Goal: Task Accomplishment & Management: Complete application form

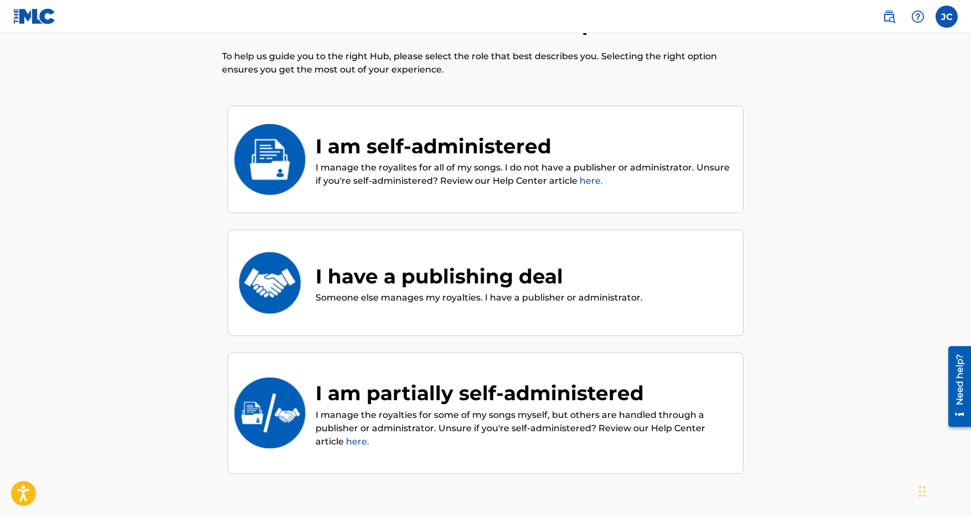
click at [588, 181] on link "here." at bounding box center [591, 181] width 23 height 11
click at [441, 151] on div "I am self-administered" at bounding box center [524, 146] width 416 height 30
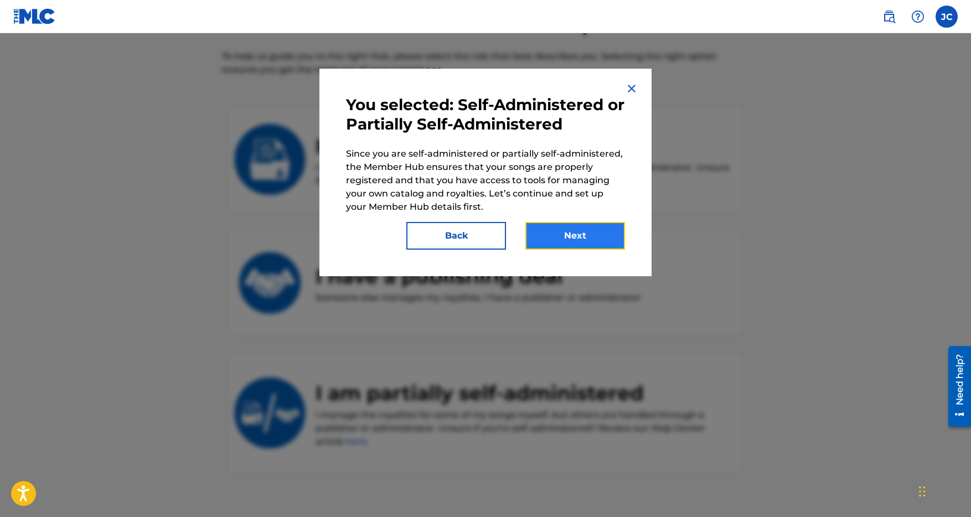
click at [582, 243] on button "Next" at bounding box center [576, 236] width 100 height 28
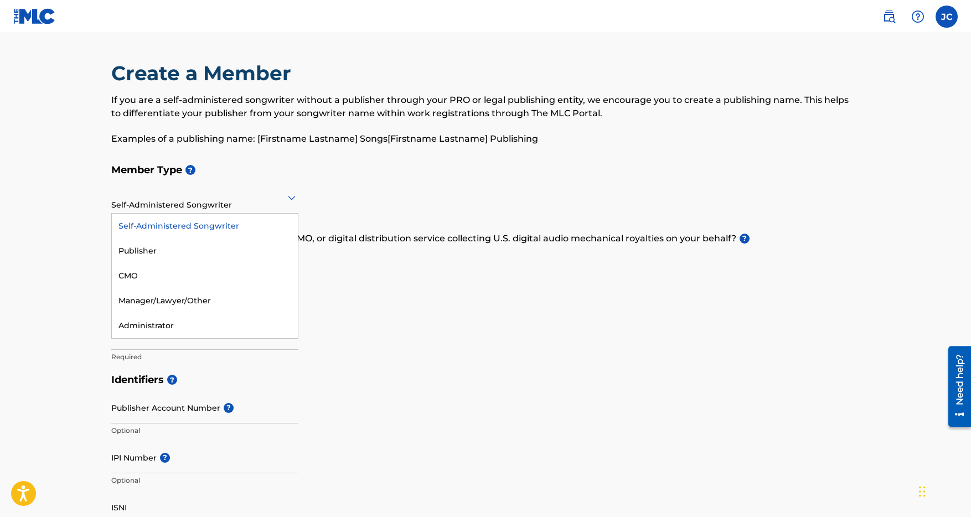
click at [292, 199] on icon at bounding box center [292, 198] width 8 height 4
click at [227, 226] on div "Self-Administered Songwriter" at bounding box center [205, 226] width 186 height 25
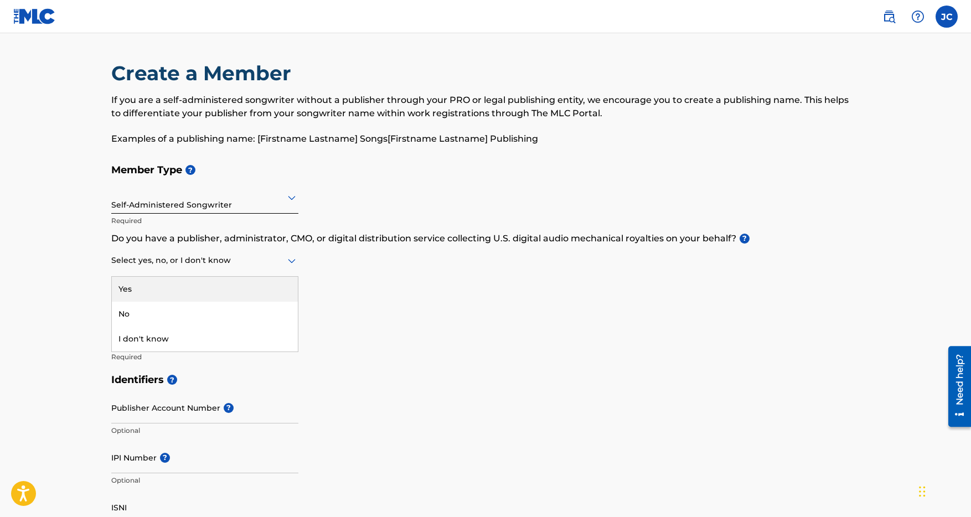
click at [288, 261] on icon at bounding box center [291, 260] width 13 height 13
click at [215, 313] on div "No" at bounding box center [205, 314] width 186 height 25
click at [323, 295] on h5 "Member Name ?" at bounding box center [485, 307] width 749 height 24
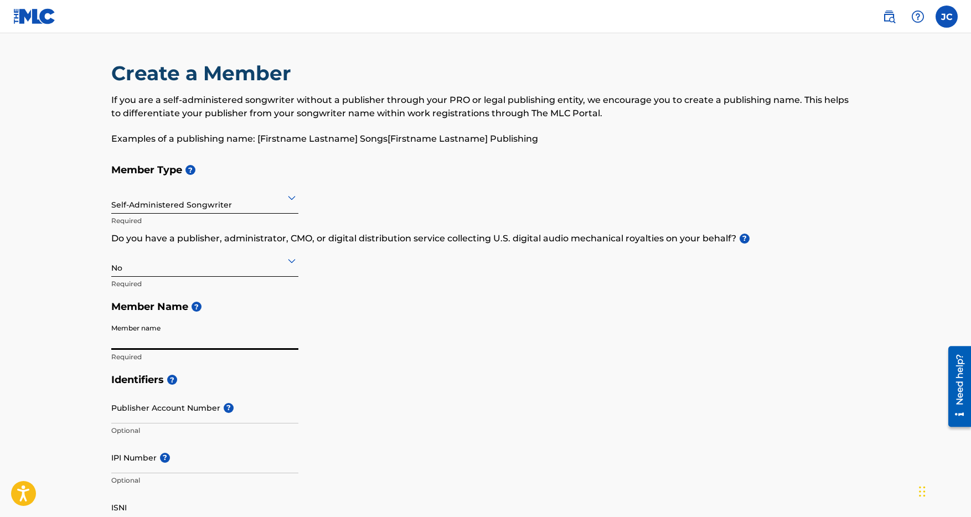
click at [261, 338] on input "Member name" at bounding box center [204, 334] width 187 height 32
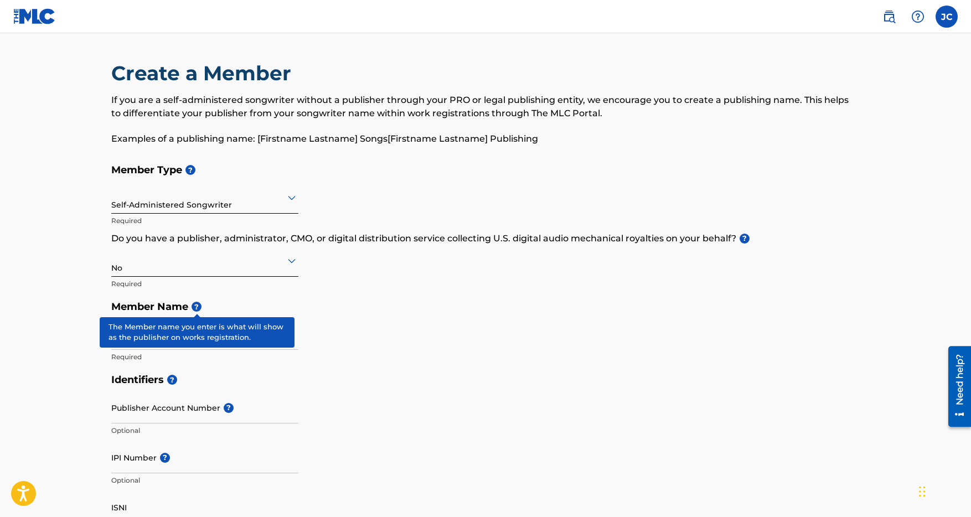
click at [200, 309] on span "?" at bounding box center [197, 307] width 10 height 10
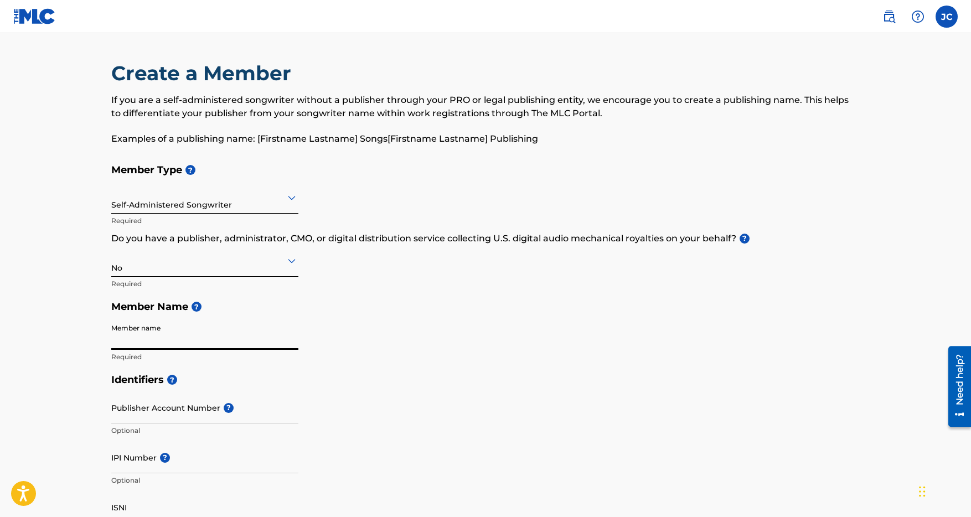
click at [200, 340] on input "Member name" at bounding box center [204, 334] width 187 height 32
click at [299, 375] on h5 "Identifiers ?" at bounding box center [485, 380] width 749 height 24
click at [178, 340] on input "[PERSON_NAME]" at bounding box center [204, 334] width 187 height 32
type input "[PERSON_NAME]"
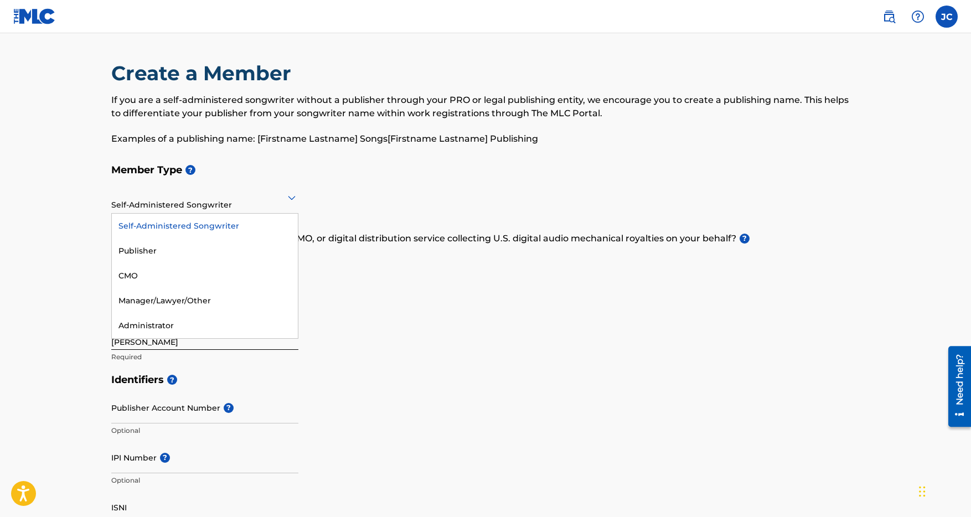
click at [279, 203] on div at bounding box center [204, 197] width 187 height 14
click at [208, 257] on div "Publisher" at bounding box center [205, 251] width 186 height 25
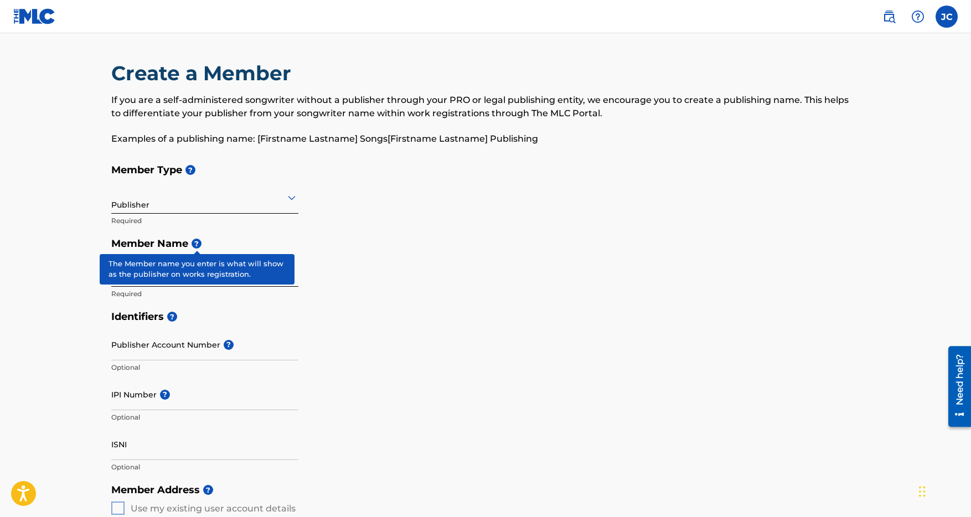
click at [198, 245] on span "?" at bounding box center [197, 244] width 10 height 10
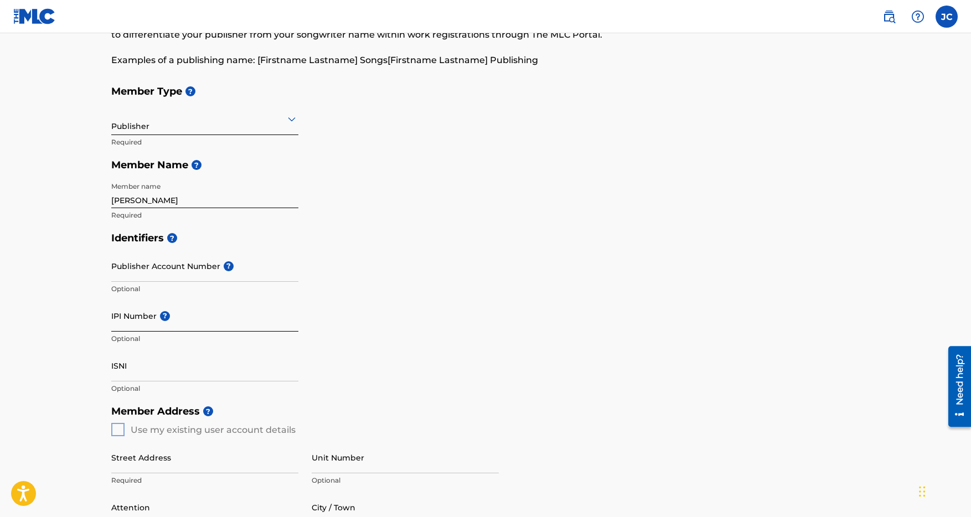
scroll to position [79, 0]
click at [436, 264] on div "Identifiers ? Publisher Account Number ? Optional IPI Number ? Optional ISNI Op…" at bounding box center [485, 312] width 749 height 173
click at [133, 321] on input "IPI Number ?" at bounding box center [204, 316] width 187 height 32
paste input "886946068"
type input "886946068"
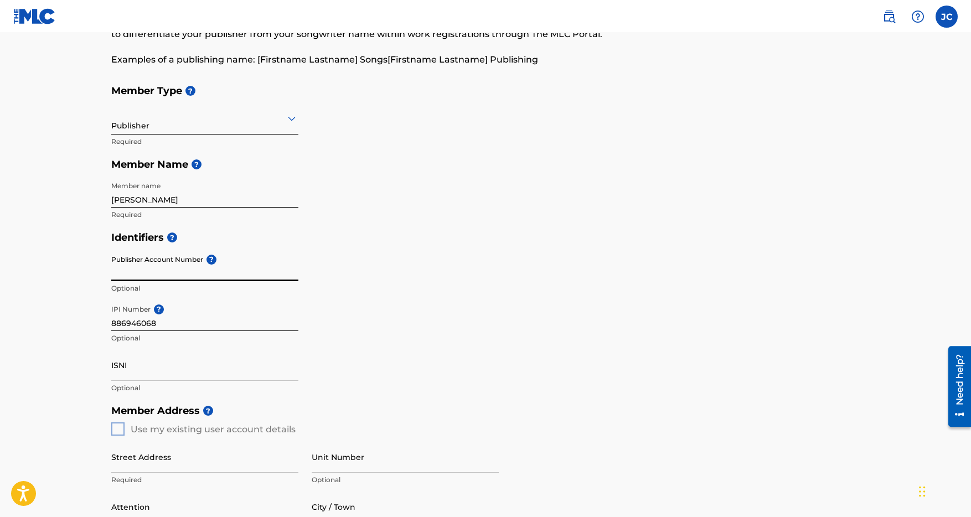
click at [139, 275] on input "Publisher Account Number ?" at bounding box center [204, 266] width 187 height 32
type input "Itchin For a Beat"
drag, startPoint x: 175, startPoint y: 274, endPoint x: 99, endPoint y: 273, distance: 76.4
click at [99, 273] on div "Create a Member If you are a self-administered songwriter without a publisher t…" at bounding box center [485, 392] width 775 height 821
click at [348, 276] on div "Identifiers ? Publisher Account Number ? Optional IPI Number ? 886946068 Option…" at bounding box center [485, 312] width 749 height 173
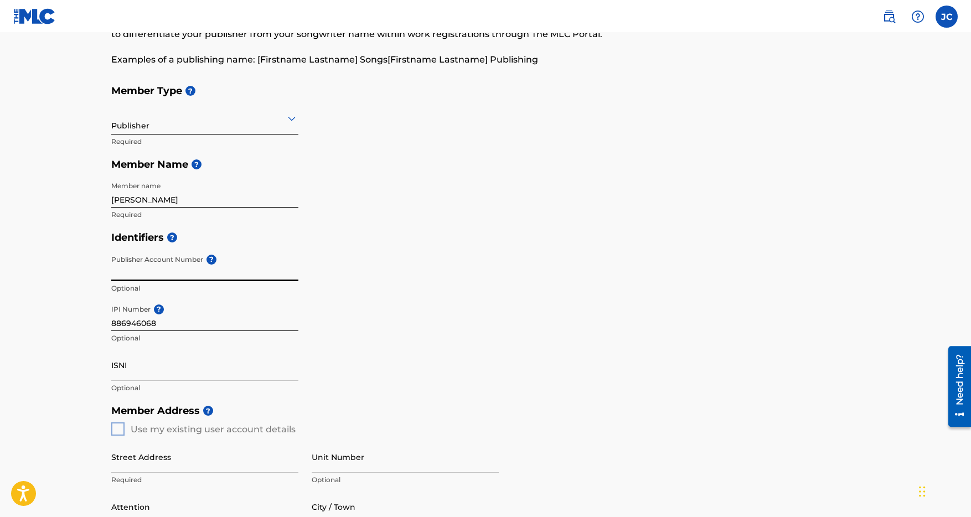
click at [142, 267] on input "Publisher Account Number ?" at bounding box center [204, 266] width 187 height 32
paste input "5253679"
type input "5253679"
click at [395, 277] on div "Identifiers ? Publisher Account Number ? 5253679 Publisher Account Number must …" at bounding box center [485, 312] width 749 height 173
drag, startPoint x: 154, startPoint y: 271, endPoint x: 74, endPoint y: 266, distance: 79.9
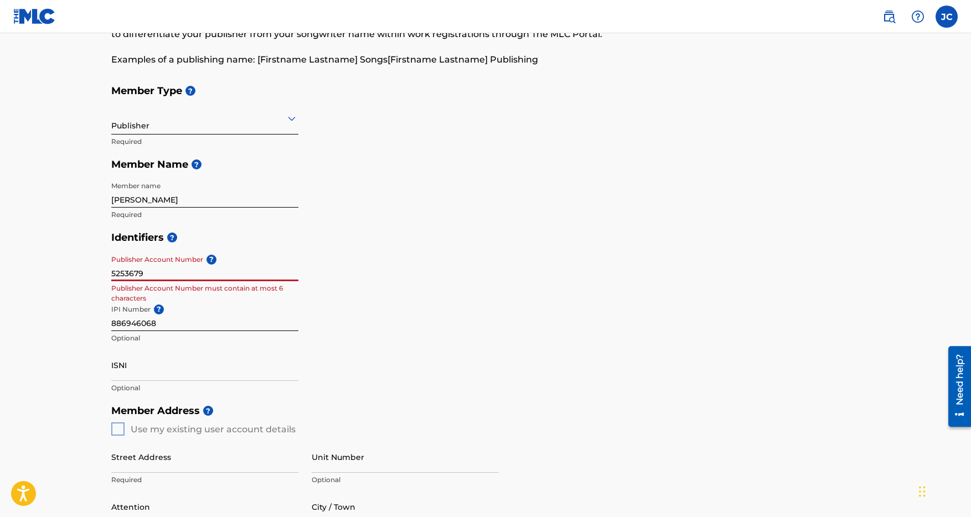
click at [74, 266] on main "Create a Member If you are a self-administered songwriter without a publisher t…" at bounding box center [485, 419] width 971 height 931
click at [409, 262] on div "Identifiers ? Publisher Account Number ? Optional IPI Number ? 886946068 Option…" at bounding box center [485, 312] width 749 height 173
click at [71, 331] on main "Create a Member If you are a self-administered songwriter without a publisher t…" at bounding box center [485, 419] width 971 height 931
click at [61, 306] on main "Create a Member If you are a self-administered songwriter without a publisher t…" at bounding box center [485, 419] width 971 height 931
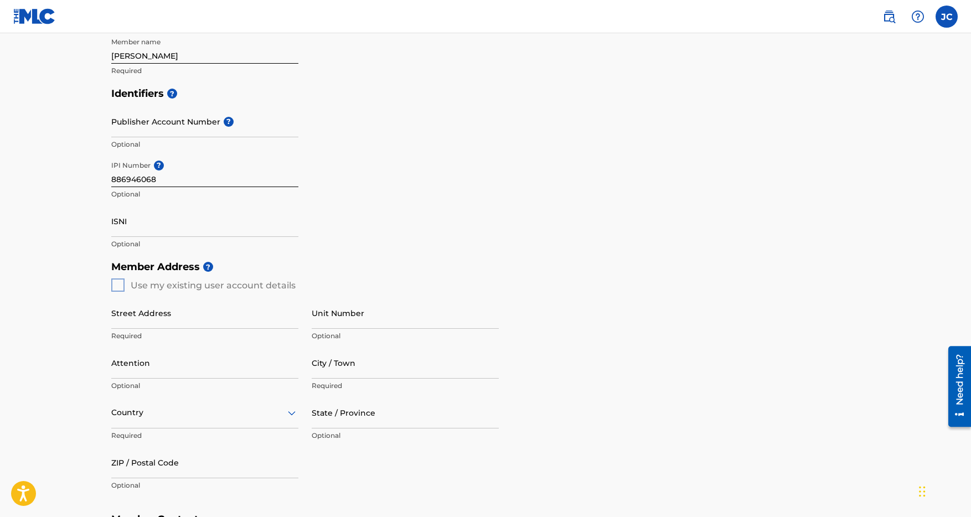
scroll to position [225, 0]
click at [119, 282] on div "Member Address ? Use my existing user account details Street Address Required U…" at bounding box center [485, 379] width 749 height 253
click at [118, 283] on div "Member Address ? Use my existing user account details Street Address Required U…" at bounding box center [485, 379] width 749 height 253
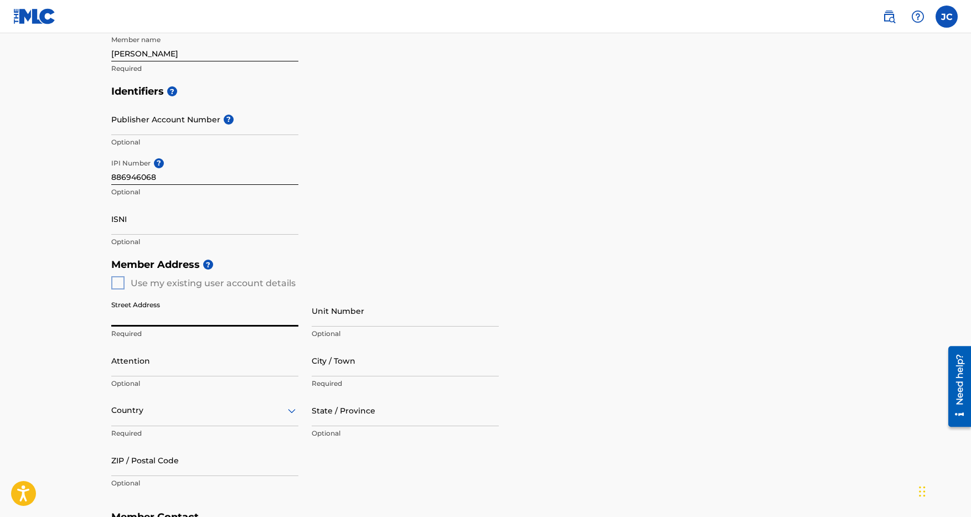
click at [140, 319] on input "Street Address" at bounding box center [204, 311] width 187 height 32
type input "[STREET_ADDRESS]"
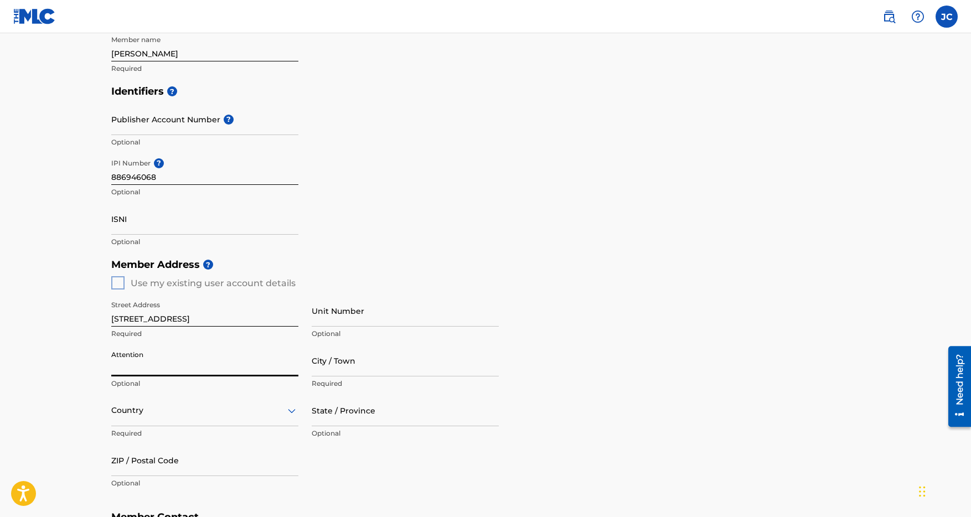
click at [182, 368] on input "Attention" at bounding box center [204, 361] width 187 height 32
type input "[PERSON_NAME]"
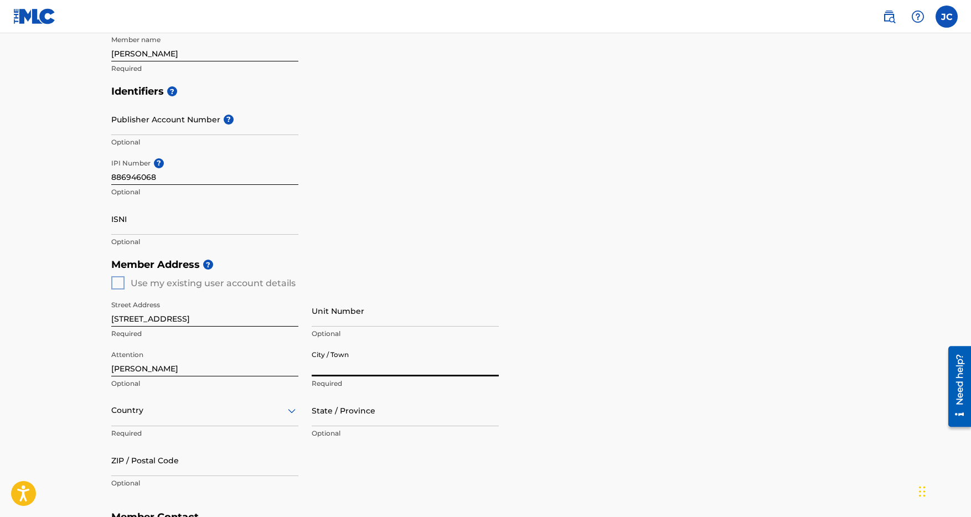
click at [339, 367] on input "City / Town" at bounding box center [405, 361] width 187 height 32
type input "[GEOGRAPHIC_DATA]"
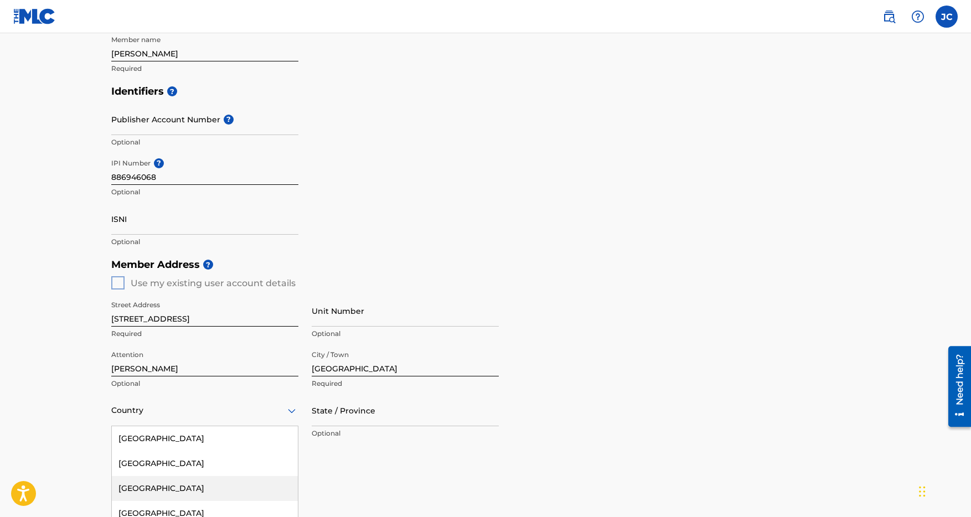
scroll to position [301, 0]
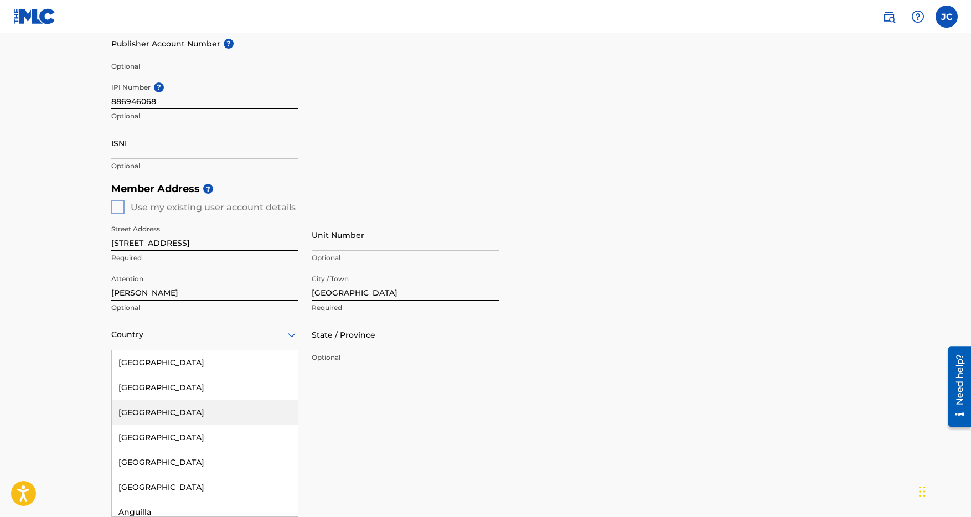
click at [255, 351] on div "[GEOGRAPHIC_DATA], 3 of 223. 223 results available. Use Up and Down to choose o…" at bounding box center [204, 335] width 187 height 32
click at [184, 367] on div "[GEOGRAPHIC_DATA]" at bounding box center [205, 363] width 186 height 25
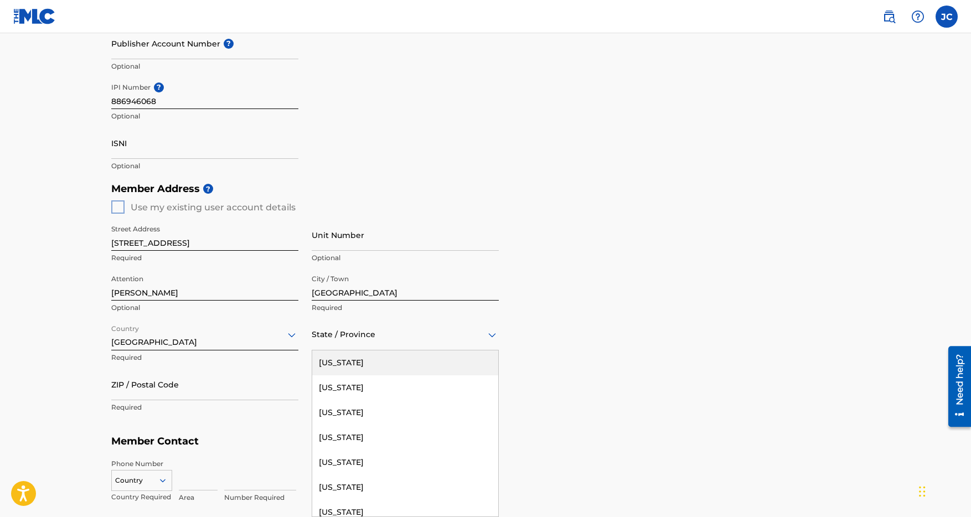
click at [367, 334] on div at bounding box center [405, 335] width 187 height 14
click at [334, 490] on div "[US_STATE]" at bounding box center [405, 487] width 186 height 25
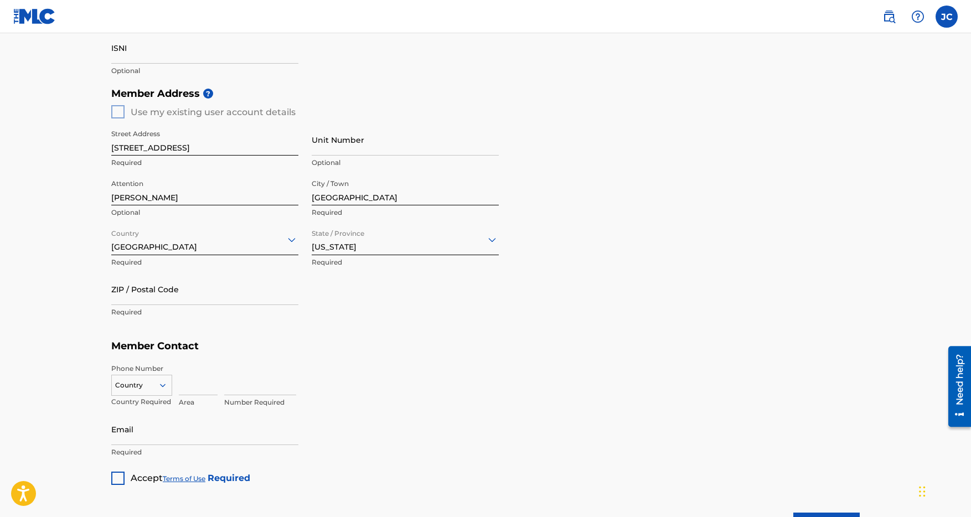
scroll to position [397, 0]
click at [146, 296] on input "ZIP / Postal Code" at bounding box center [204, 289] width 187 height 32
type input "9"
click at [191, 388] on input at bounding box center [198, 379] width 39 height 32
click at [162, 387] on div "Country" at bounding box center [141, 382] width 61 height 17
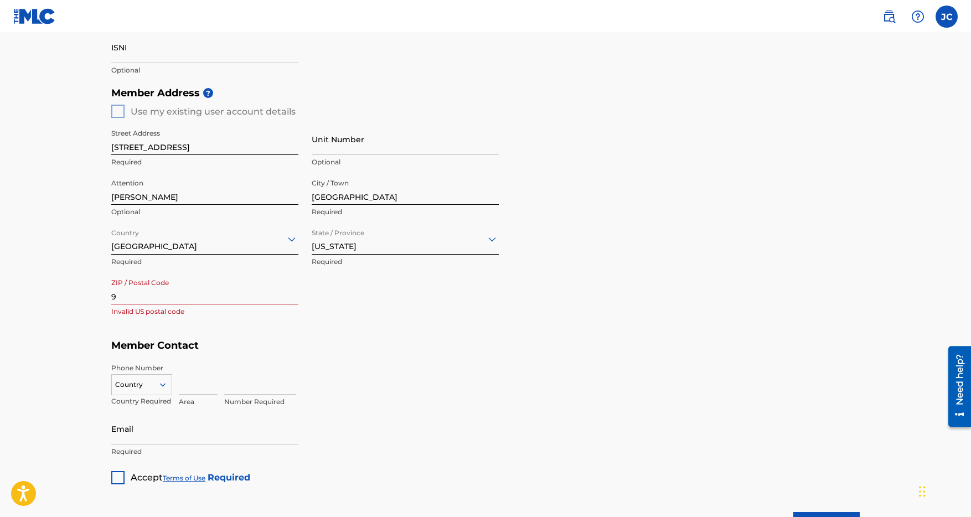
scroll to position [437, 0]
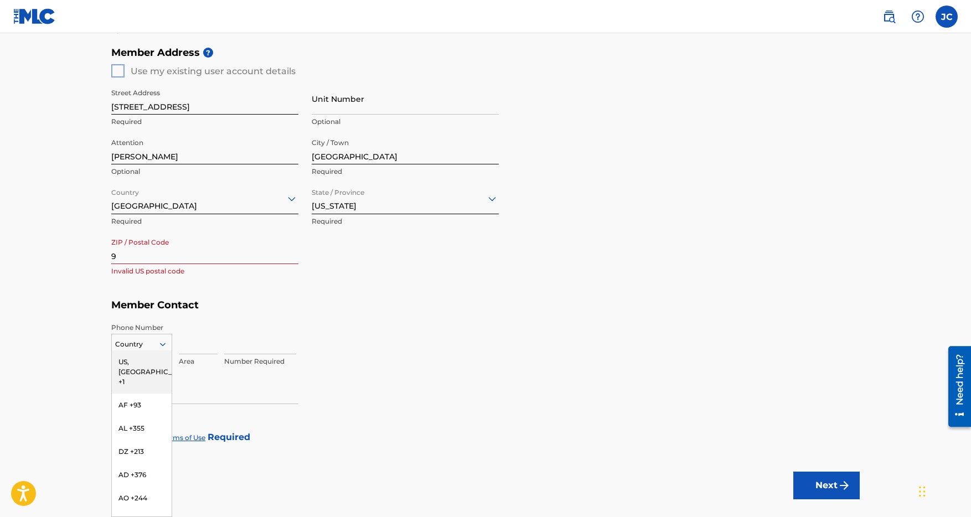
click at [140, 360] on div "US, [GEOGRAPHIC_DATA] +1" at bounding box center [142, 372] width 60 height 43
click at [203, 348] on input at bounding box center [198, 339] width 39 height 32
type input "6198207779"
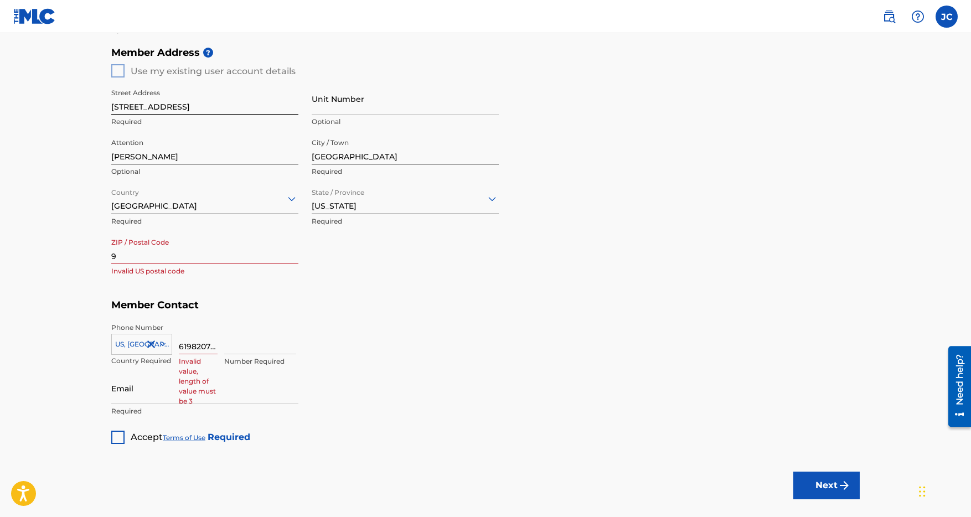
click at [122, 253] on input "9" at bounding box center [204, 249] width 187 height 32
type input "91977"
click at [455, 311] on h5 "Member Contact" at bounding box center [485, 305] width 749 height 24
click at [209, 346] on input "6198207779" at bounding box center [198, 339] width 39 height 32
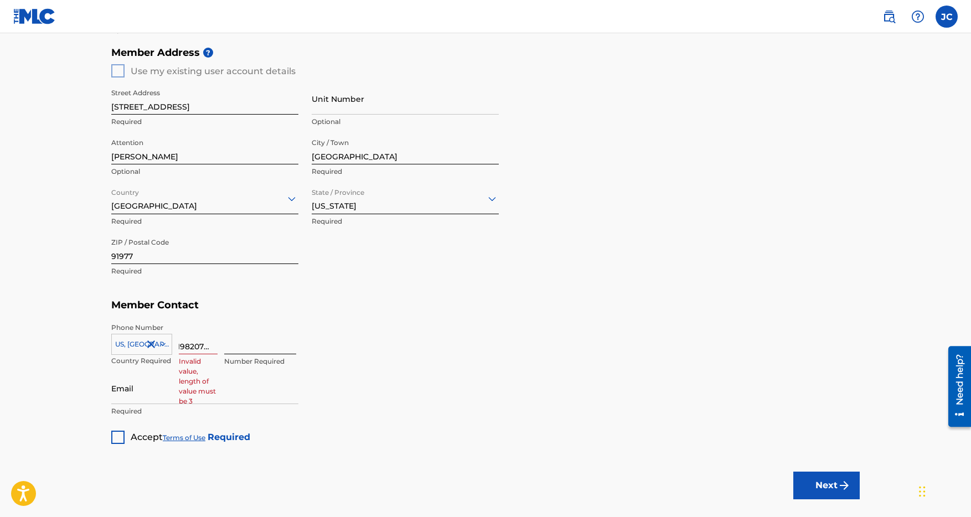
drag, startPoint x: 193, startPoint y: 346, endPoint x: 296, endPoint y: 347, distance: 102.4
click at [296, 347] on div "US, [GEOGRAPHIC_DATA] +1 Country Required 6198207779 Invalid value, length of v…" at bounding box center [485, 348] width 749 height 50
type input "619"
click at [255, 348] on input at bounding box center [260, 339] width 72 height 32
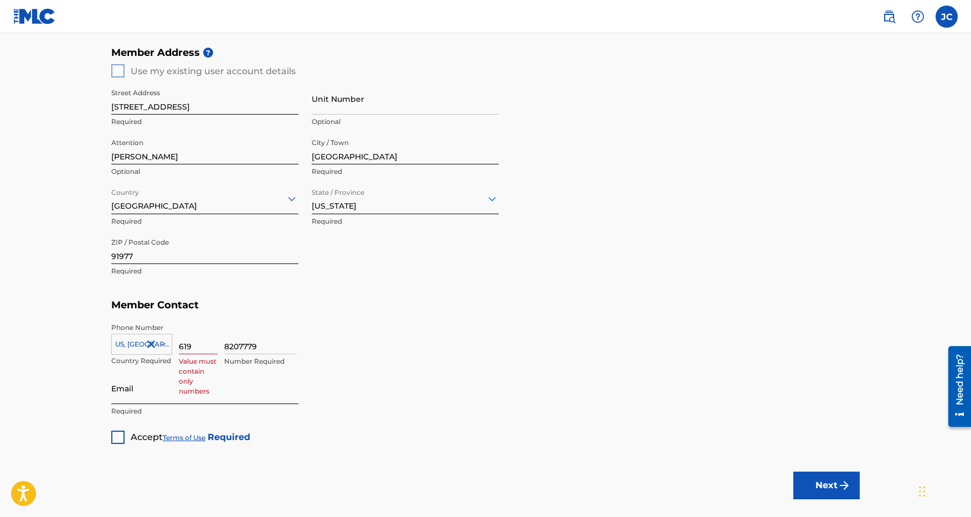
type input "8207779"
click at [132, 396] on input "Email" at bounding box center [204, 389] width 187 height 32
click at [203, 347] on input "619" at bounding box center [198, 339] width 39 height 32
type input "619"
click at [171, 396] on input "Email" at bounding box center [204, 389] width 187 height 32
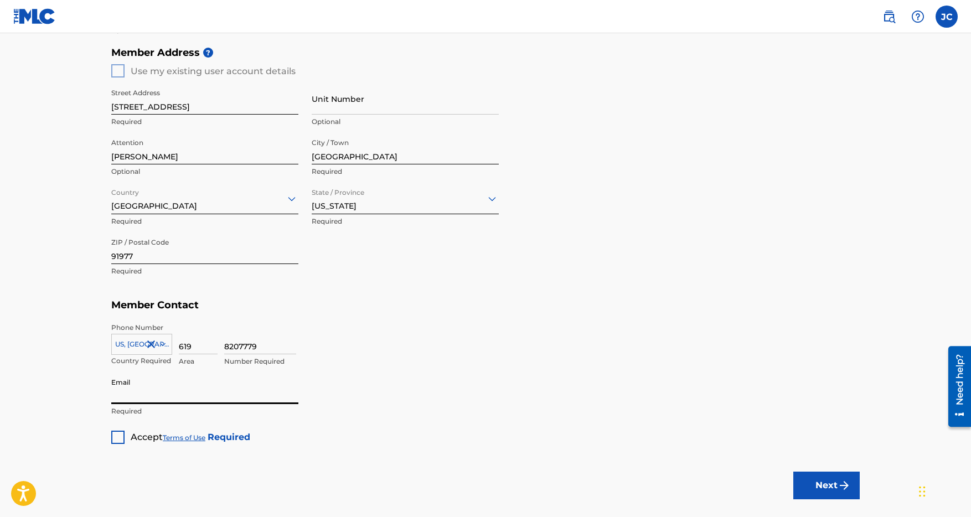
paste input "[EMAIL_ADDRESS][DOMAIN_NAME]"
type input "[EMAIL_ADDRESS][DOMAIN_NAME]"
click at [117, 437] on div at bounding box center [117, 437] width 13 height 13
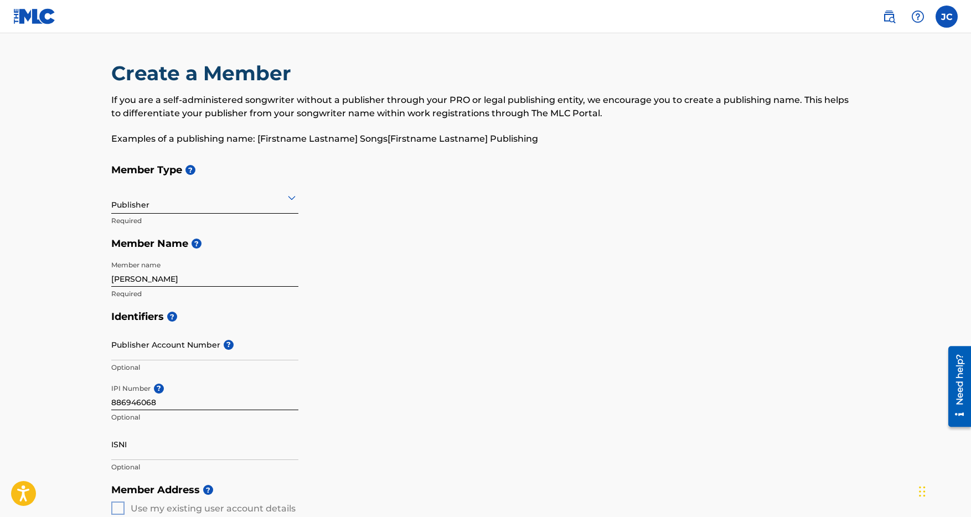
click at [285, 200] on icon at bounding box center [291, 197] width 13 height 13
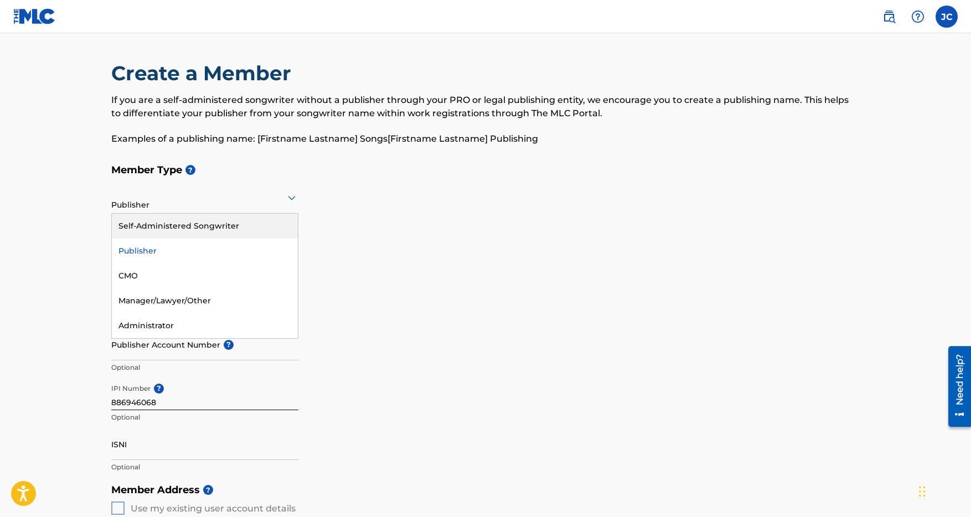
click at [183, 221] on div "Self-Administered Songwriter" at bounding box center [205, 226] width 186 height 25
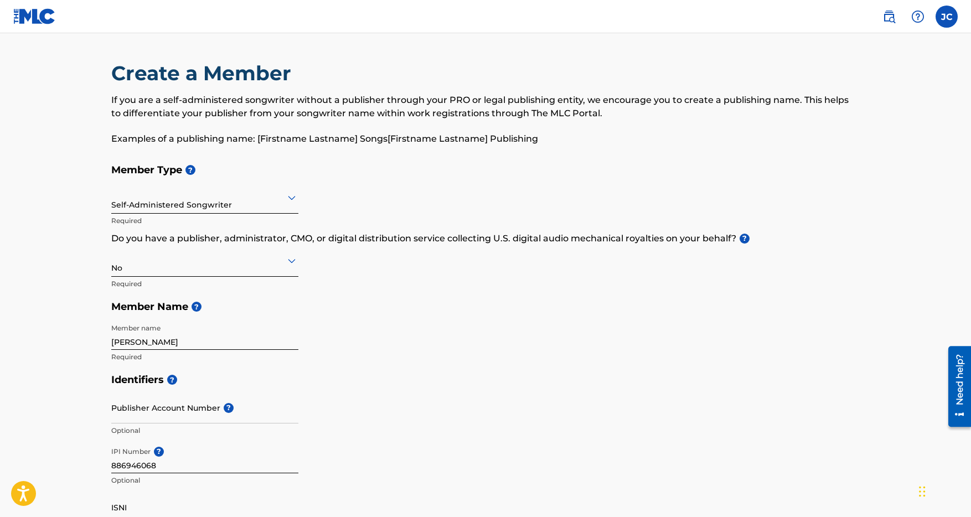
click at [292, 264] on icon at bounding box center [291, 260] width 13 height 13
click at [249, 290] on div "Yes" at bounding box center [205, 289] width 186 height 25
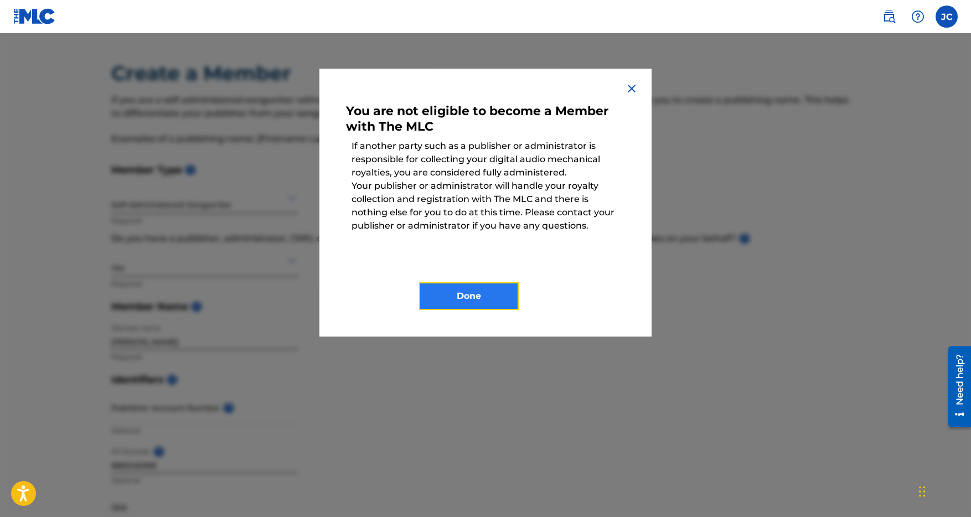
click at [484, 298] on button "Done" at bounding box center [469, 296] width 100 height 28
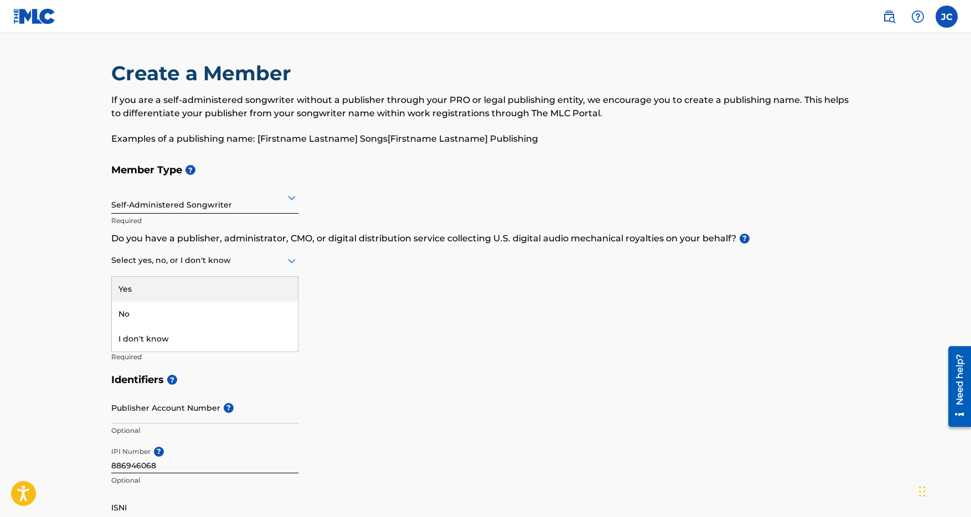
click at [289, 266] on icon at bounding box center [291, 260] width 13 height 13
click at [210, 313] on div "No" at bounding box center [205, 314] width 186 height 25
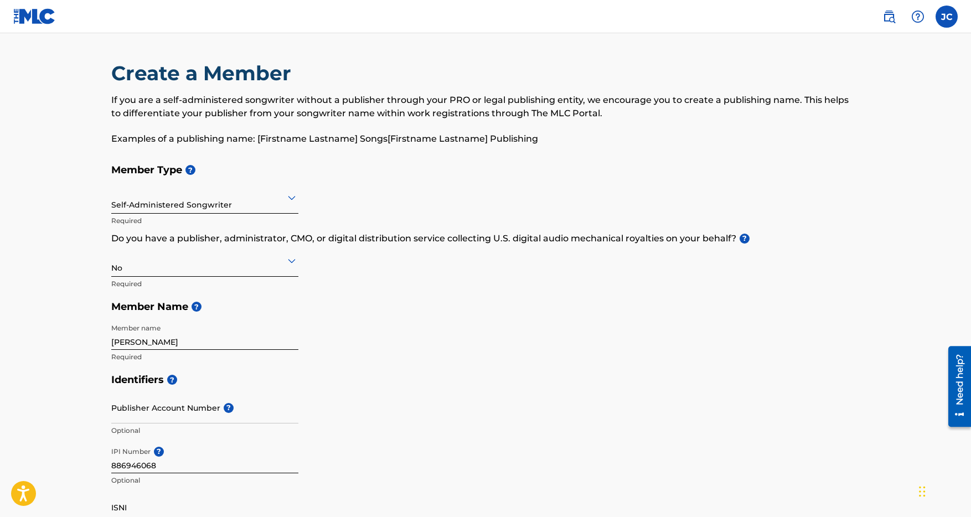
click at [379, 295] on h5 "Member Name ?" at bounding box center [485, 307] width 749 height 24
click at [370, 306] on h5 "Member Name ?" at bounding box center [485, 307] width 749 height 24
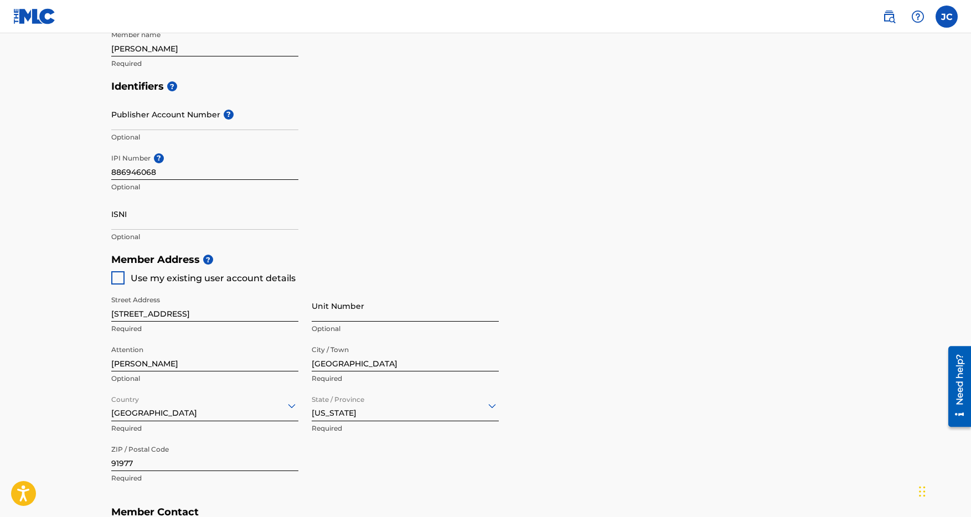
scroll to position [292, 0]
click at [116, 279] on div at bounding box center [117, 279] width 13 height 13
type input "[STREET_ADDRESS]"
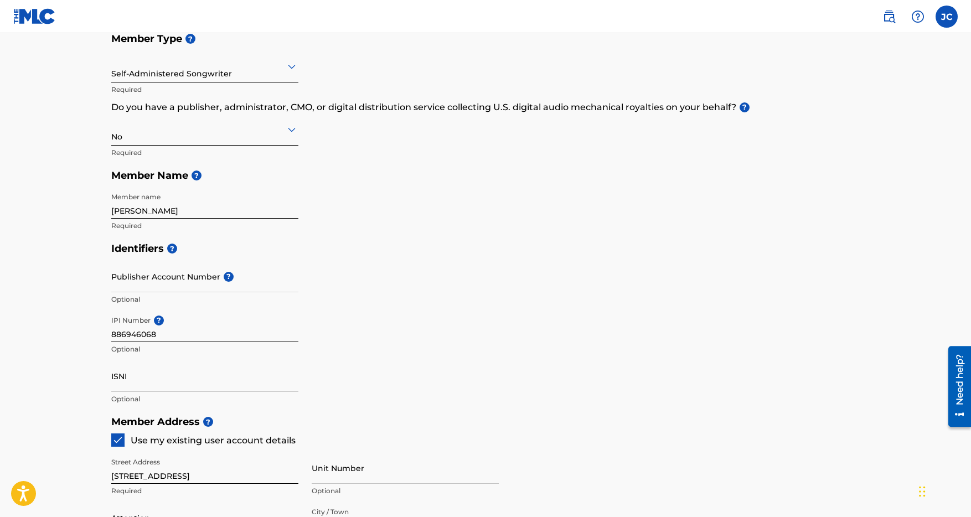
scroll to position [131, 0]
click at [573, 324] on div "Identifiers ? Publisher Account Number ? Optional IPI Number ? 886946068 Option…" at bounding box center [485, 324] width 749 height 173
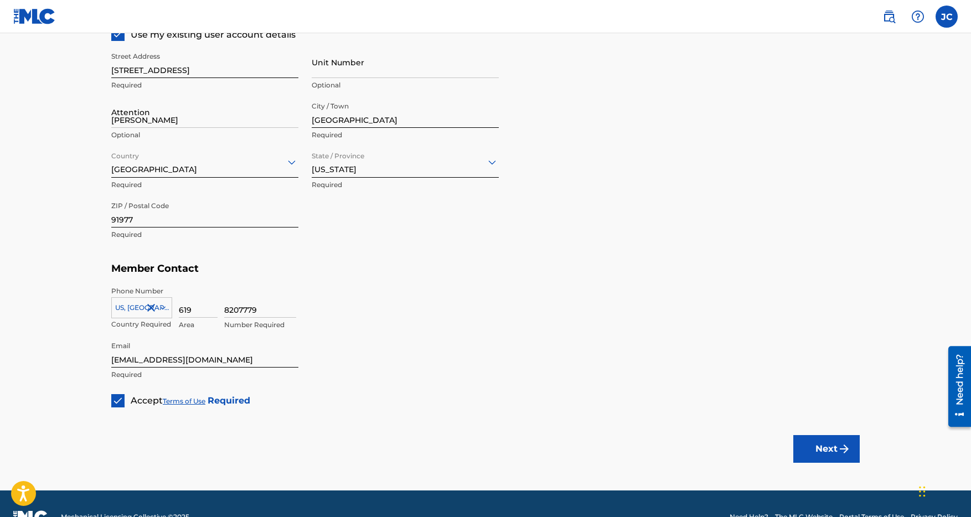
scroll to position [564, 0]
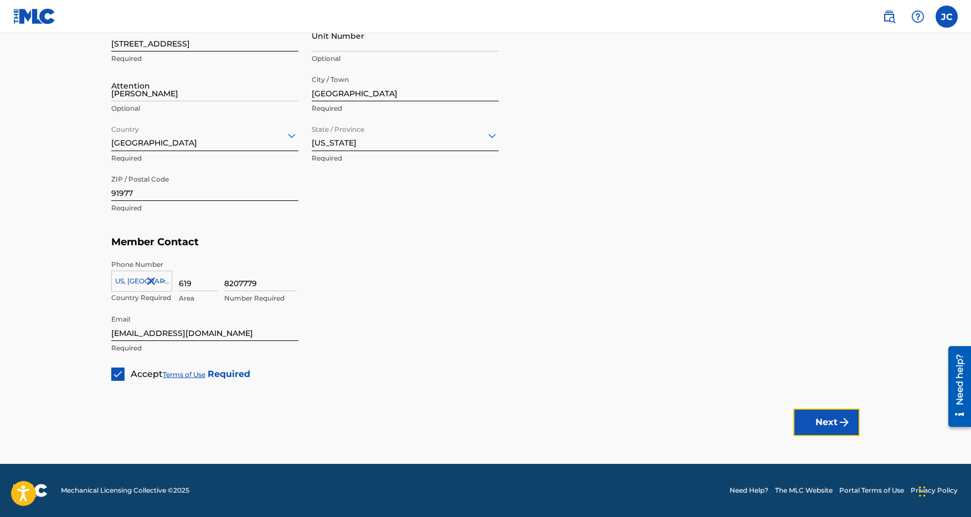
click at [823, 424] on button "Next" at bounding box center [827, 423] width 66 height 28
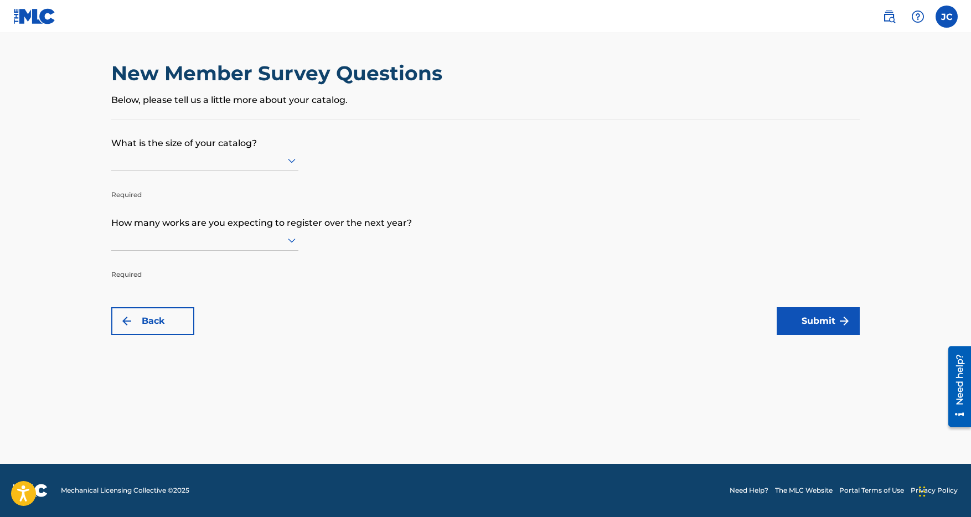
click at [274, 158] on div at bounding box center [204, 160] width 187 height 14
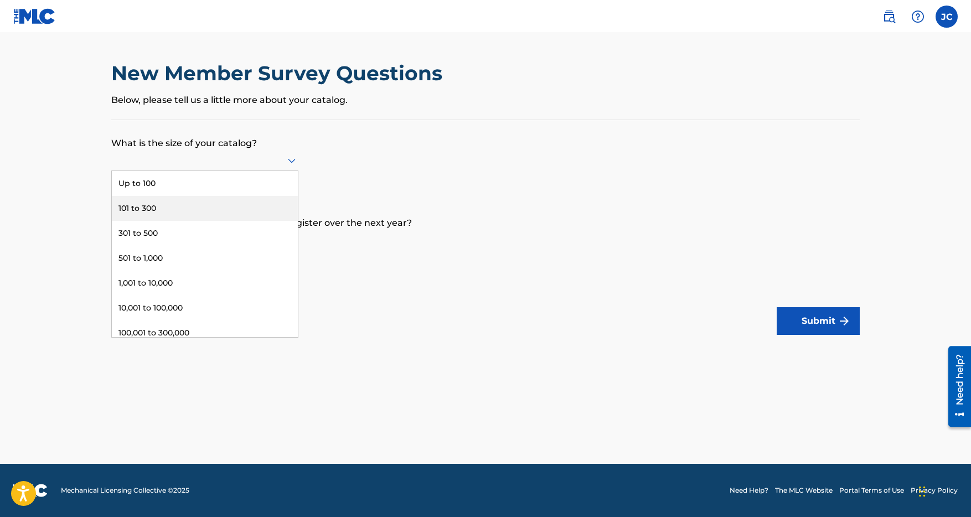
click at [208, 206] on div "101 to 300" at bounding box center [205, 208] width 186 height 25
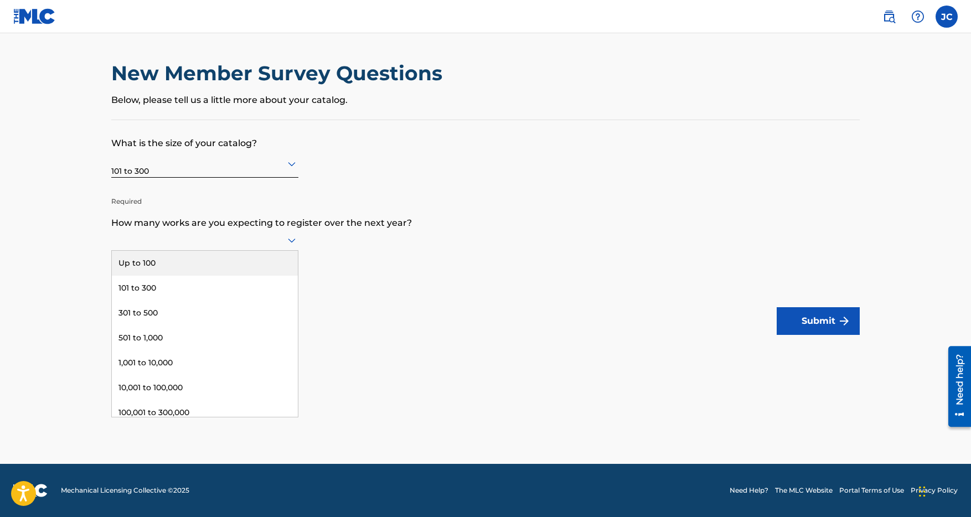
click at [285, 245] on icon at bounding box center [291, 240] width 13 height 13
click at [216, 285] on div "101 to 300" at bounding box center [205, 288] width 186 height 25
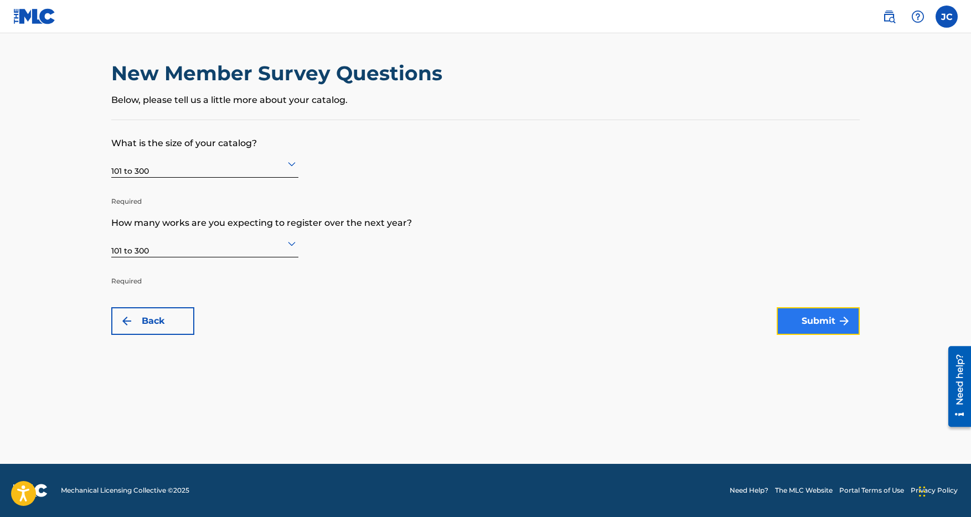
click at [795, 318] on button "Submit" at bounding box center [818, 321] width 83 height 28
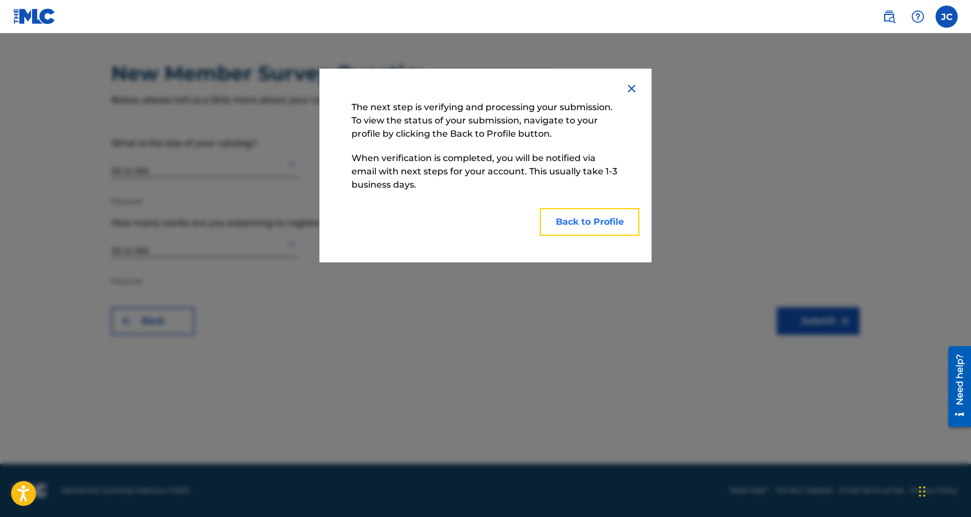
click at [601, 226] on button "Back to Profile" at bounding box center [590, 222] width 100 height 28
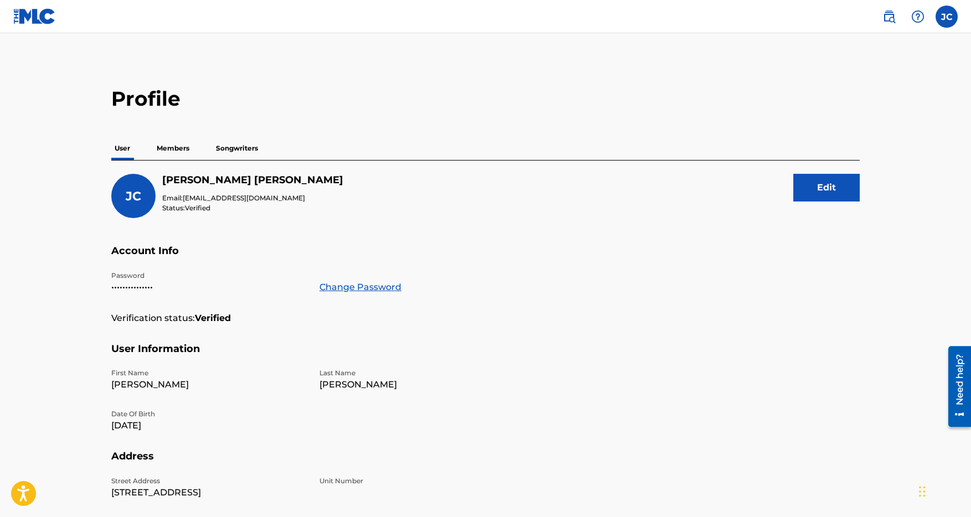
click at [184, 146] on p "Members" at bounding box center [172, 148] width 39 height 23
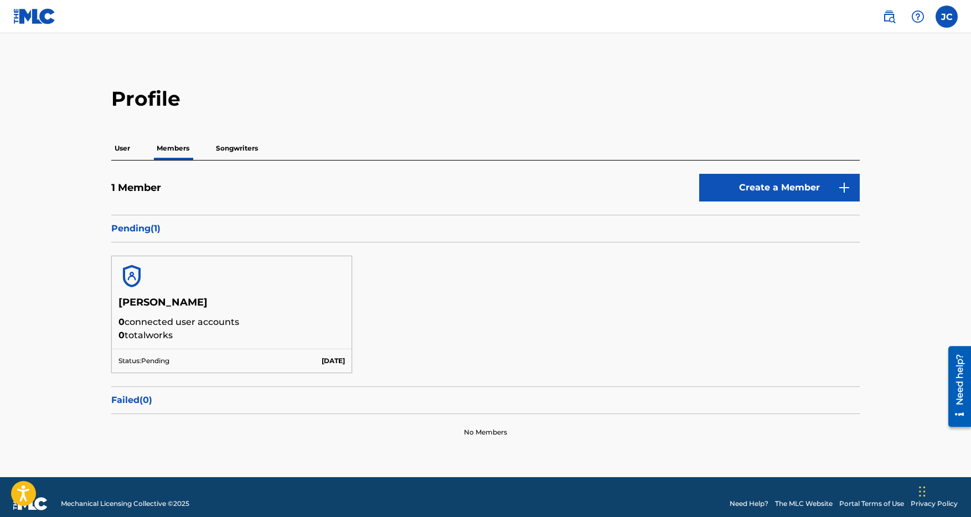
click at [241, 147] on p "Songwriters" at bounding box center [237, 148] width 49 height 23
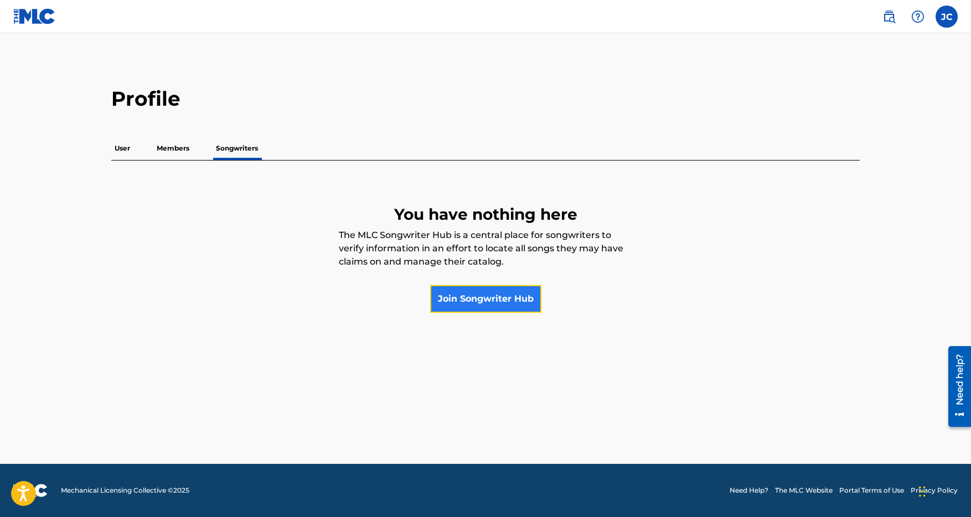
click at [488, 303] on link "Join Songwriter Hub" at bounding box center [485, 299] width 111 height 28
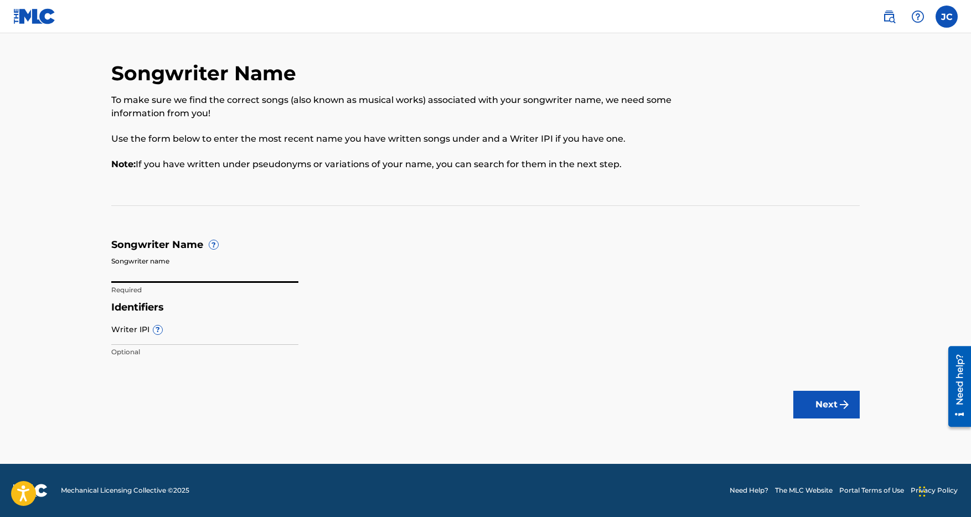
click at [190, 271] on input "Songwriter name" at bounding box center [204, 267] width 187 height 32
type input "[PERSON_NAME]"
click at [128, 334] on input "Writer IPI ?" at bounding box center [204, 329] width 187 height 32
paste input "[EMAIL_ADDRESS][DOMAIN_NAME]"
type input "[EMAIL_ADDRESS][DOMAIN_NAME]"
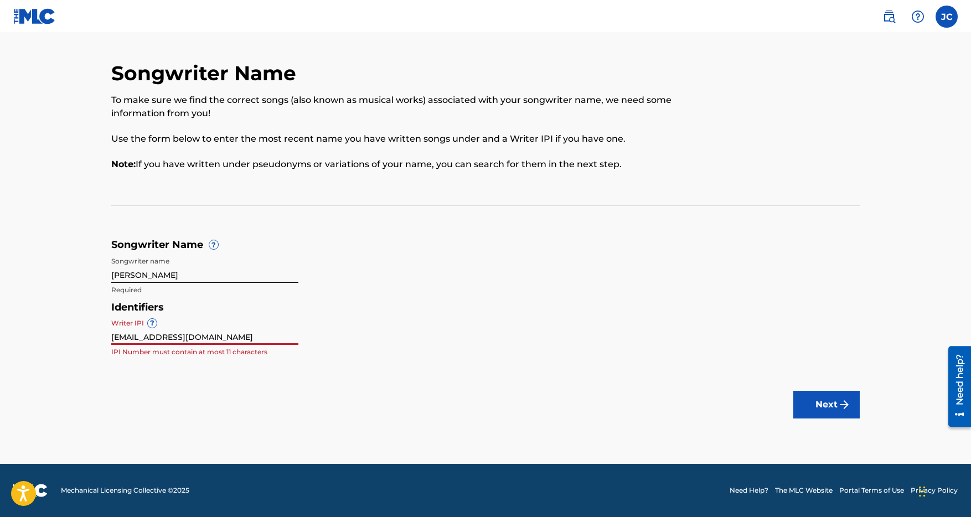
drag, startPoint x: 240, startPoint y: 338, endPoint x: 70, endPoint y: 327, distance: 170.4
click at [70, 327] on main "Songwriter Name To make sure we find the correct songs (also known as musical w…" at bounding box center [485, 248] width 971 height 431
paste input "886946068"
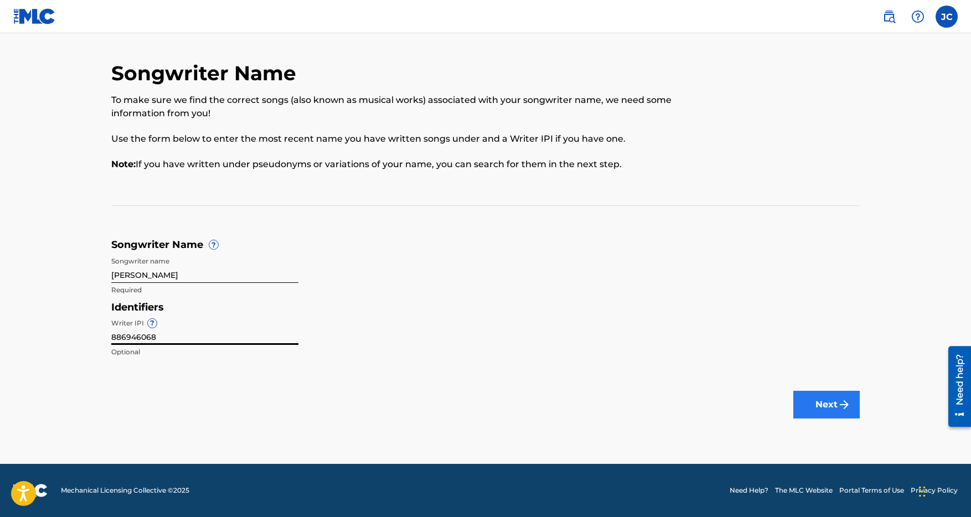
type input "886946068"
click at [834, 404] on button "Next" at bounding box center [827, 405] width 66 height 28
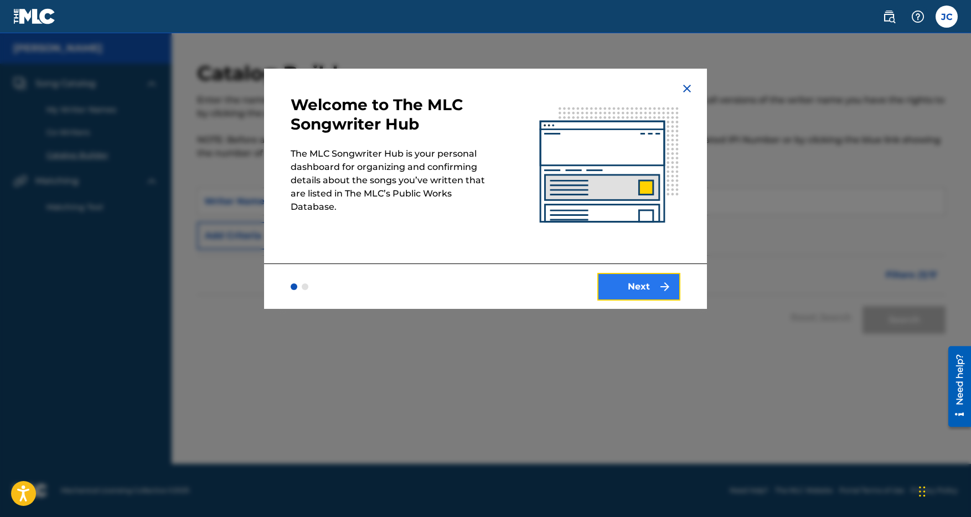
click at [634, 296] on button "Next" at bounding box center [638, 287] width 83 height 28
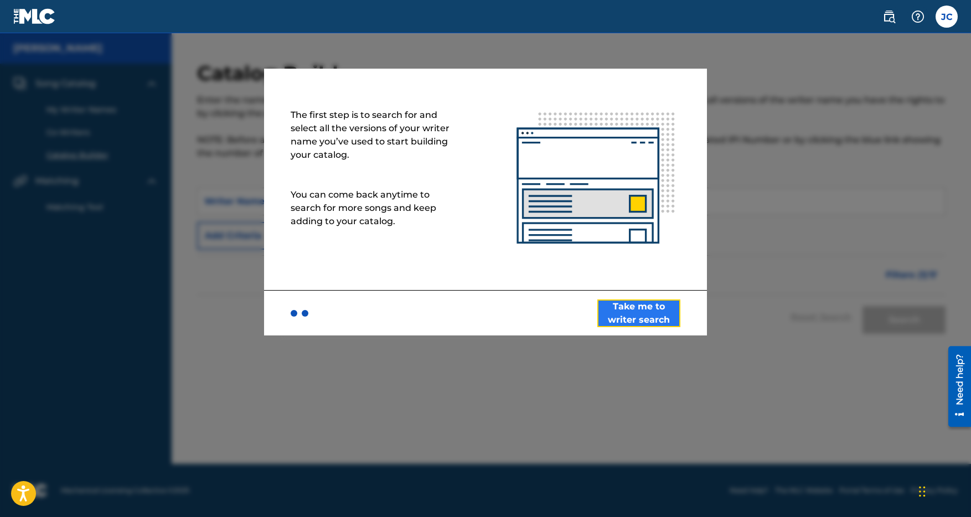
click at [630, 311] on button "Take me to writer search" at bounding box center [638, 314] width 83 height 28
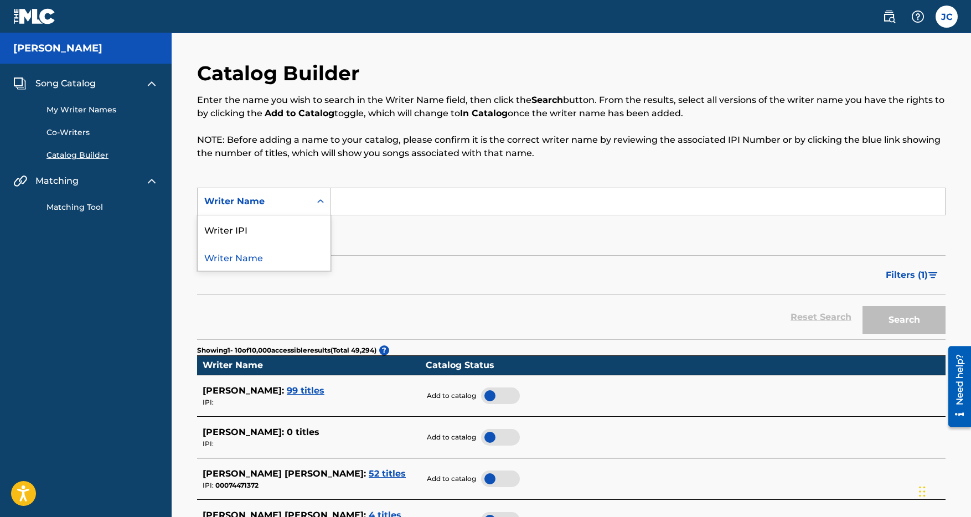
click at [313, 202] on div "Search Form" at bounding box center [321, 202] width 20 height 20
click at [250, 231] on div "Writer IPI" at bounding box center [264, 229] width 133 height 28
click at [343, 203] on input "Search Form" at bounding box center [638, 201] width 614 height 27
paste input "886946068"
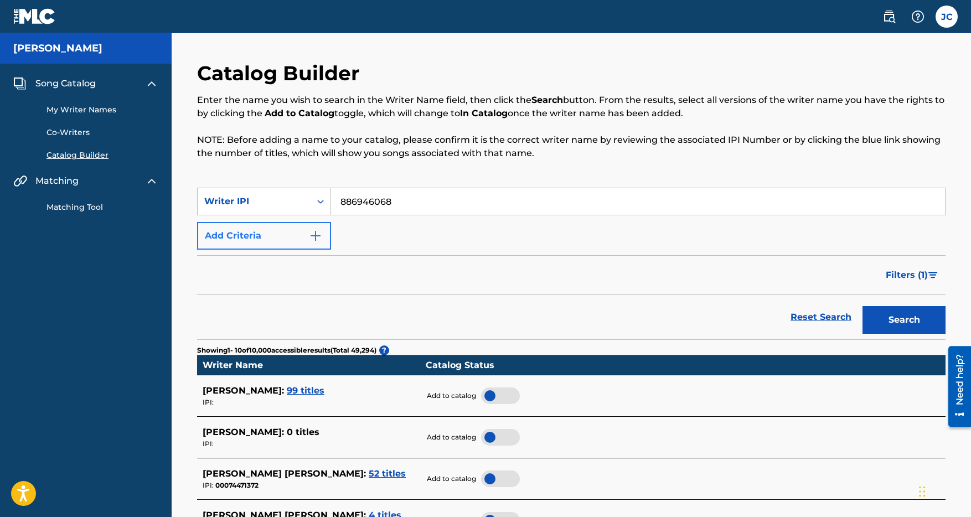
type input "886946068"
click at [274, 235] on button "Add Criteria" at bounding box center [264, 236] width 134 height 28
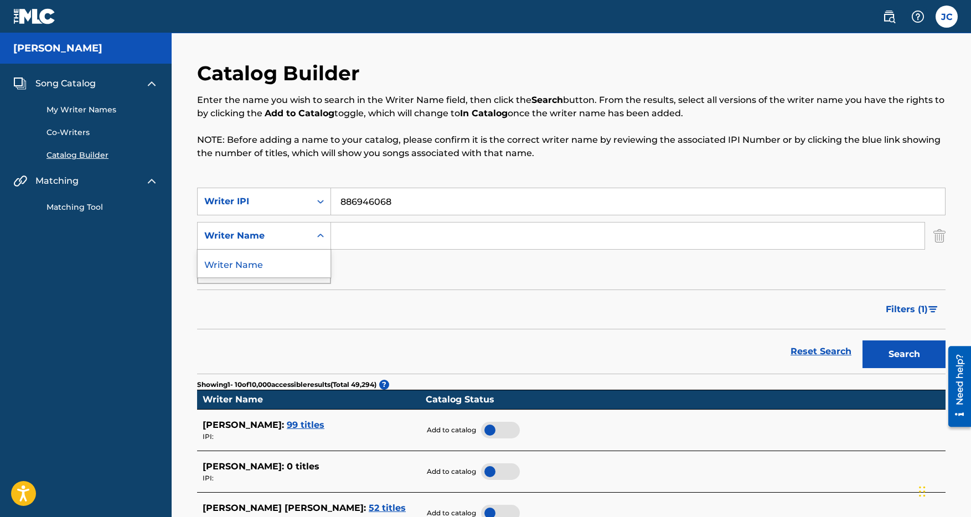
click at [320, 237] on icon "Search Form" at bounding box center [320, 235] width 11 height 11
click at [284, 263] on div "Writer Name" at bounding box center [264, 264] width 133 height 28
click at [346, 236] on input "Search Form" at bounding box center [628, 236] width 594 height 27
type input "[PERSON_NAME]"
click at [299, 274] on div "Max Criteria Reached" at bounding box center [264, 270] width 134 height 28
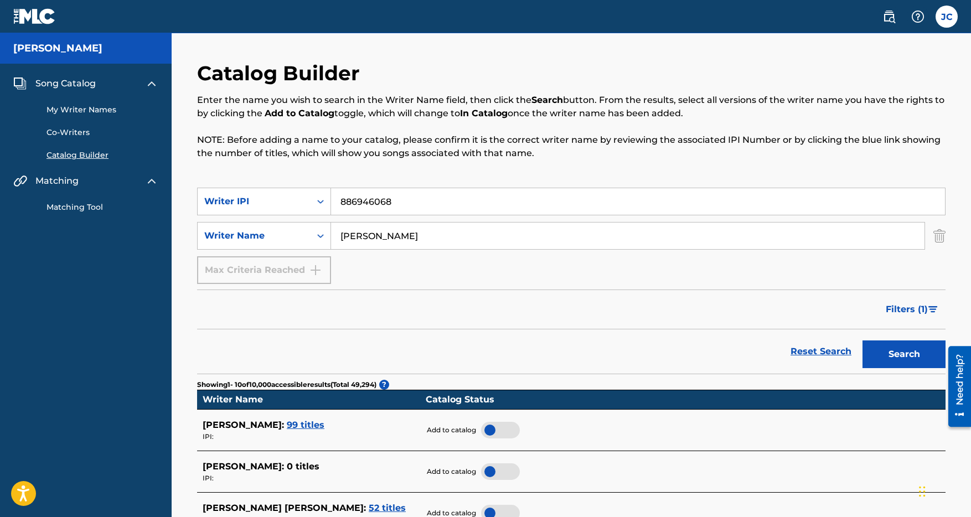
click at [422, 277] on div "SearchWithCriteria6fab7113-97bd-4519-930c-32e3a4ed634a Writer IPI 886946068 Sea…" at bounding box center [571, 236] width 749 height 96
click at [886, 354] on button "Search" at bounding box center [904, 355] width 83 height 28
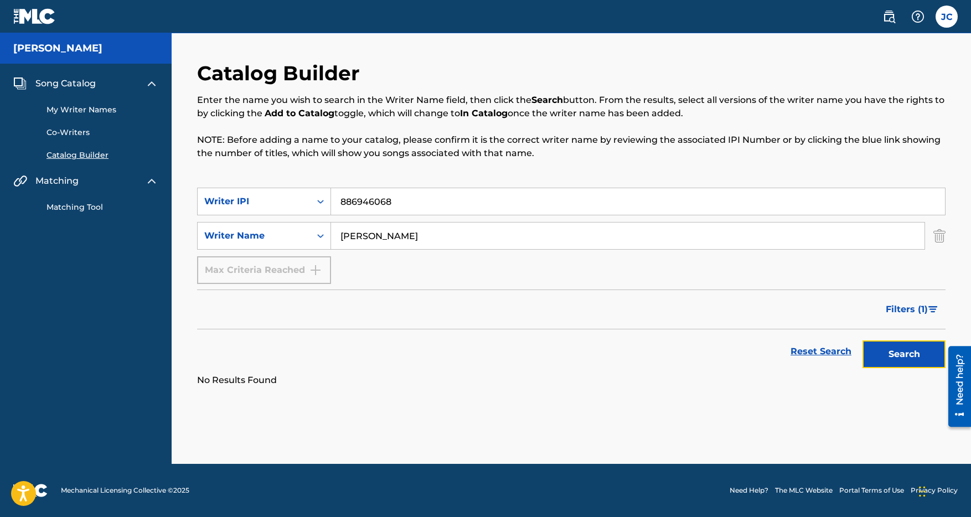
click at [893, 347] on button "Search" at bounding box center [904, 355] width 83 height 28
click at [832, 350] on link "Reset Search" at bounding box center [821, 351] width 72 height 24
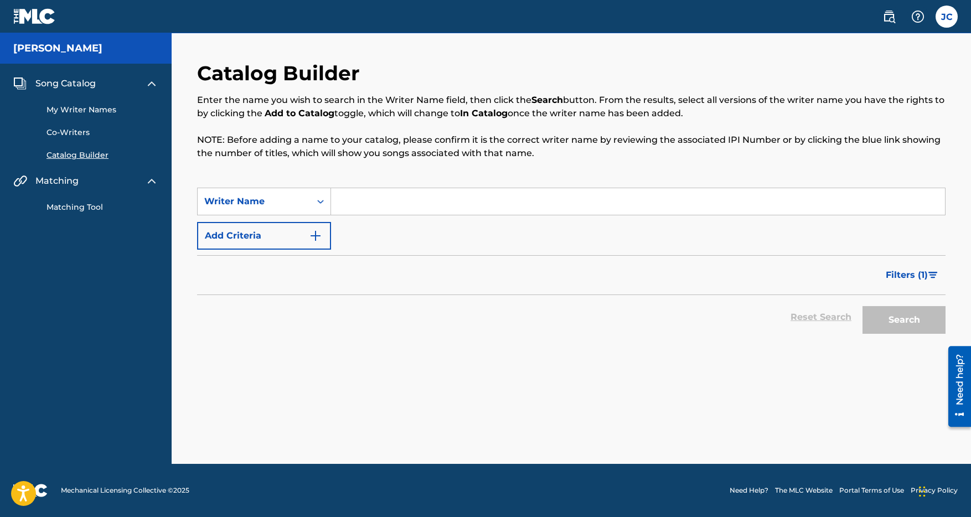
drag, startPoint x: 884, startPoint y: 323, endPoint x: 873, endPoint y: 320, distance: 11.0
click at [884, 323] on div "Search" at bounding box center [901, 317] width 89 height 44
click at [321, 204] on icon "Search Form" at bounding box center [320, 201] width 11 height 11
drag, startPoint x: 277, startPoint y: 227, endPoint x: 289, endPoint y: 223, distance: 13.0
click at [277, 227] on div "Writer IPI" at bounding box center [264, 229] width 133 height 28
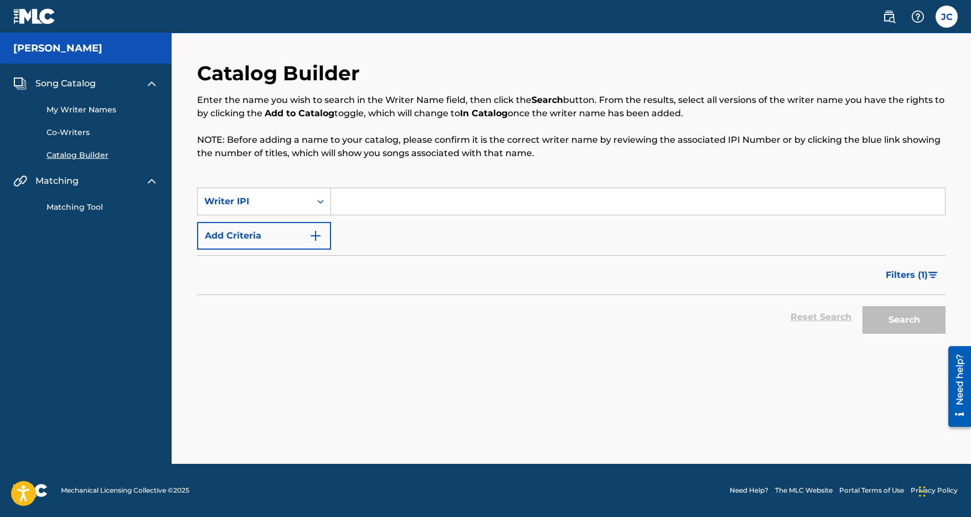
click at [349, 203] on input "Search Form" at bounding box center [638, 201] width 614 height 27
paste input "886946068"
type input "886946068"
click at [888, 323] on button "Search" at bounding box center [904, 320] width 83 height 28
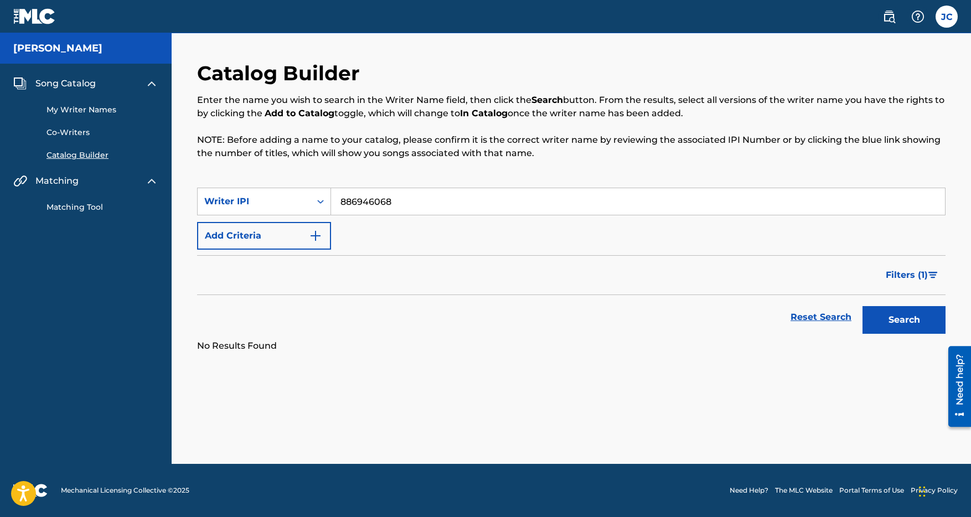
click at [98, 109] on link "My Writer Names" at bounding box center [103, 110] width 112 height 12
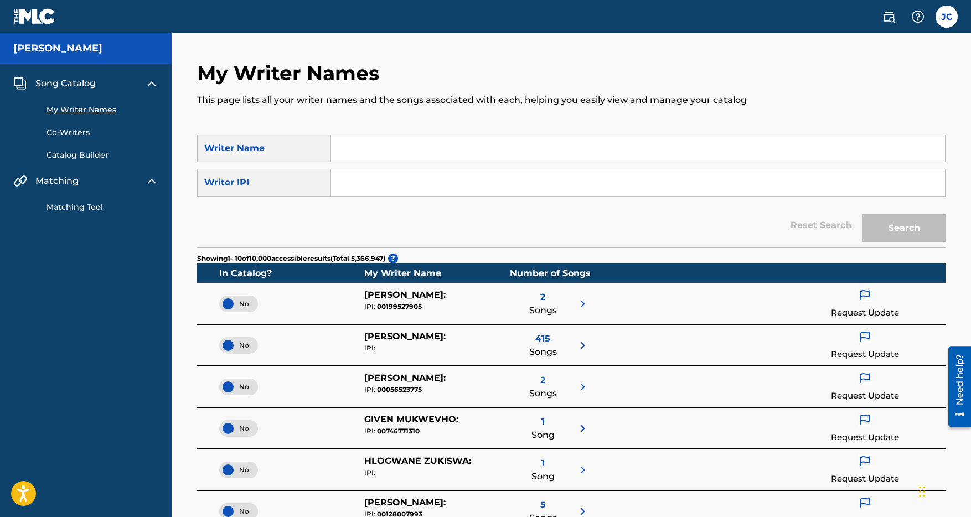
click at [353, 184] on input "Search Form" at bounding box center [638, 182] width 614 height 27
click at [357, 152] on input "Search Form" at bounding box center [638, 148] width 614 height 27
type input "[PERSON_NAME]"
click at [893, 226] on button "Search" at bounding box center [904, 228] width 83 height 28
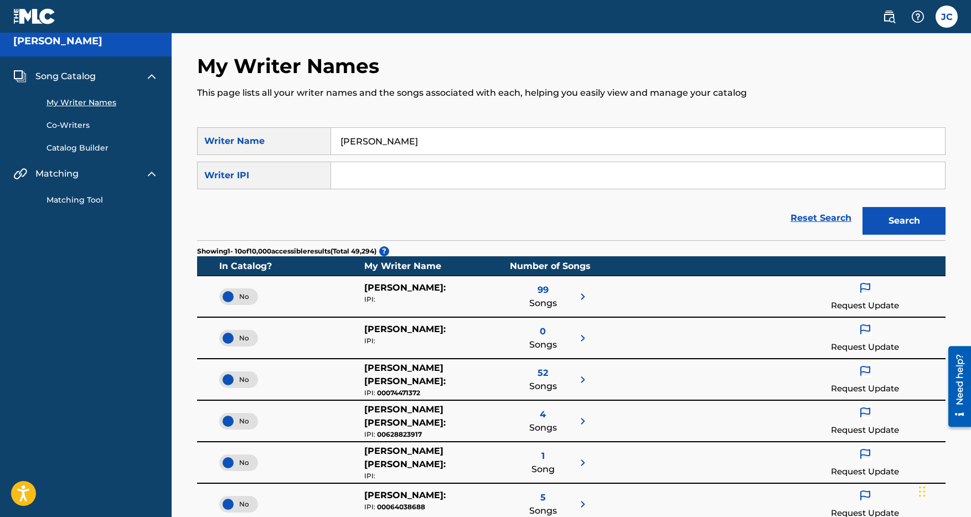
click at [566, 301] on div "99 Songs" at bounding box center [550, 296] width 80 height 31
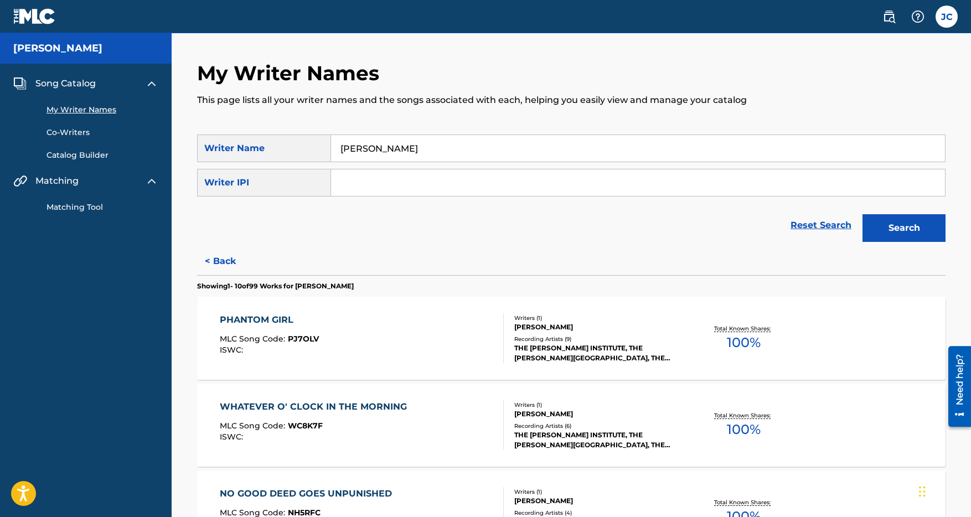
scroll to position [1, 0]
drag, startPoint x: 232, startPoint y: 254, endPoint x: 300, endPoint y: 254, distance: 68.1
click at [233, 255] on button "< Back" at bounding box center [230, 261] width 66 height 28
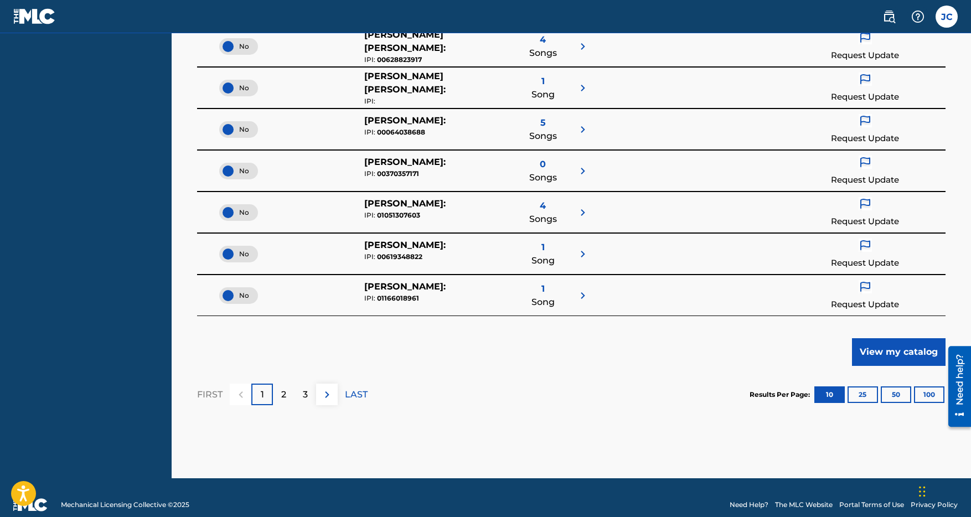
scroll to position [396, 0]
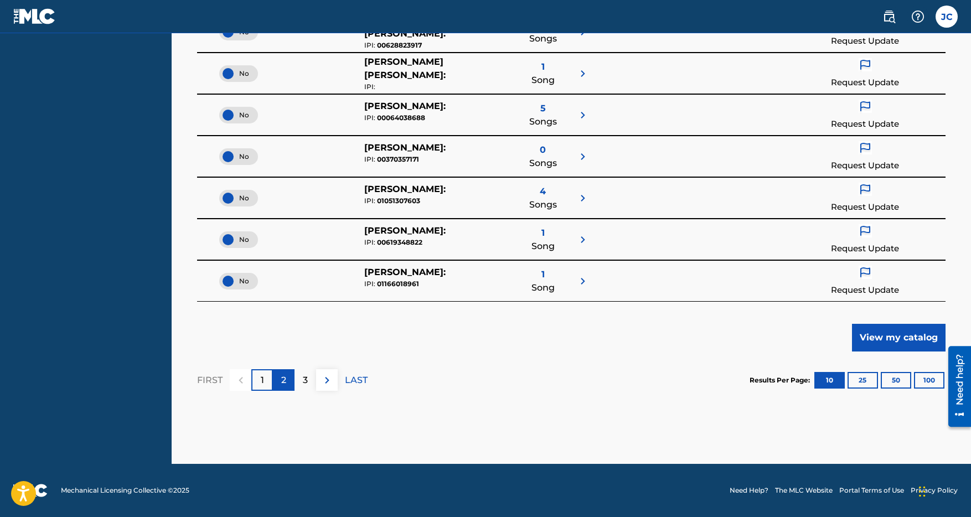
click at [286, 385] on p "2" at bounding box center [283, 380] width 5 height 13
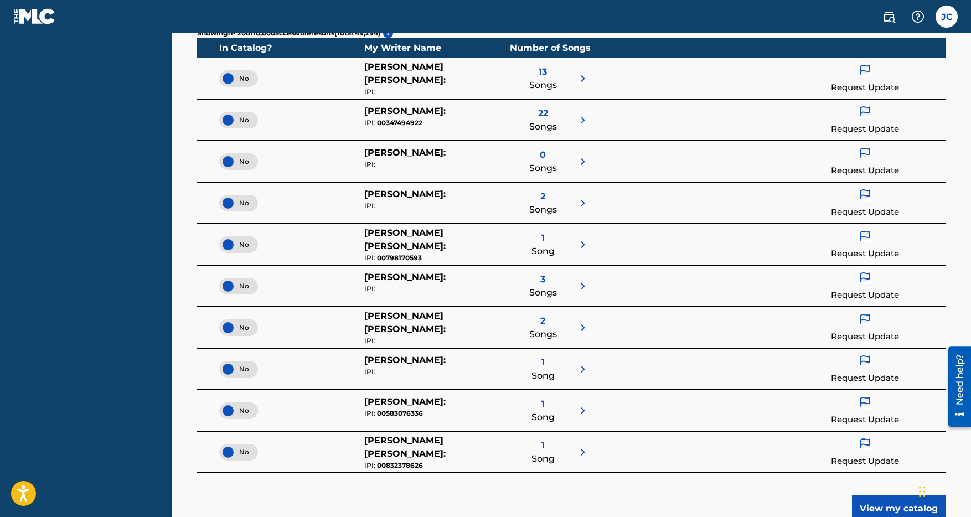
scroll to position [226, 0]
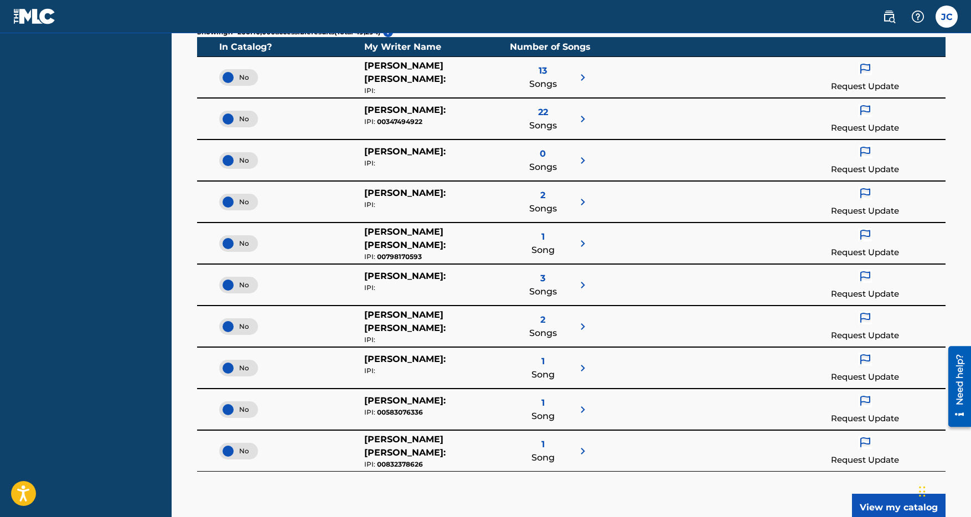
click at [430, 113] on span "[PERSON_NAME] :" at bounding box center [404, 110] width 81 height 11
click at [544, 117] on span "22" at bounding box center [543, 112] width 10 height 13
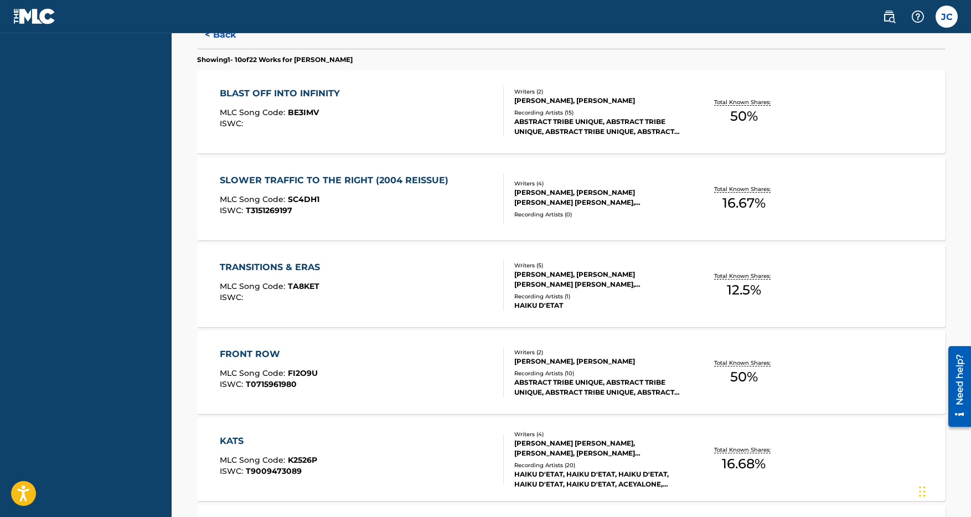
scroll to position [0, 0]
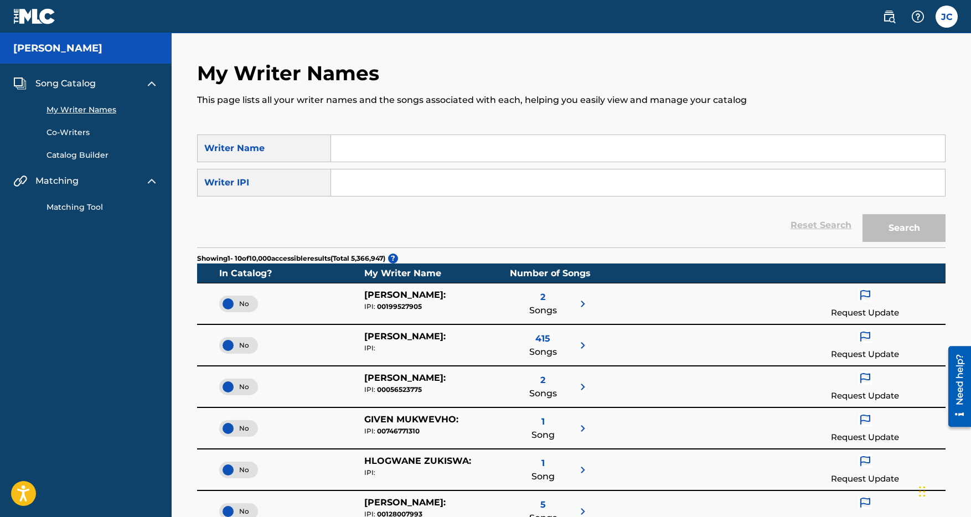
click at [378, 184] on input "Search Form" at bounding box center [638, 182] width 614 height 27
paste input "886946068"
type input "886946068"
click at [909, 231] on button "Search" at bounding box center [904, 228] width 83 height 28
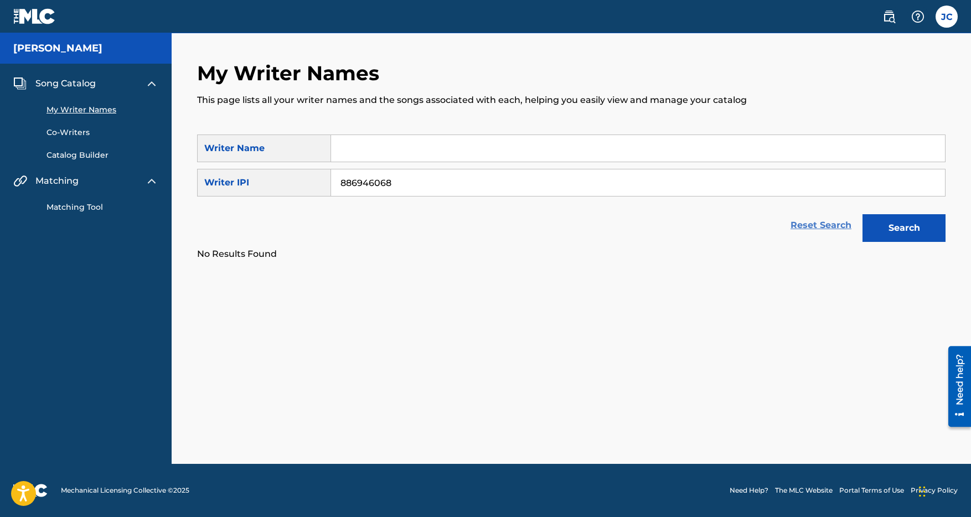
click at [801, 226] on link "Reset Search" at bounding box center [821, 225] width 72 height 24
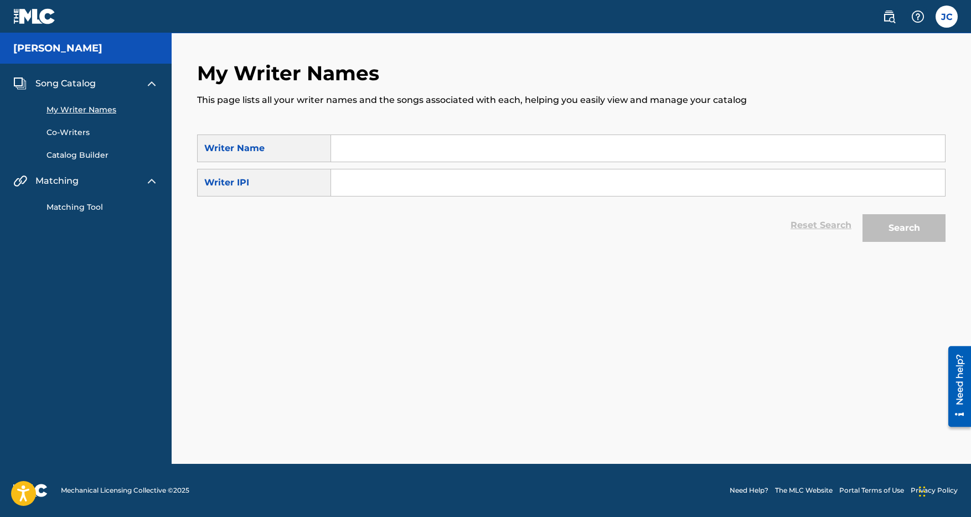
click at [364, 152] on input "Search Form" at bounding box center [638, 148] width 614 height 27
click at [39, 50] on h5 "[PERSON_NAME]" at bounding box center [57, 48] width 89 height 13
click at [943, 18] on label at bounding box center [947, 17] width 22 height 22
click at [947, 17] on input "[PERSON_NAME] [EMAIL_ADDRESS][DOMAIN_NAME] Notification Preferences Profile Log…" at bounding box center [947, 17] width 0 height 0
click at [839, 137] on link "Profile" at bounding box center [838, 138] width 22 height 10
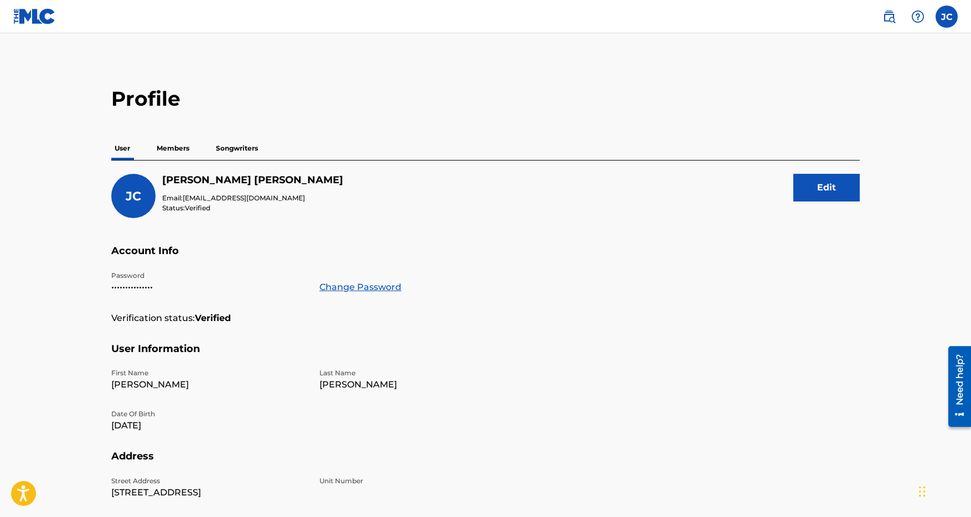
click at [234, 149] on p "Songwriters" at bounding box center [237, 148] width 49 height 23
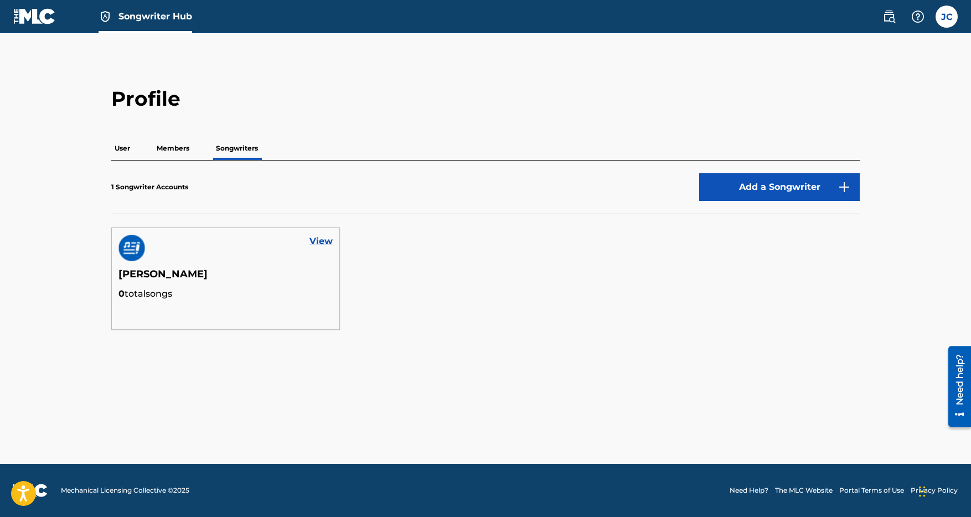
click at [176, 148] on p "Members" at bounding box center [172, 148] width 39 height 23
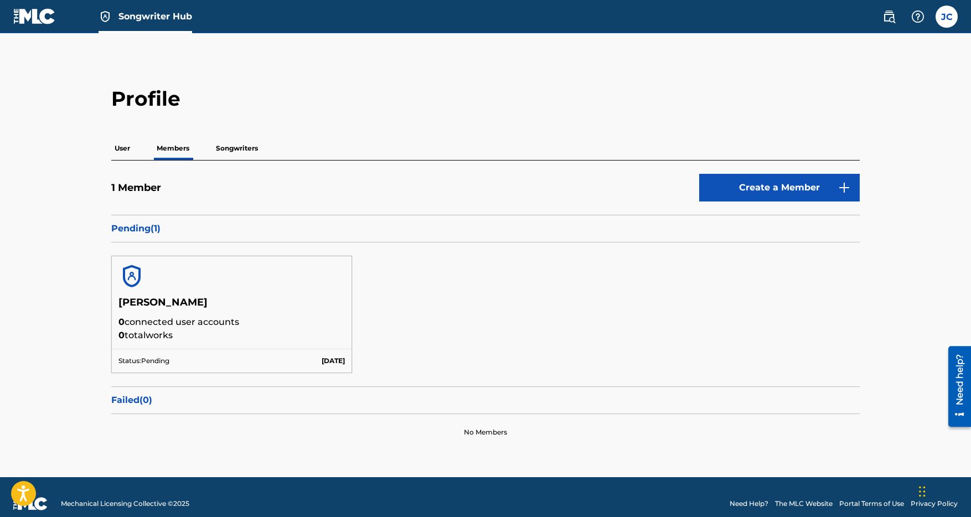
click at [135, 149] on div "User Members Songwriters" at bounding box center [485, 148] width 749 height 23
click at [127, 148] on p "User" at bounding box center [122, 148] width 22 height 23
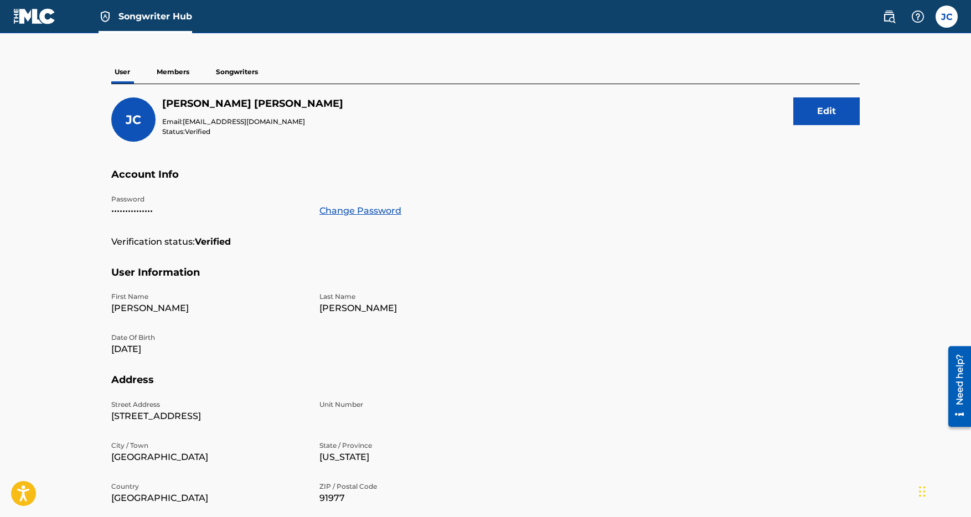
scroll to position [75, 0]
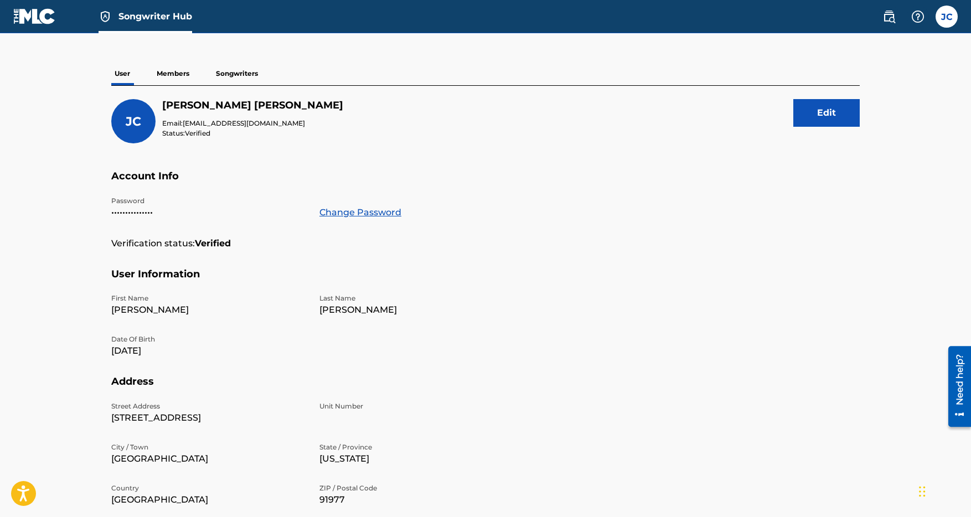
click at [175, 71] on p "Members" at bounding box center [172, 73] width 39 height 23
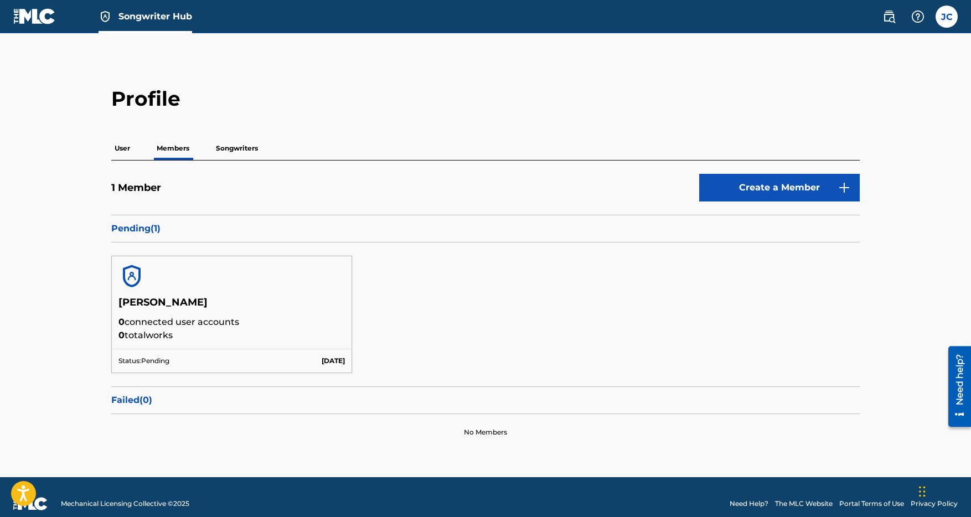
click at [132, 279] on img at bounding box center [132, 276] width 27 height 27
click at [239, 151] on p "Songwriters" at bounding box center [237, 148] width 49 height 23
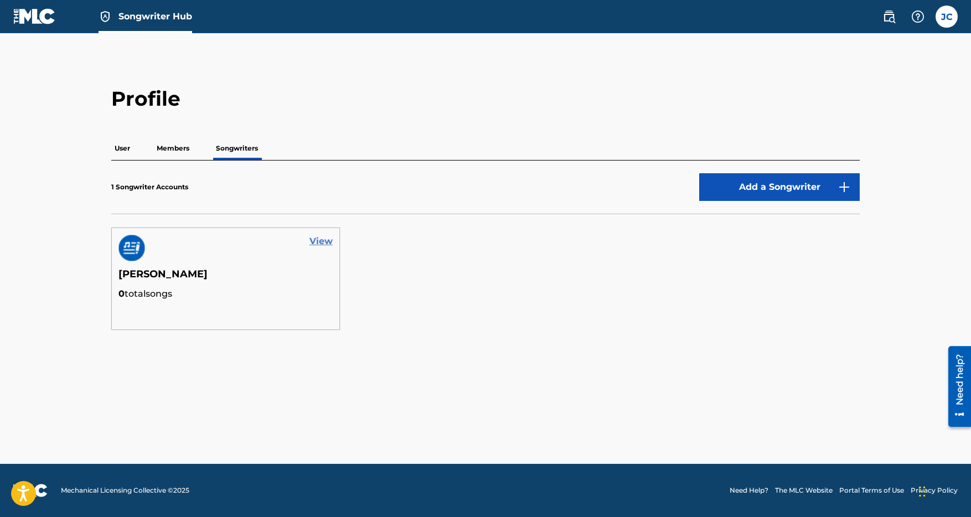
click at [322, 241] on link "View" at bounding box center [321, 241] width 23 height 13
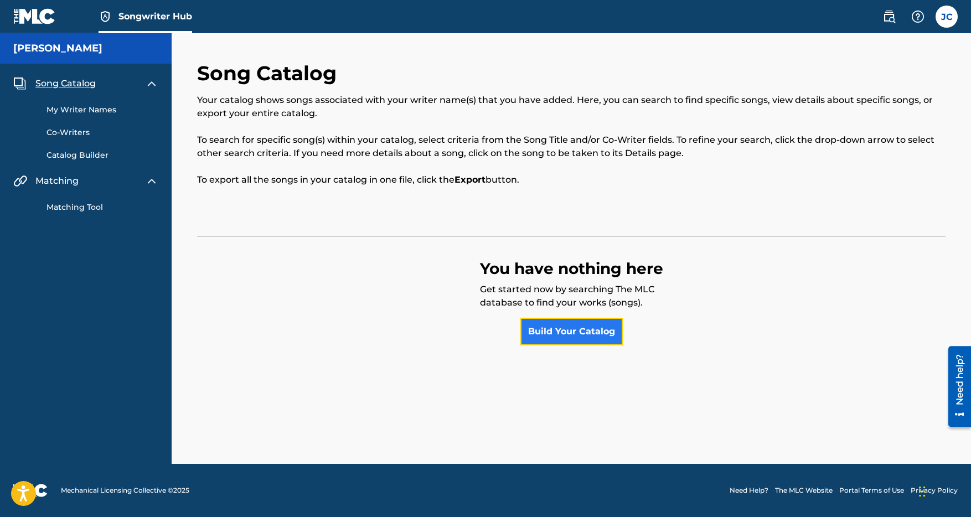
click at [579, 333] on link "Build Your Catalog" at bounding box center [572, 332] width 102 height 28
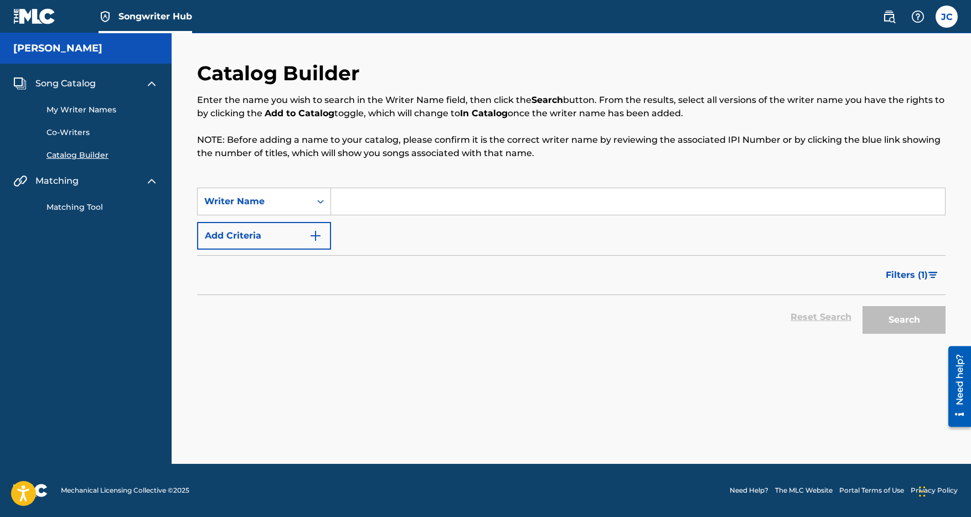
click at [362, 201] on input "Search Form" at bounding box center [638, 201] width 614 height 27
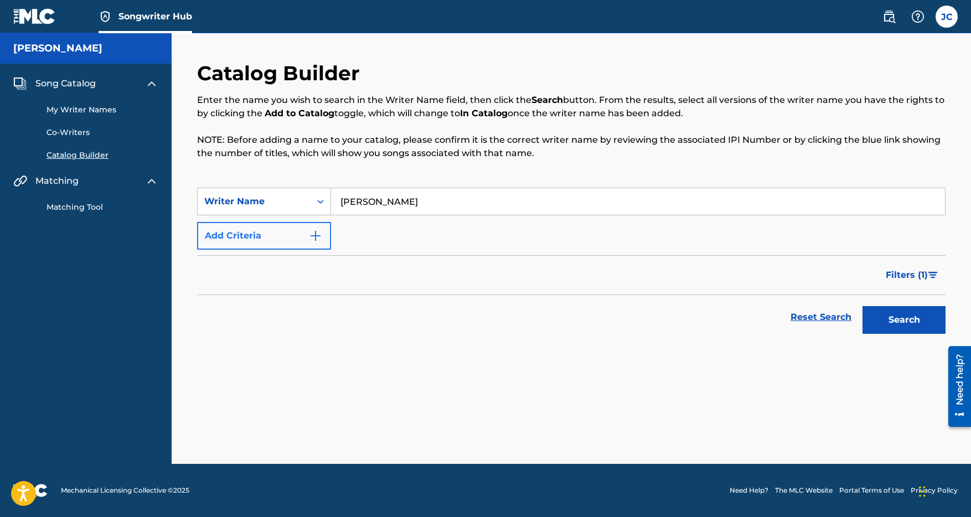
type input "[PERSON_NAME]"
click at [316, 237] on img "Search Form" at bounding box center [315, 235] width 13 height 13
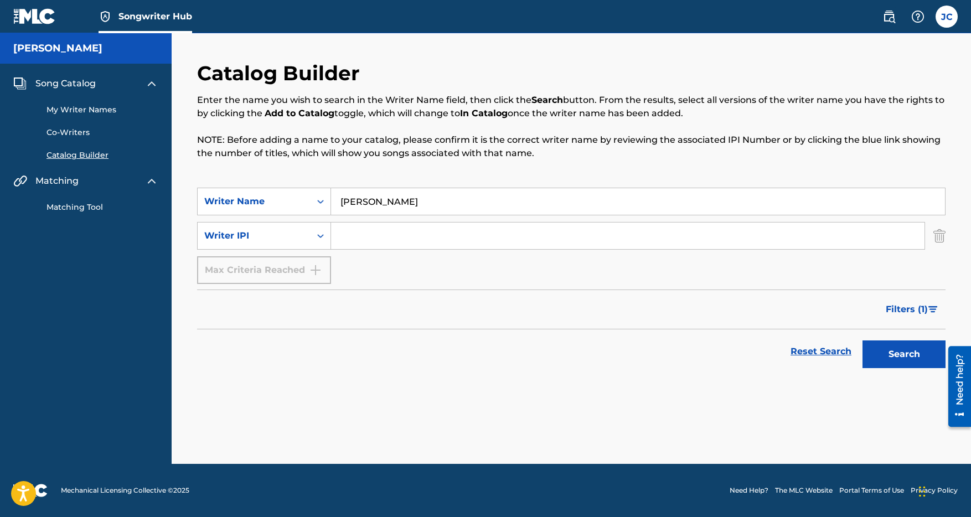
click at [359, 238] on input "Search Form" at bounding box center [628, 236] width 594 height 27
paste input "718654715"
type input "718654715"
click at [882, 353] on button "Search" at bounding box center [904, 355] width 83 height 28
drag, startPoint x: 349, startPoint y: 198, endPoint x: 310, endPoint y: 196, distance: 39.4
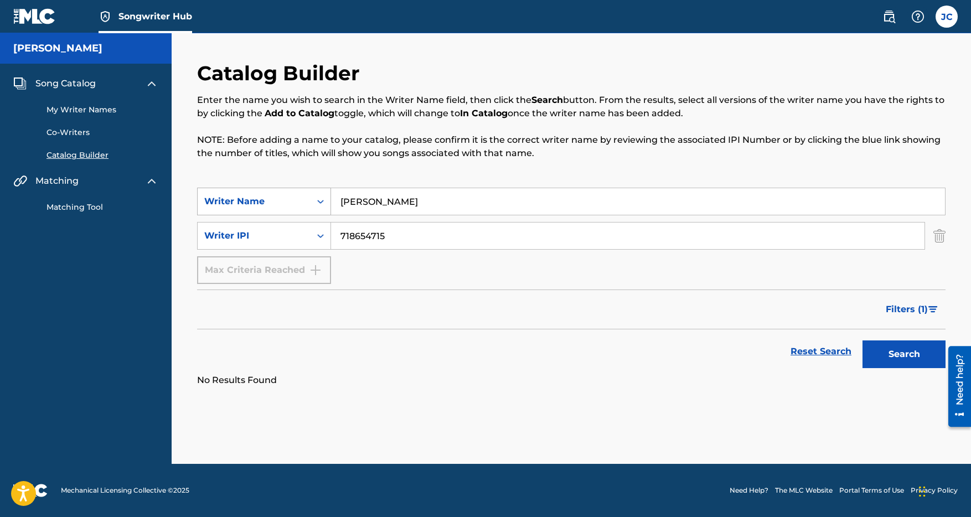
click at [310, 196] on div "SearchWithCriteria56afbec2-0053-46ad-b566-f4f4890040bc Writer Name [PERSON_NAME]" at bounding box center [571, 202] width 749 height 28
click at [888, 352] on button "Search" at bounding box center [904, 355] width 83 height 28
drag, startPoint x: 374, startPoint y: 235, endPoint x: 312, endPoint y: 234, distance: 62.0
click at [312, 233] on div "SearchWithCriteria9896076d-3d07-4888-bd31-d9d44f5d2089 Writer IPI 718654715" at bounding box center [571, 236] width 749 height 28
paste input "3999583"
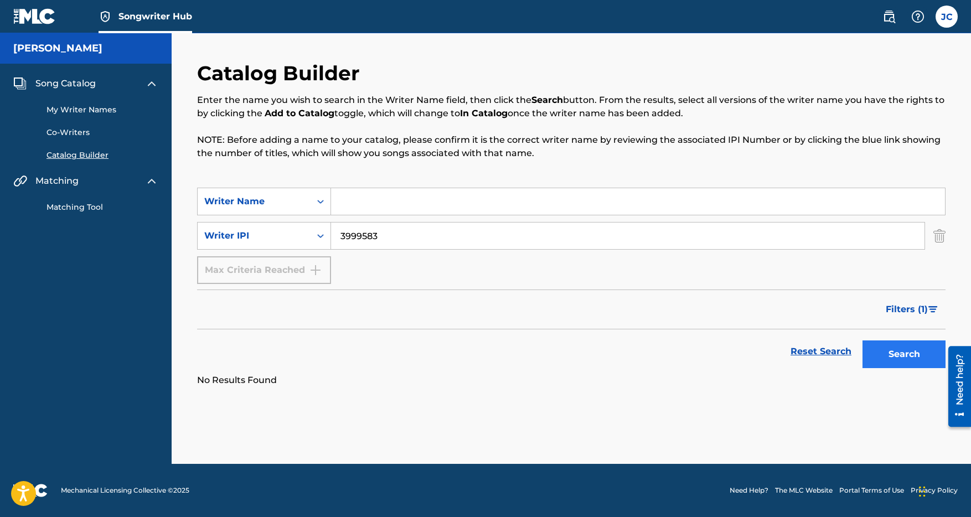
type input "3999583"
click at [904, 356] on button "Search" at bounding box center [904, 355] width 83 height 28
drag, startPoint x: 384, startPoint y: 239, endPoint x: 327, endPoint y: 234, distance: 56.7
click at [323, 232] on div "SearchWithCriteria9896076d-3d07-4888-bd31-d9d44f5d2089 Writer IPI" at bounding box center [571, 236] width 749 height 28
click at [73, 111] on link "My Writer Names" at bounding box center [103, 110] width 112 height 12
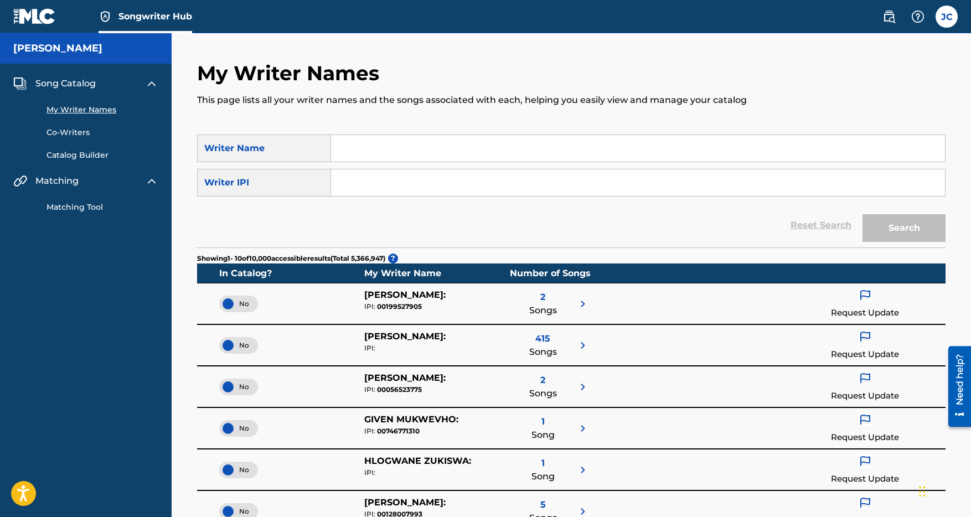
click at [362, 155] on input "Search Form" at bounding box center [638, 148] width 614 height 27
paste input "[PERSON_NAME]"
type input "[PERSON_NAME]"
click at [892, 229] on button "Search" at bounding box center [904, 228] width 83 height 28
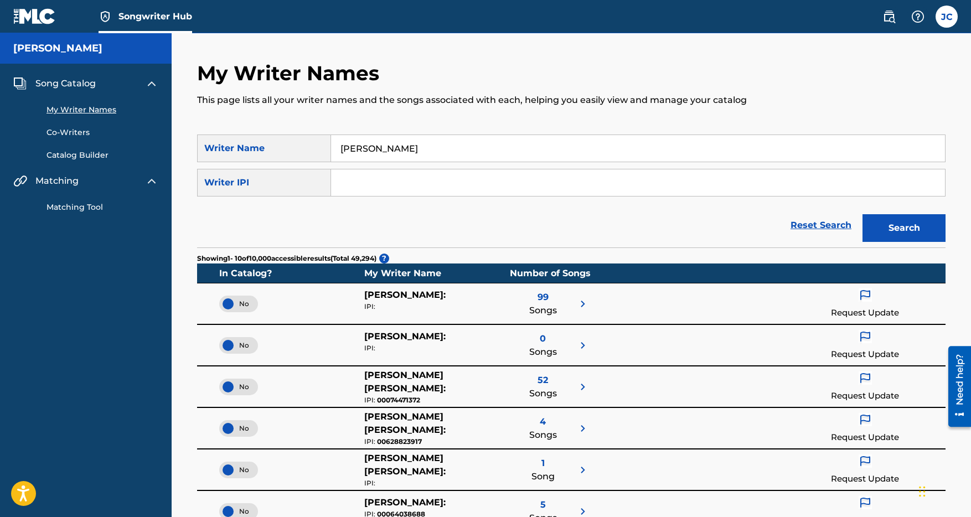
click at [543, 297] on span "99" at bounding box center [543, 297] width 11 height 13
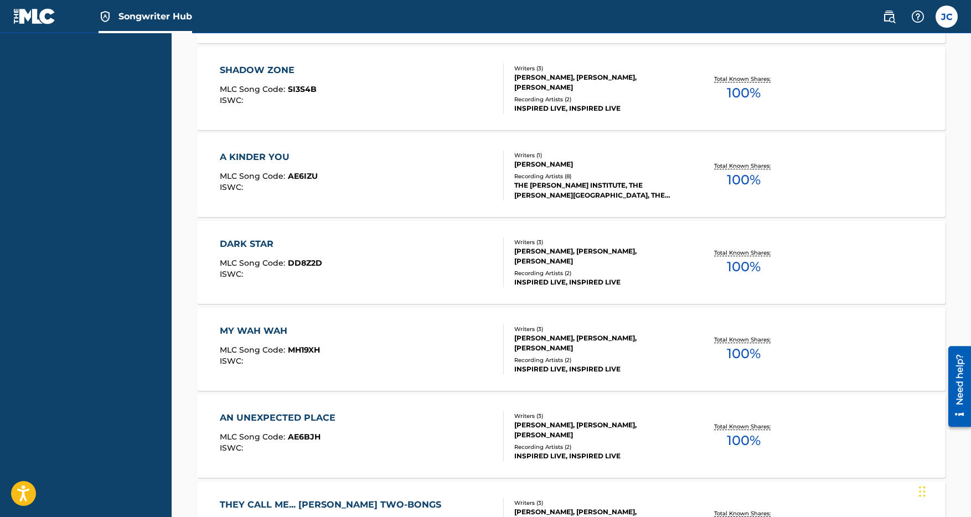
scroll to position [755, 0]
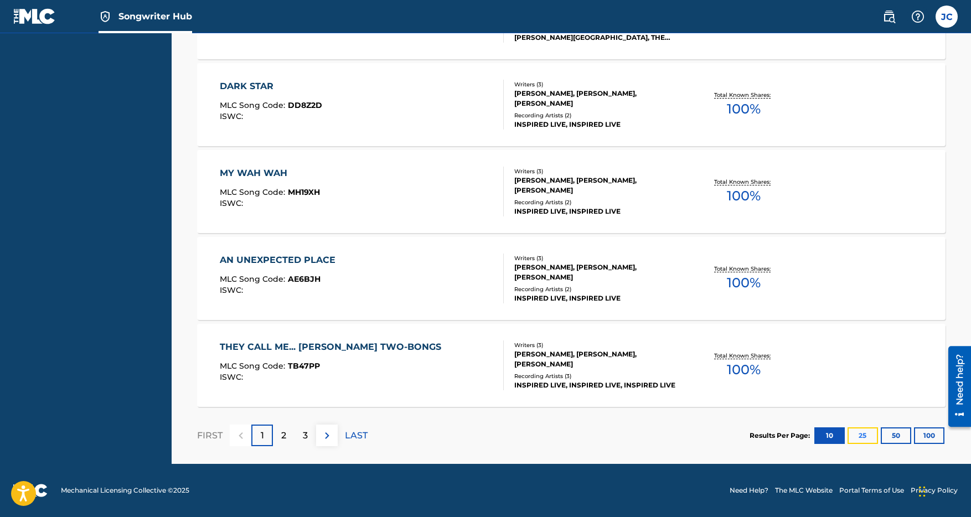
click at [862, 432] on button "25" at bounding box center [863, 435] width 30 height 17
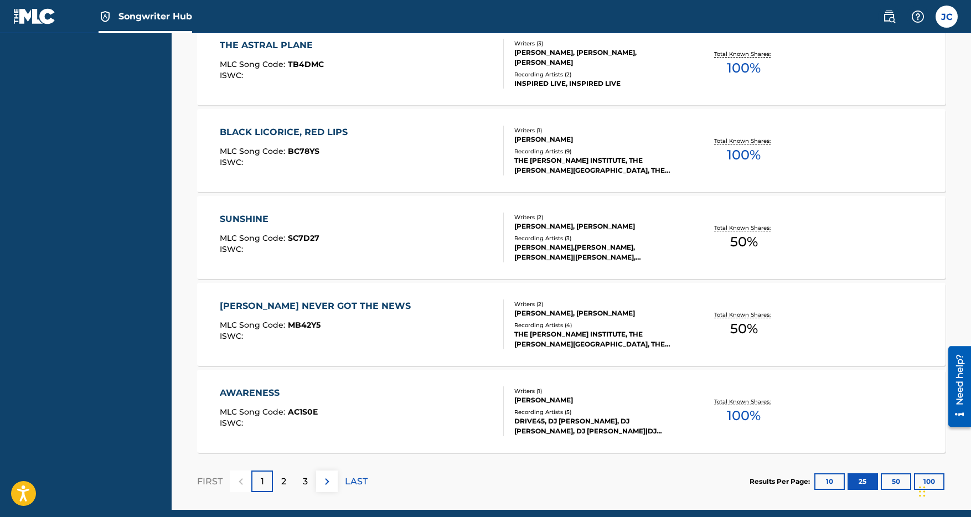
scroll to position [2059, 0]
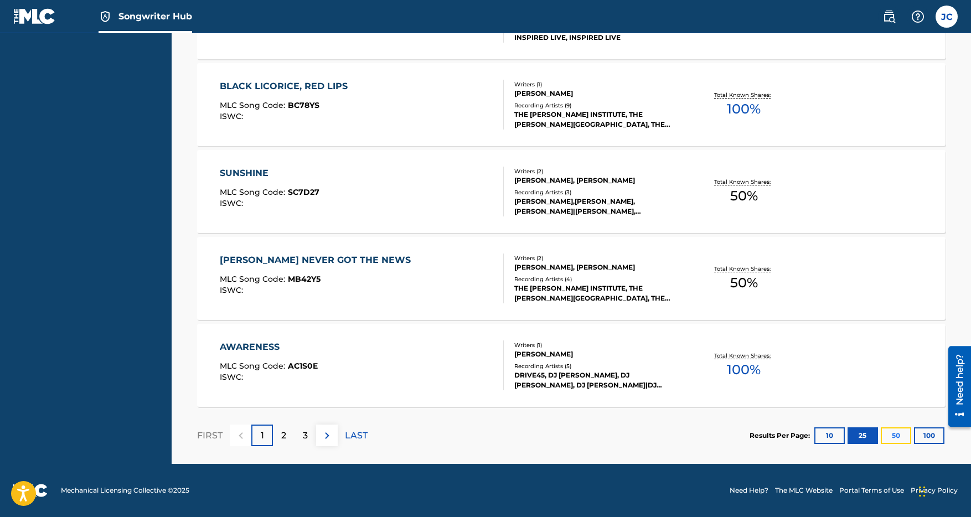
click at [893, 437] on button "50" at bounding box center [896, 435] width 30 height 17
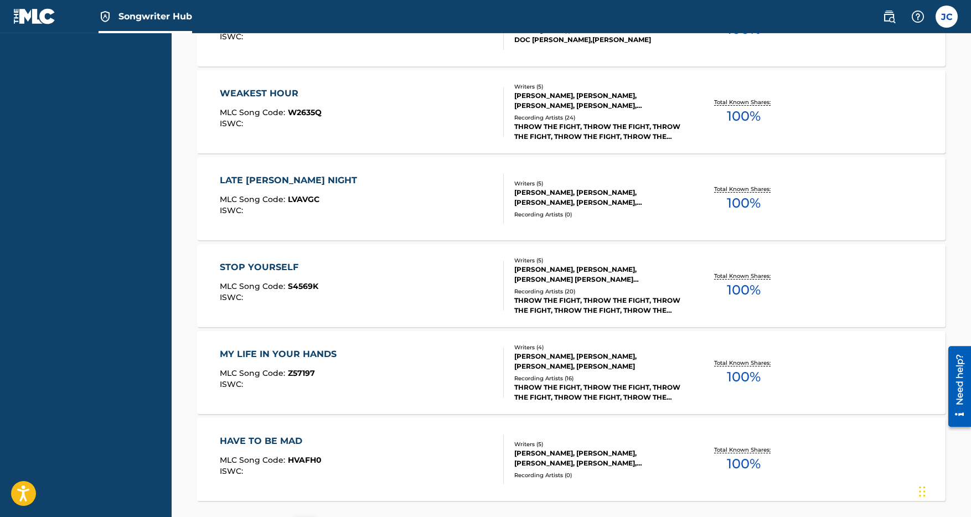
scroll to position [4233, 0]
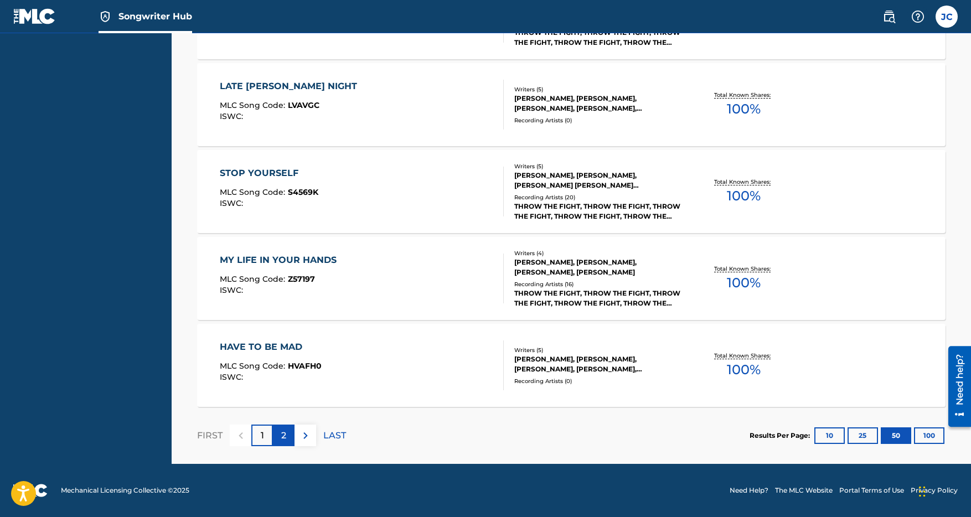
click at [285, 439] on p "2" at bounding box center [283, 435] width 5 height 13
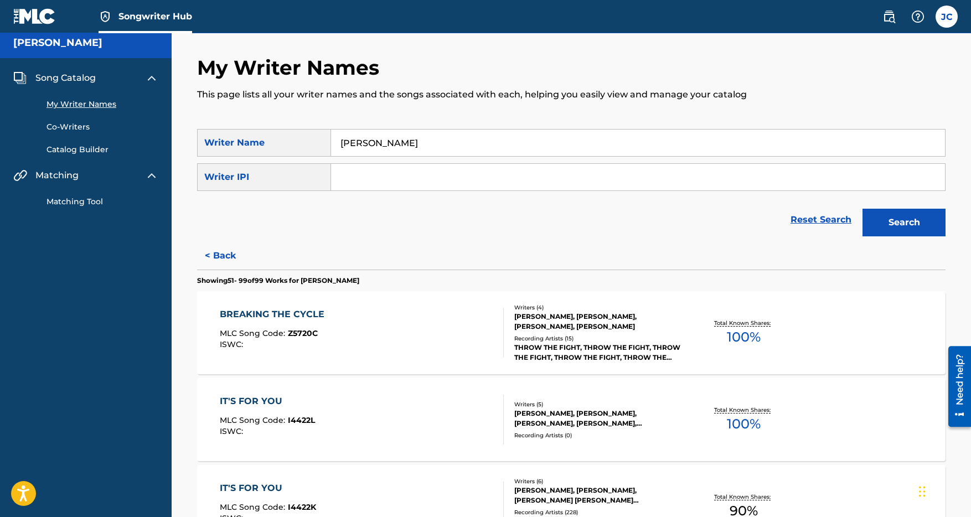
scroll to position [3, 0]
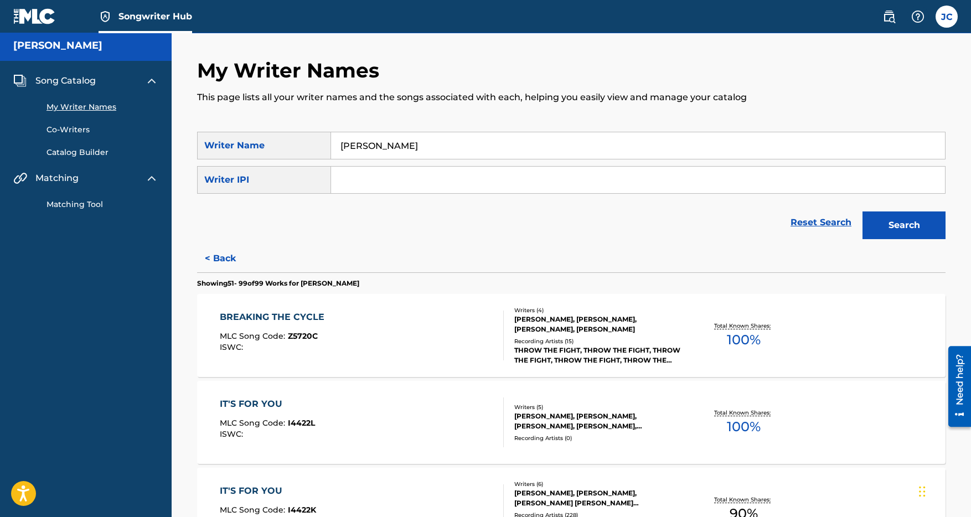
click at [77, 202] on link "Matching Tool" at bounding box center [103, 205] width 112 height 12
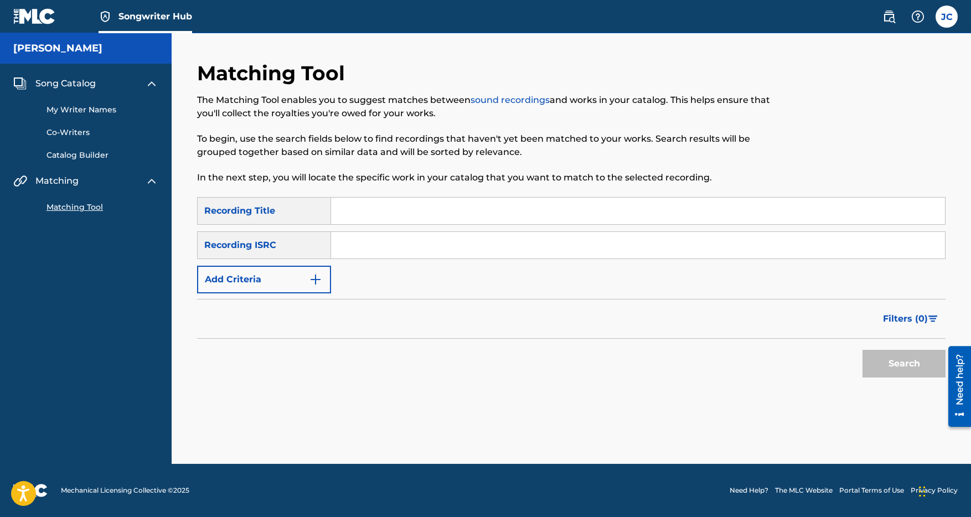
click at [64, 83] on span "Song Catalog" at bounding box center [65, 83] width 60 height 13
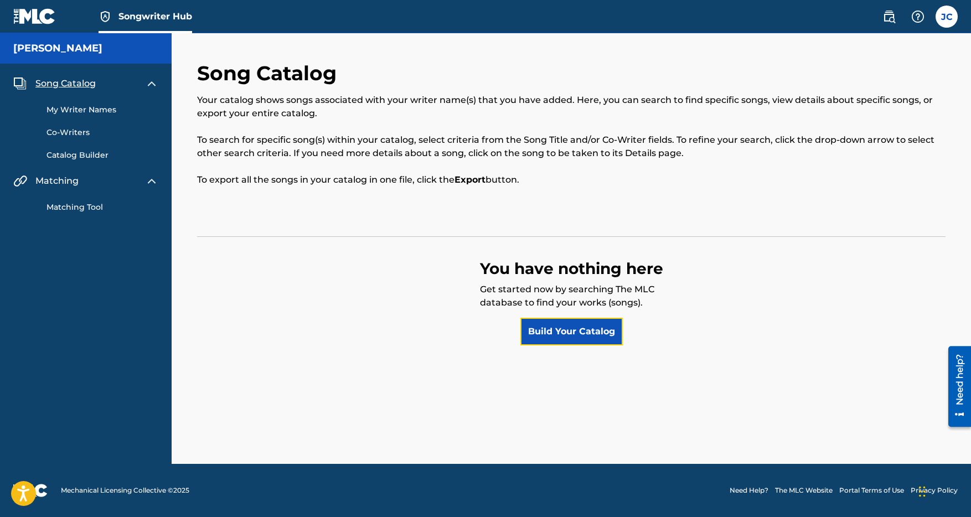
click at [595, 332] on link "Build Your Catalog" at bounding box center [572, 332] width 102 height 28
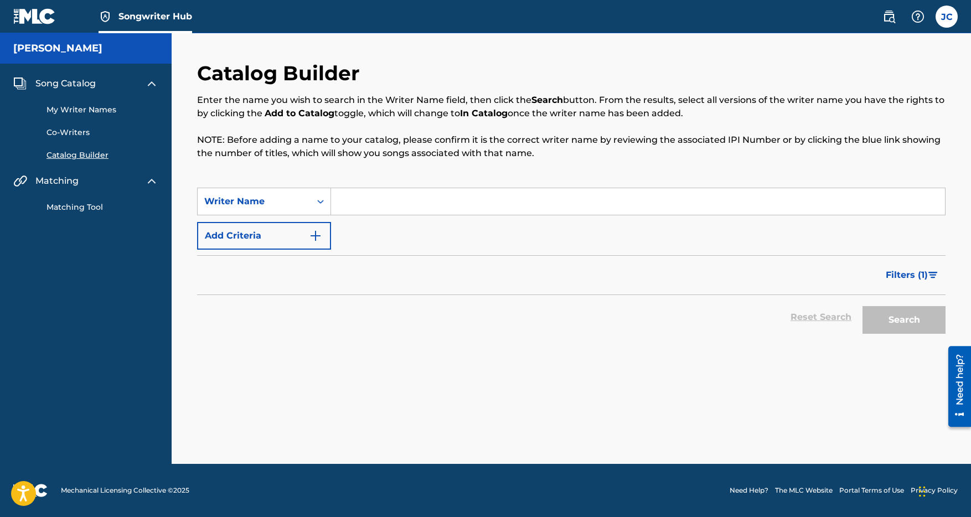
click at [350, 203] on input "Search Form" at bounding box center [638, 201] width 614 height 27
paste input "[PERSON_NAME]"
type input "[PERSON_NAME]"
click at [904, 320] on button "Search" at bounding box center [904, 320] width 83 height 28
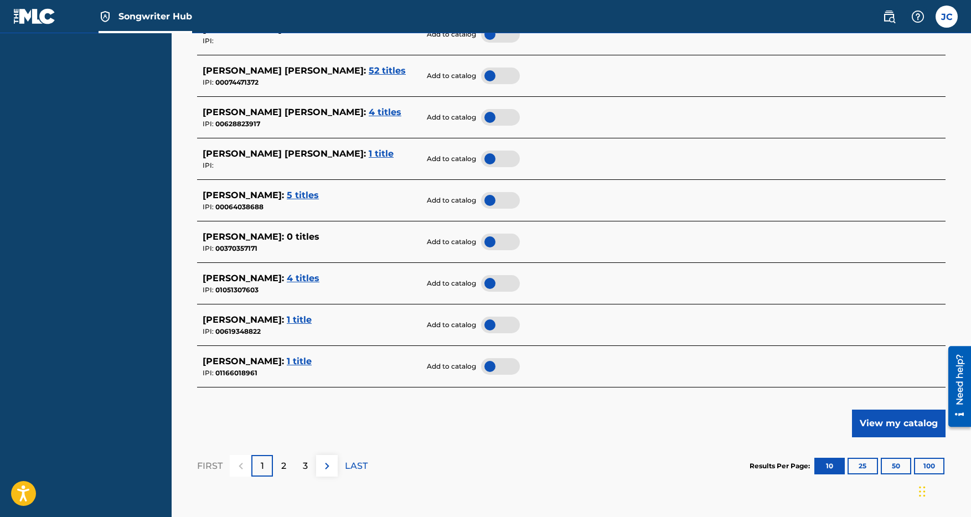
scroll to position [489, 0]
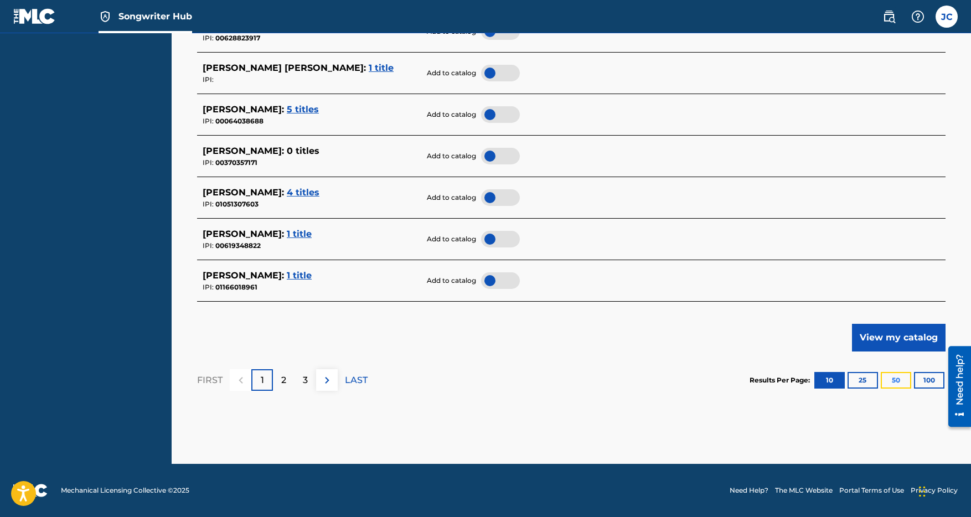
click at [901, 379] on button "50" at bounding box center [896, 380] width 30 height 17
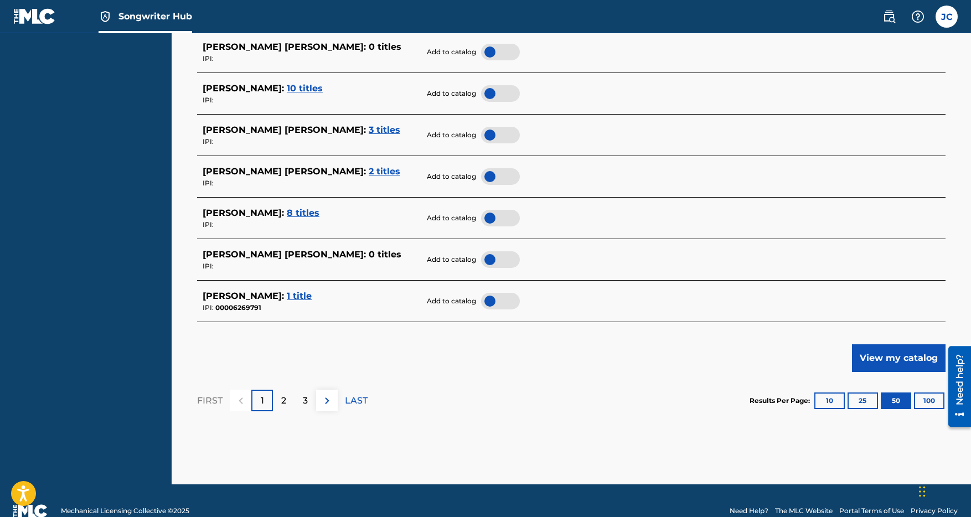
scroll to position [2132, 0]
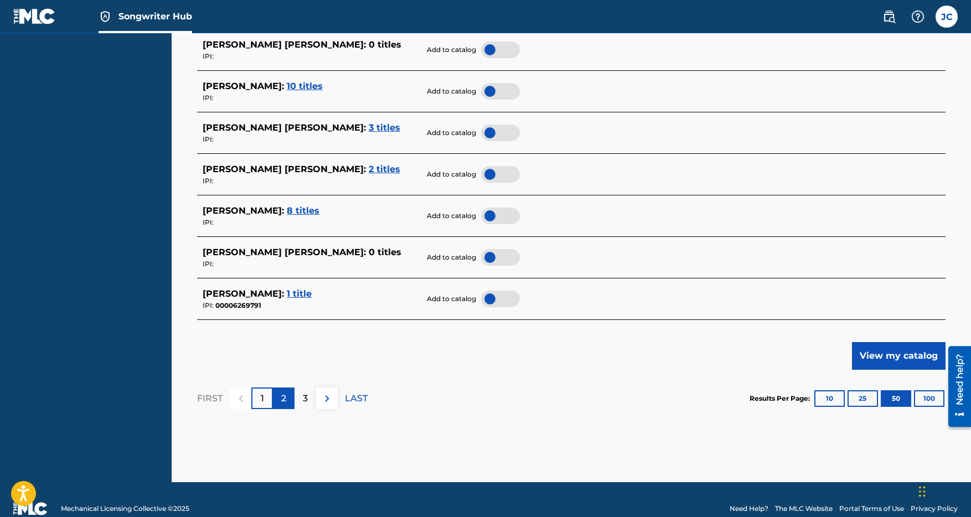
click at [286, 401] on div "2" at bounding box center [284, 399] width 22 height 22
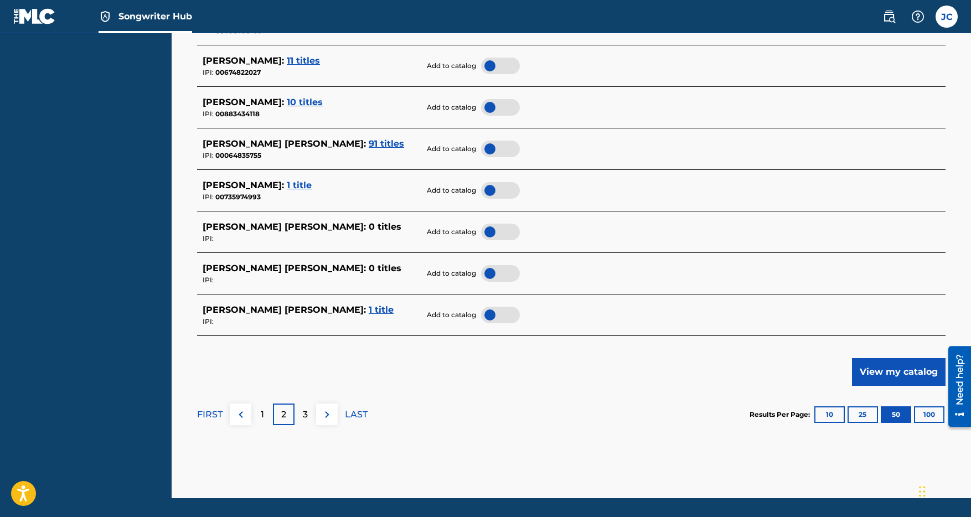
scroll to position [2150, 0]
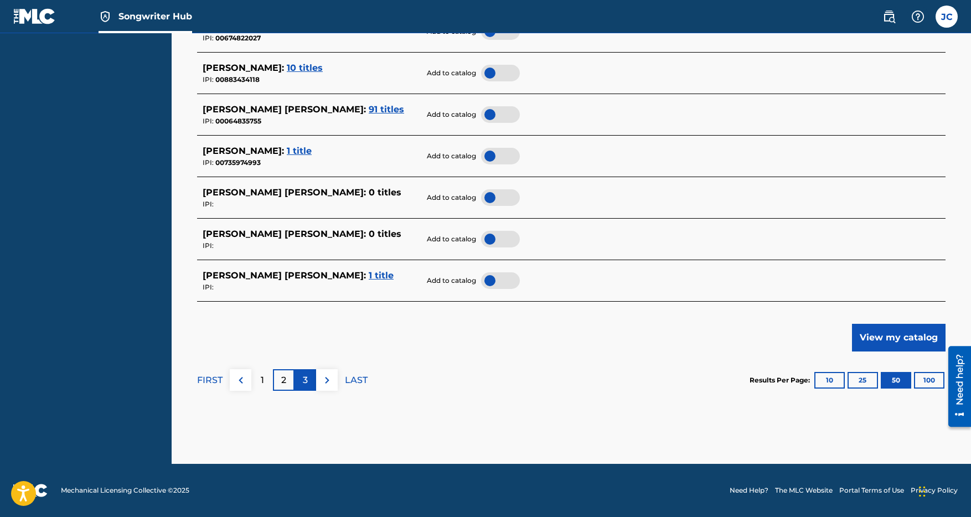
click at [309, 384] on div "3" at bounding box center [306, 380] width 22 height 22
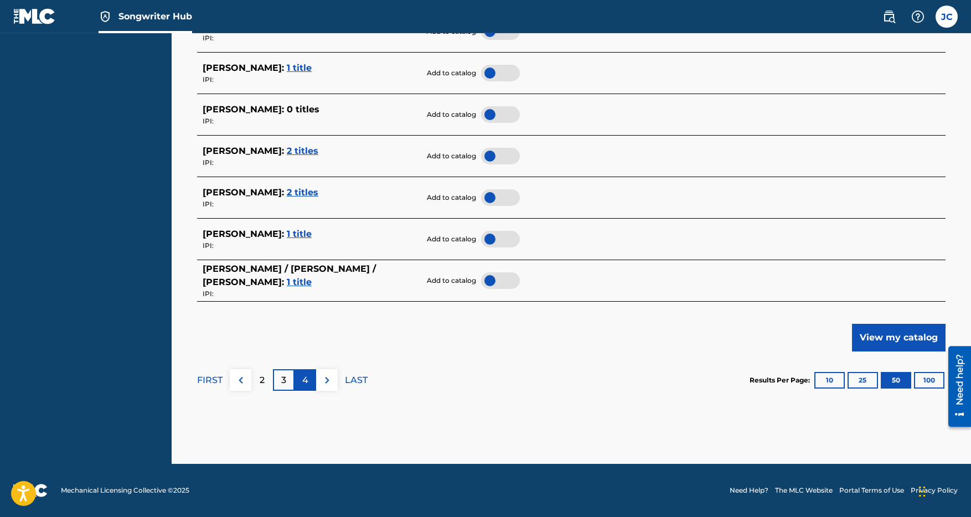
click at [310, 384] on div "4" at bounding box center [306, 380] width 22 height 22
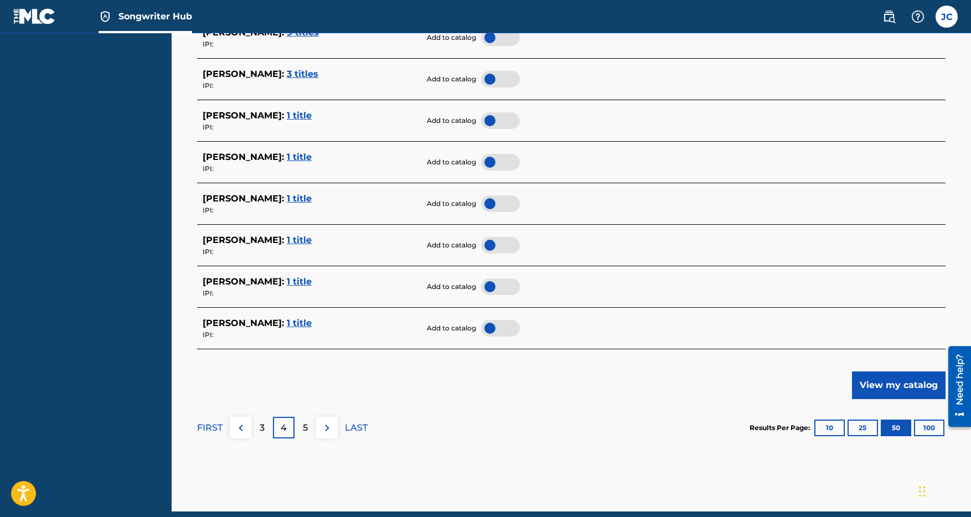
scroll to position [2105, 0]
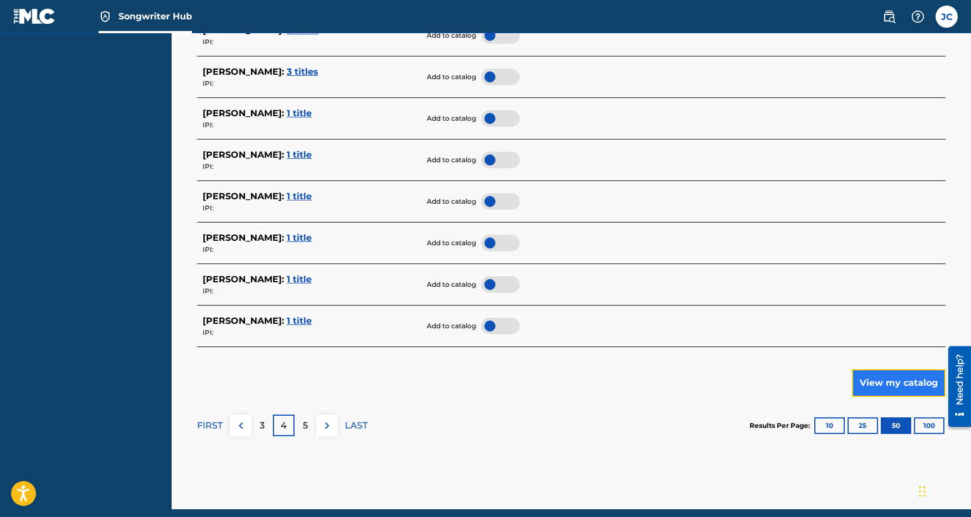
click at [874, 382] on button "View my catalog" at bounding box center [899, 383] width 94 height 28
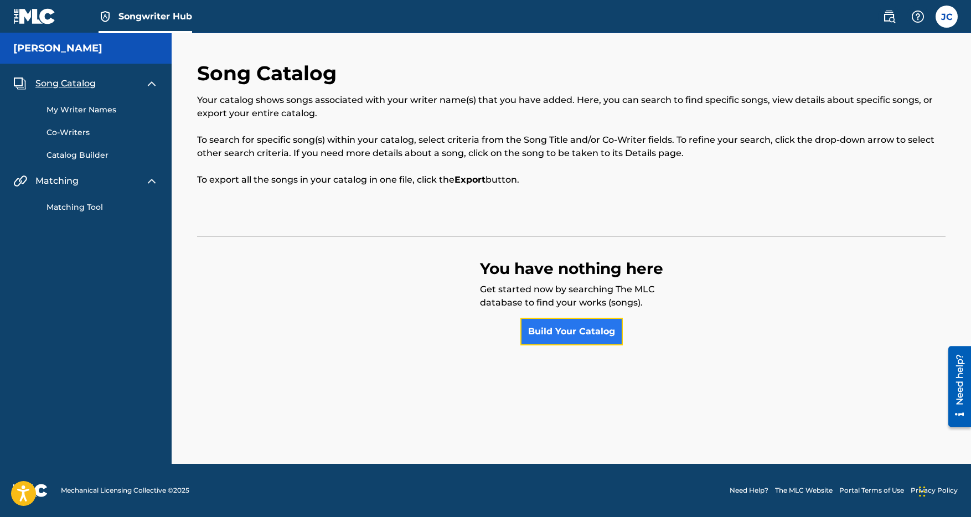
click at [581, 334] on link "Build Your Catalog" at bounding box center [572, 332] width 102 height 28
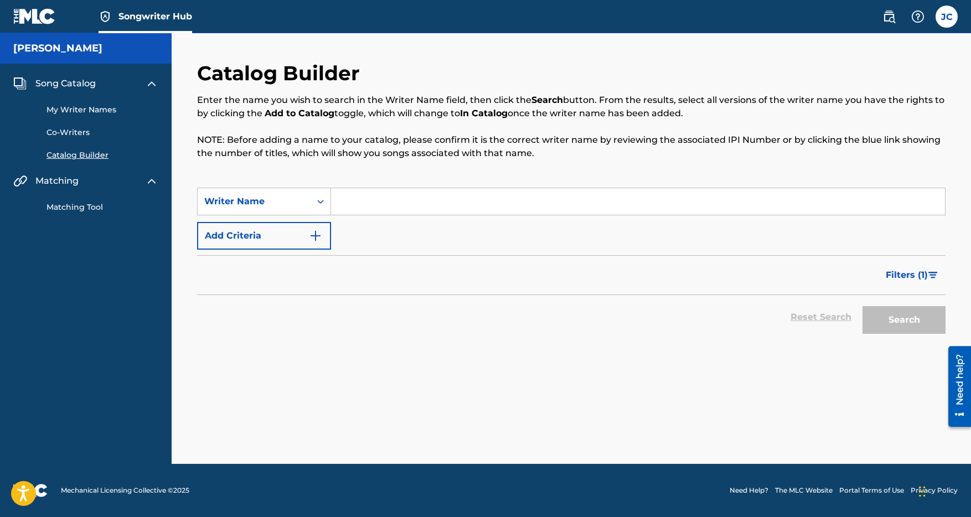
click at [100, 107] on link "My Writer Names" at bounding box center [103, 110] width 112 height 12
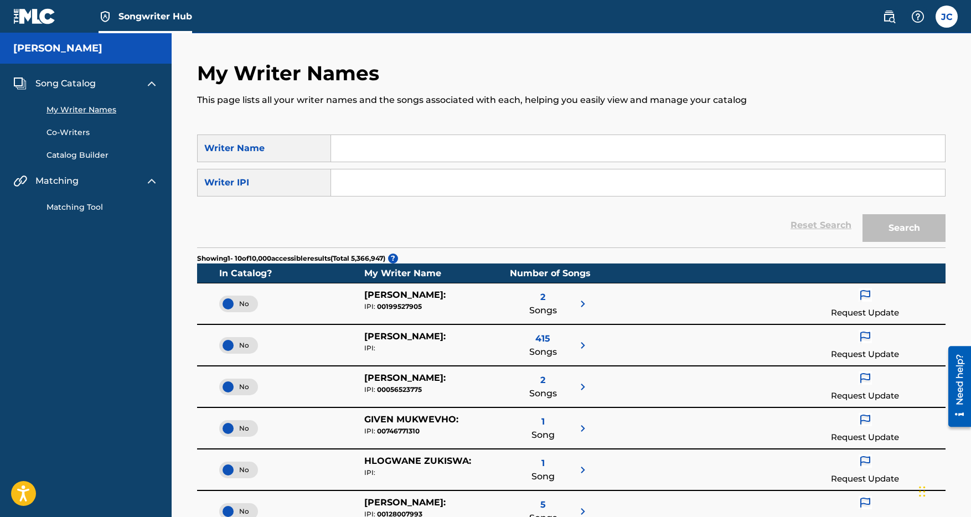
click at [231, 182] on div "Writer IPI" at bounding box center [264, 183] width 134 height 28
click at [346, 184] on input "Search Form" at bounding box center [638, 182] width 614 height 27
paste input "3999583"
type input "3999583"
click at [899, 231] on button "Search" at bounding box center [904, 228] width 83 height 28
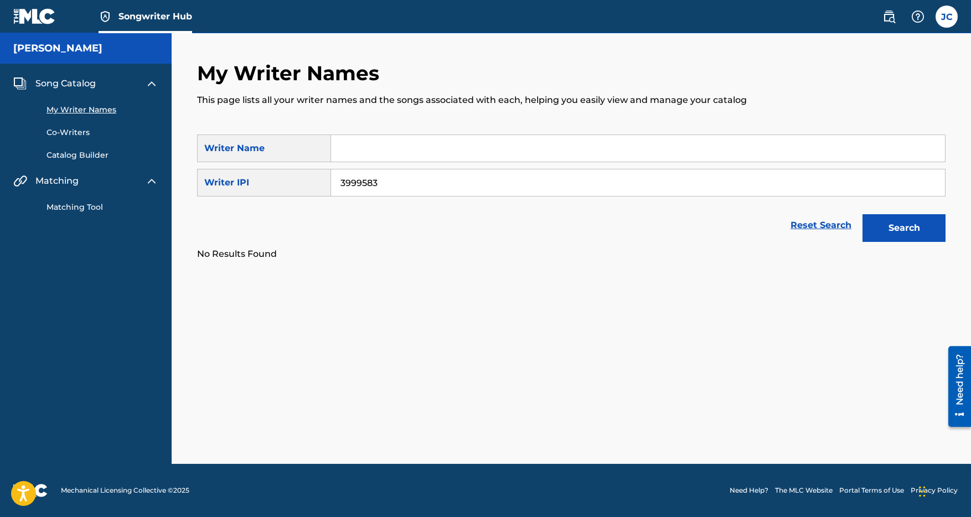
click at [34, 22] on img at bounding box center [34, 16] width 43 height 16
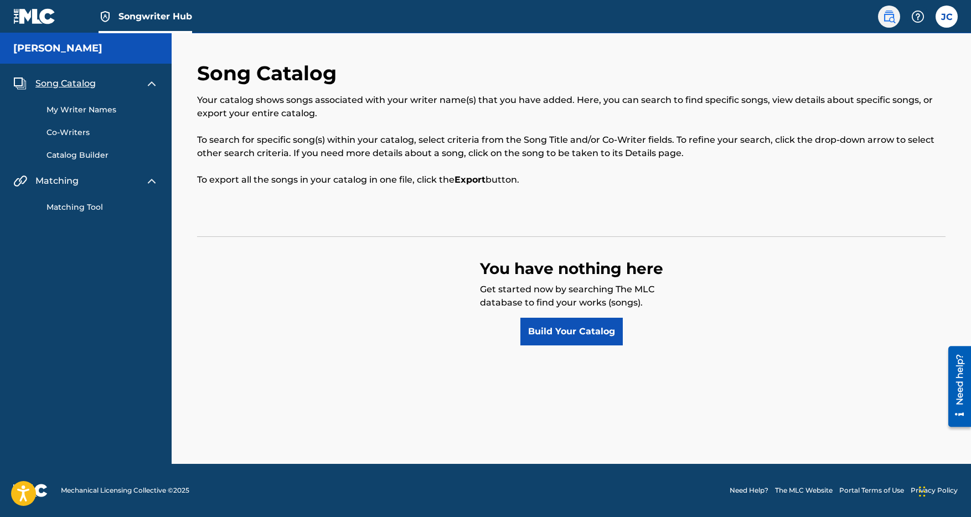
click at [889, 20] on img at bounding box center [889, 16] width 13 height 13
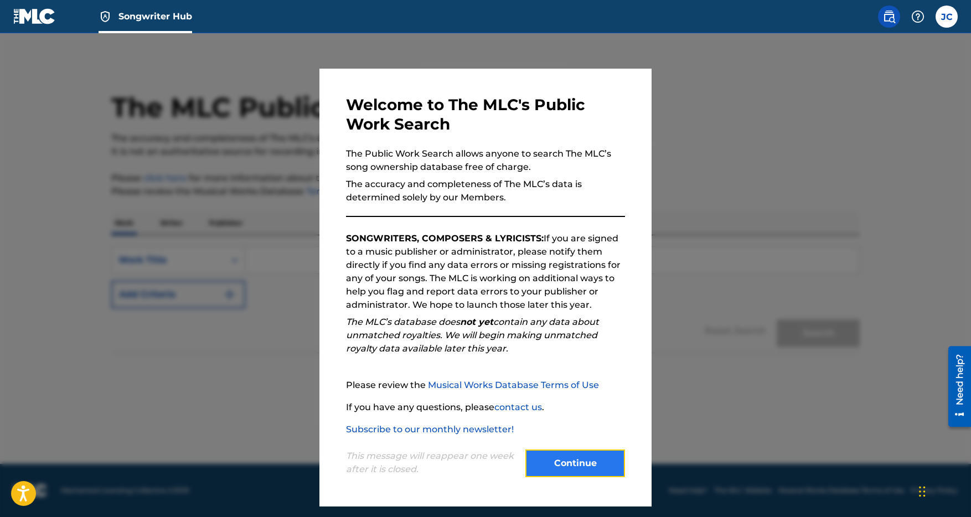
click at [582, 461] on button "Continue" at bounding box center [576, 464] width 100 height 28
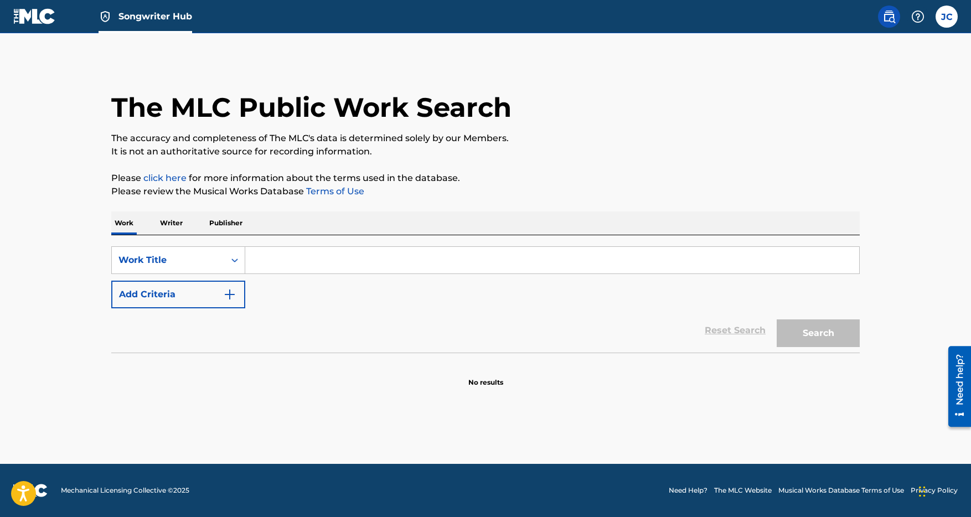
click at [234, 224] on p "Publisher" at bounding box center [226, 223] width 40 height 23
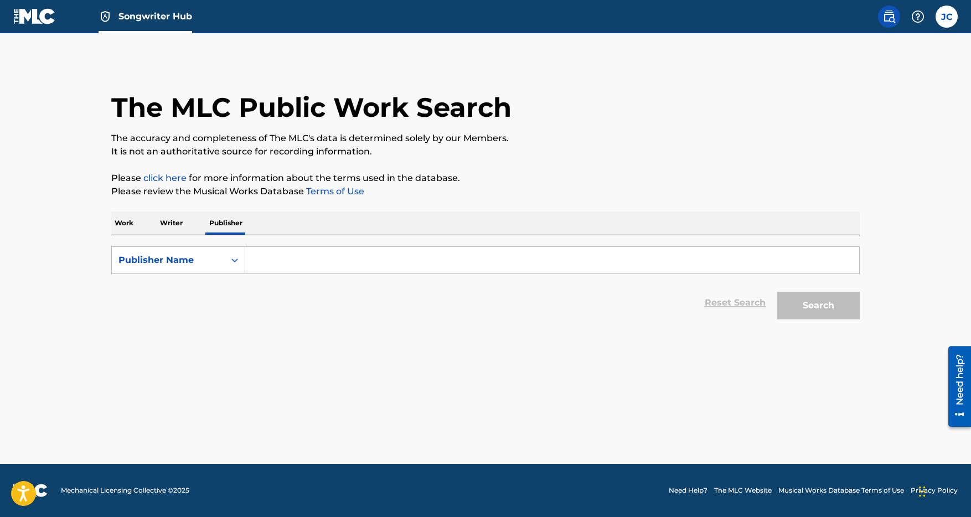
click at [277, 266] on input "Search Form" at bounding box center [552, 260] width 614 height 27
click at [281, 264] on input "Itshin For A Beat" at bounding box center [552, 260] width 614 height 27
click at [266, 261] on input "Itshin For A Beat" at bounding box center [552, 260] width 614 height 27
drag, startPoint x: 276, startPoint y: 261, endPoint x: 255, endPoint y: 256, distance: 21.6
click at [252, 260] on input "Ithin For A Beat" at bounding box center [552, 260] width 614 height 27
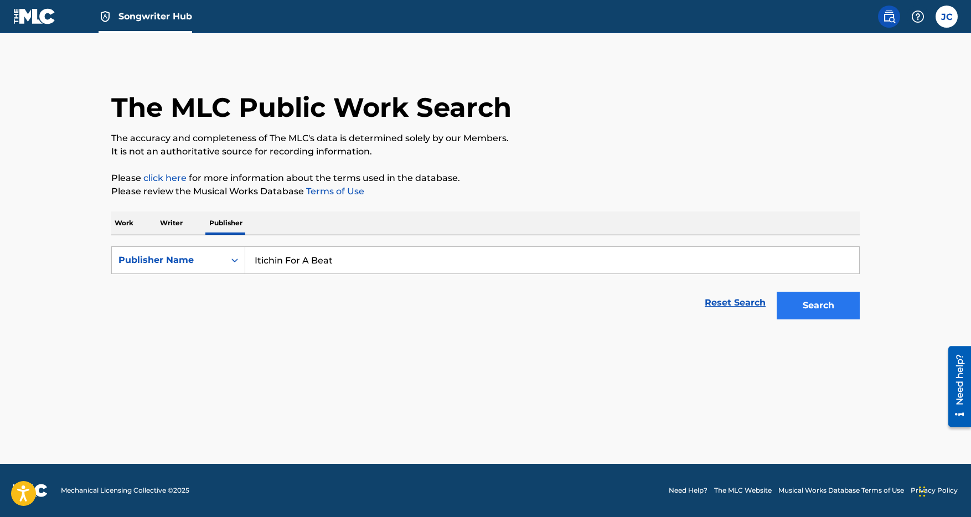
type input "Itichin For A Beat"
click at [820, 306] on button "Search" at bounding box center [818, 306] width 83 height 28
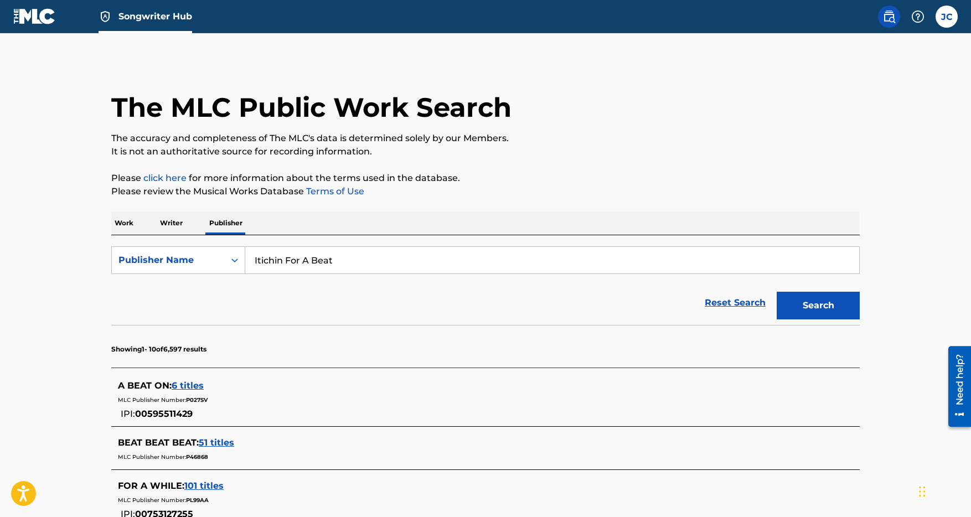
click at [175, 223] on p "Writer" at bounding box center [171, 223] width 29 height 23
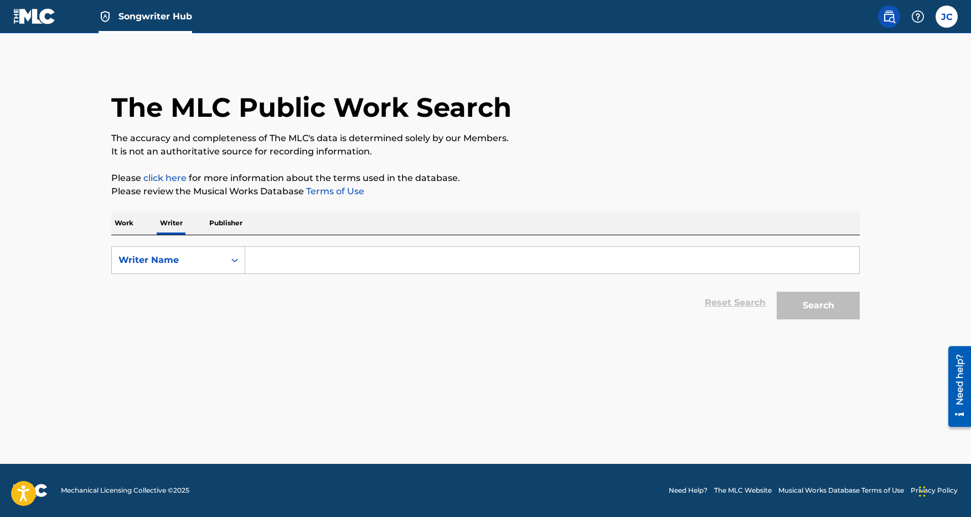
click at [303, 266] on input "Search Form" at bounding box center [552, 260] width 614 height 27
click at [234, 261] on icon "Search Form" at bounding box center [234, 260] width 11 height 11
click at [193, 292] on div "Writer IPI" at bounding box center [178, 288] width 133 height 28
click at [286, 263] on input "Search Form" at bounding box center [552, 260] width 614 height 27
paste input "3999583"
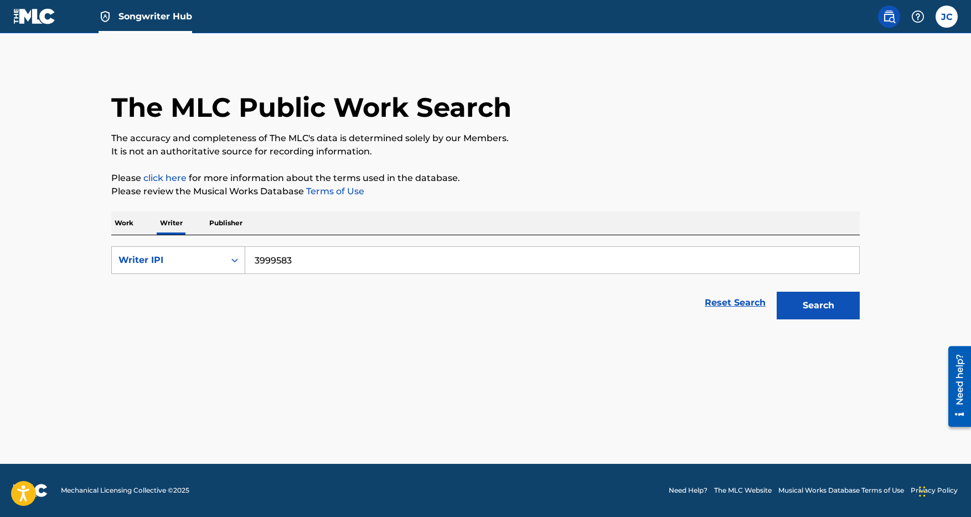
drag, startPoint x: 302, startPoint y: 261, endPoint x: 233, endPoint y: 261, distance: 69.2
click at [231, 261] on div "SearchWithCriteria4b74a374-59ba-4f92-8d67-50b1c8733f60 Writer IPI 3999583" at bounding box center [485, 260] width 749 height 28
paste input "718654715"
type input "718654715"
click at [823, 302] on button "Search" at bounding box center [818, 306] width 83 height 28
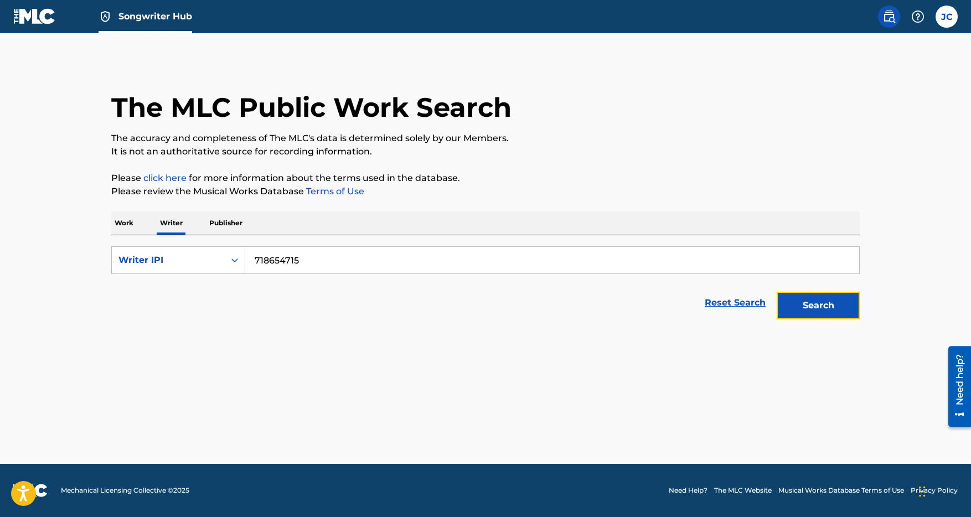
click at [796, 306] on button "Search" at bounding box center [818, 306] width 83 height 28
click at [125, 223] on p "Work" at bounding box center [123, 223] width 25 height 23
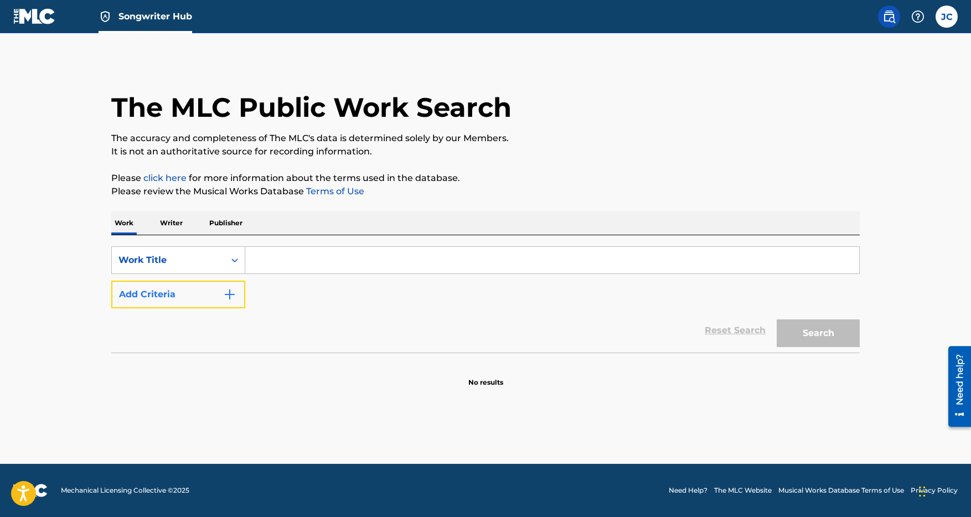
click at [228, 296] on img "Search Form" at bounding box center [229, 294] width 13 height 13
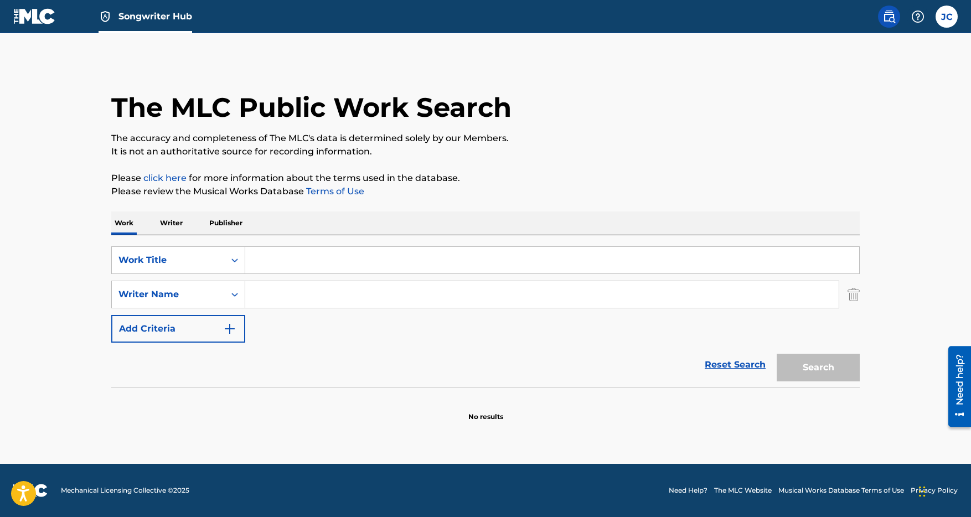
click at [269, 295] on input "Search Form" at bounding box center [542, 294] width 594 height 27
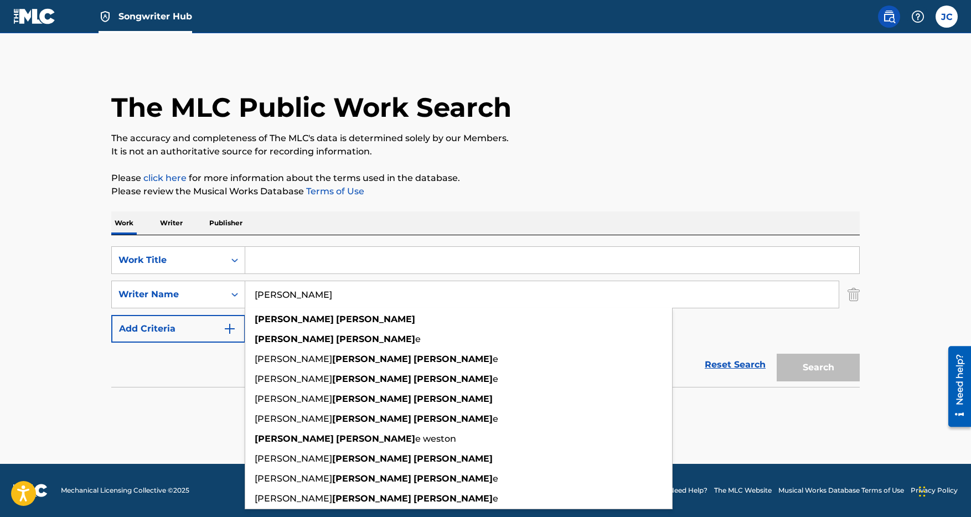
type input "[PERSON_NAME]"
click at [271, 265] on input "Search Form" at bounding box center [552, 260] width 614 height 27
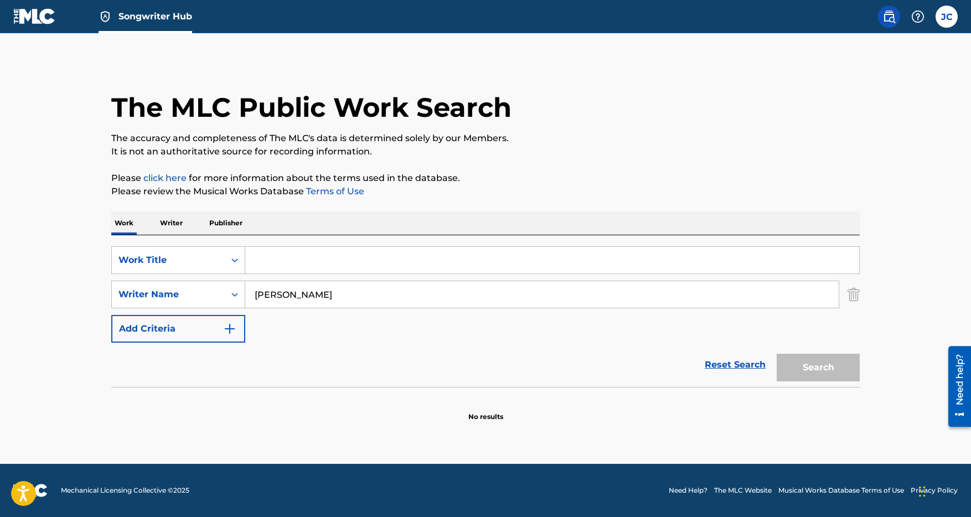
paste input "BLACK BEATOPIA 16"
type input "BLACK BEATOPIA 16"
click at [808, 370] on button "Search" at bounding box center [818, 368] width 83 height 28
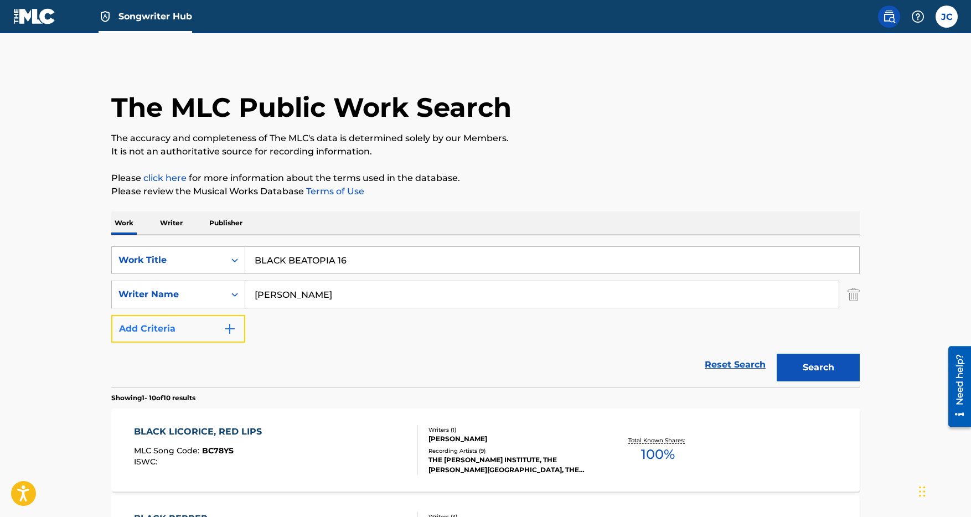
click at [212, 331] on button "Add Criteria" at bounding box center [178, 329] width 134 height 28
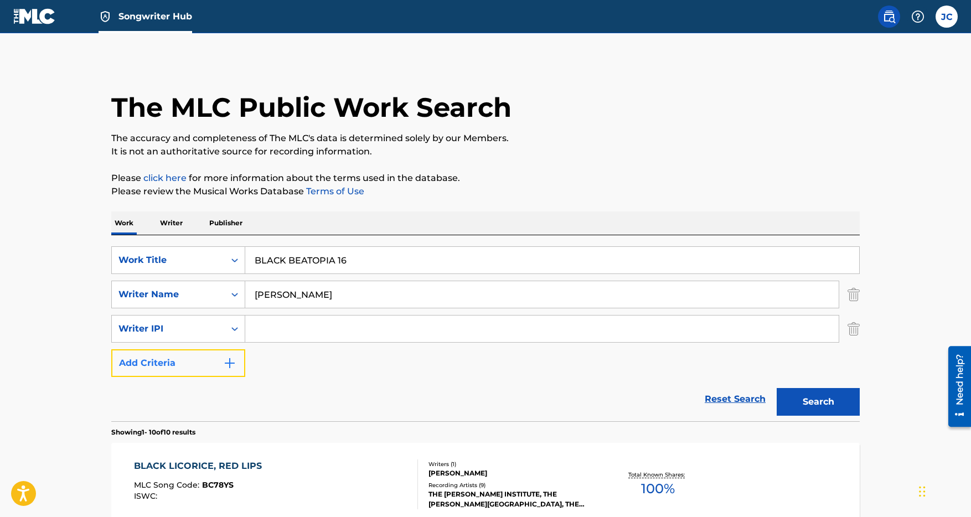
click at [222, 365] on button "Add Criteria" at bounding box center [178, 363] width 134 height 28
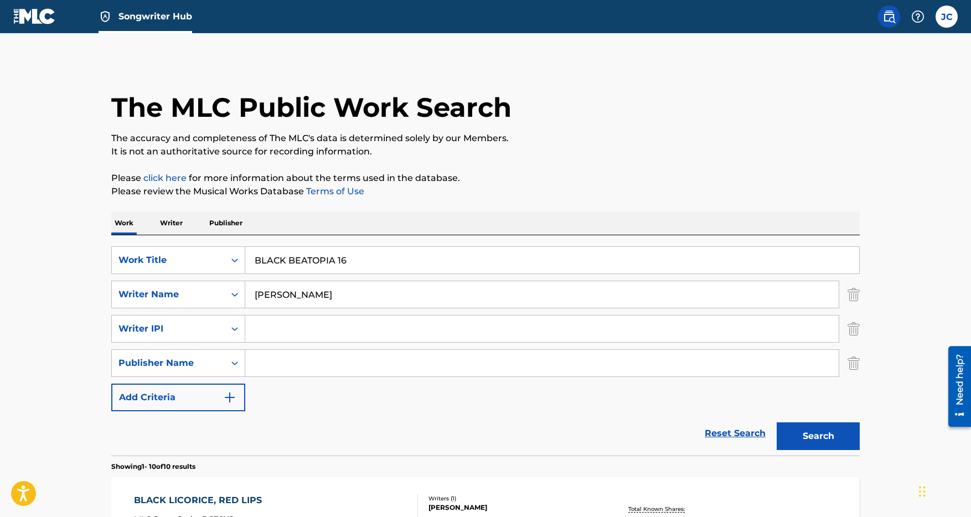
click at [274, 367] on input "Search Form" at bounding box center [542, 363] width 594 height 27
click at [258, 367] on input "itichin For A Beat" at bounding box center [542, 363] width 594 height 27
type input "Itichin For A Beat"
click at [308, 330] on input "Search Form" at bounding box center [542, 329] width 594 height 27
paste input "718654715"
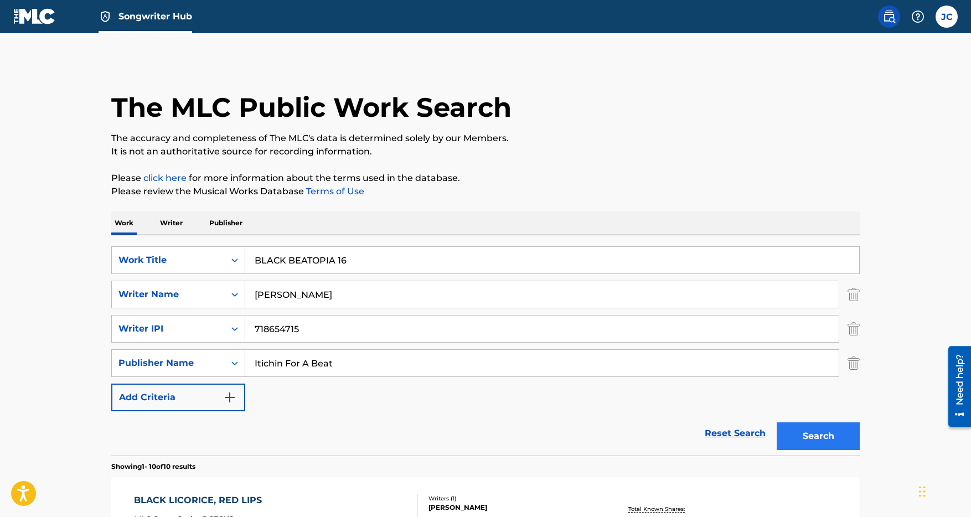
type input "718654715"
click at [800, 436] on button "Search" at bounding box center [818, 437] width 83 height 28
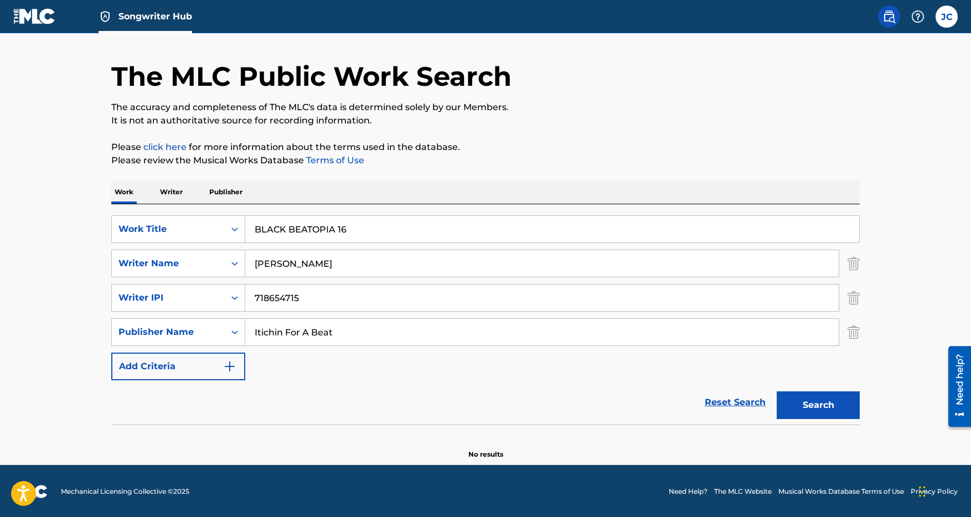
scroll to position [32, 0]
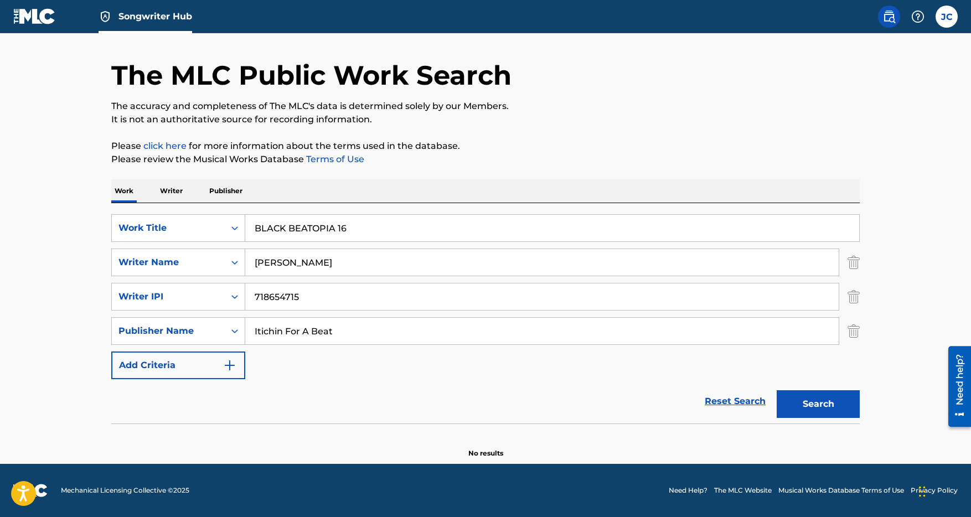
click at [733, 404] on link "Reset Search" at bounding box center [735, 401] width 72 height 24
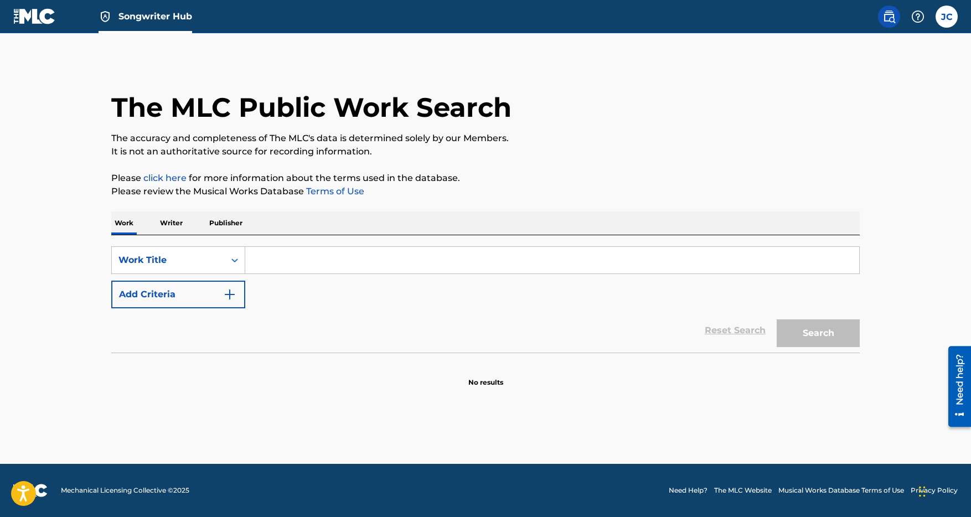
scroll to position [0, 0]
click at [47, 19] on img at bounding box center [34, 16] width 43 height 16
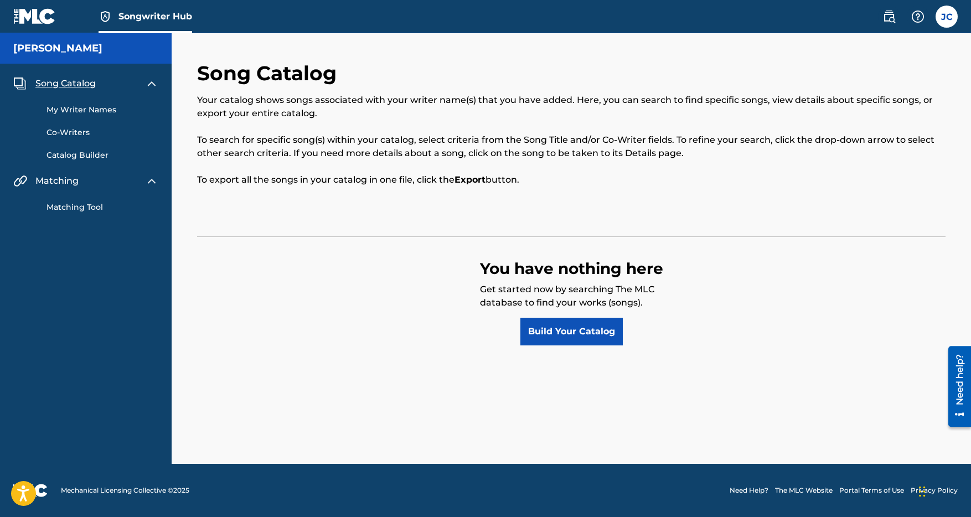
click at [83, 209] on link "Matching Tool" at bounding box center [103, 208] width 112 height 12
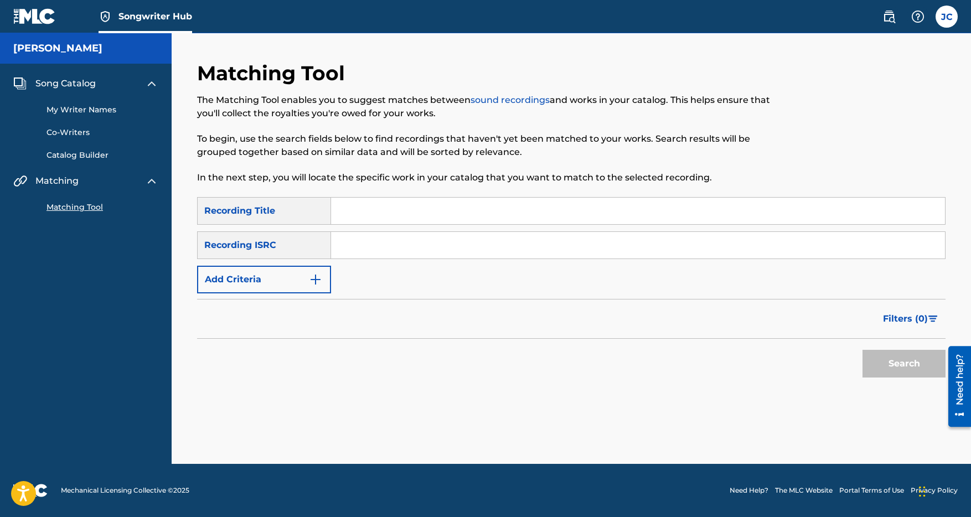
click at [365, 214] on input "Search Form" at bounding box center [638, 211] width 614 height 27
paste input "718654715"
type input "718654715"
drag, startPoint x: 398, startPoint y: 215, endPoint x: 341, endPoint y: 216, distance: 57.6
click at [341, 216] on input "718654715" at bounding box center [638, 211] width 614 height 27
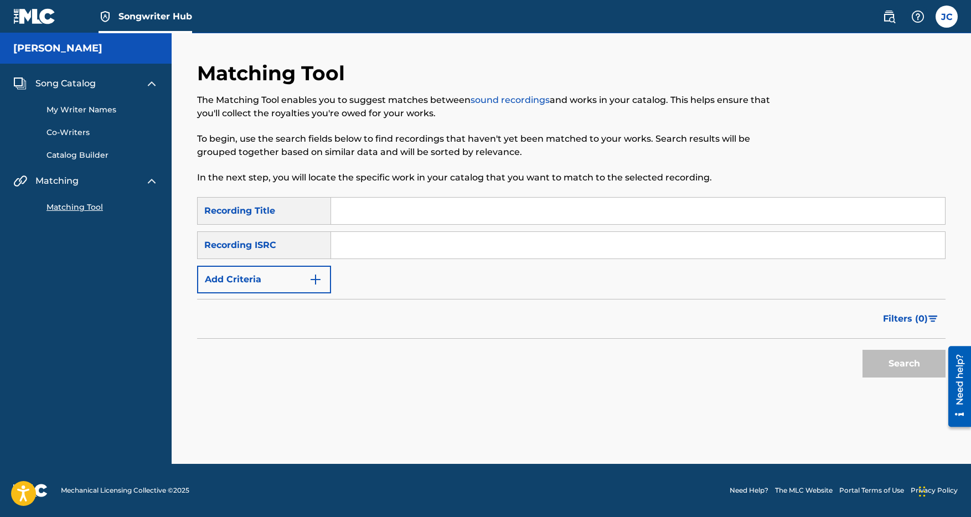
click at [48, 17] on img at bounding box center [34, 16] width 43 height 16
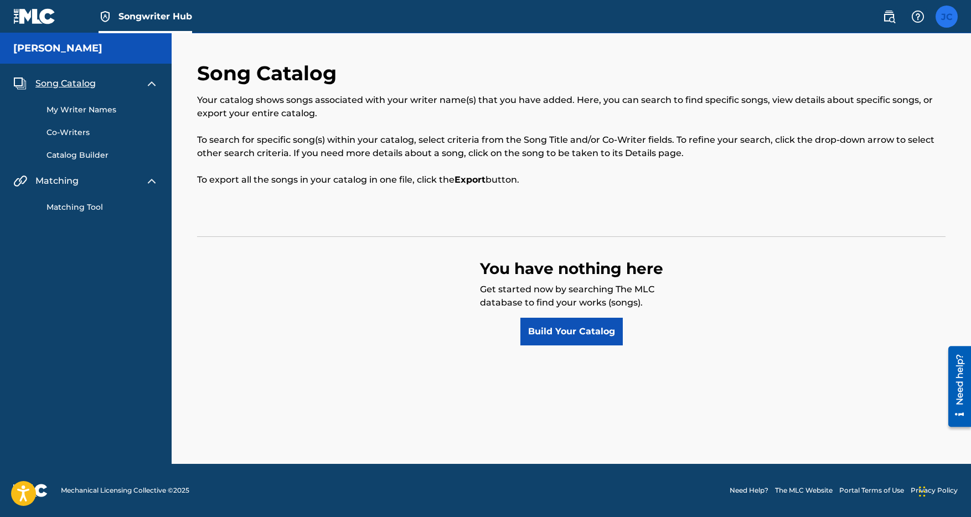
click at [946, 20] on label at bounding box center [947, 17] width 22 height 22
click at [947, 17] on input "[PERSON_NAME] [EMAIL_ADDRESS][DOMAIN_NAME] Notification Preferences Profile Log…" at bounding box center [947, 17] width 0 height 0
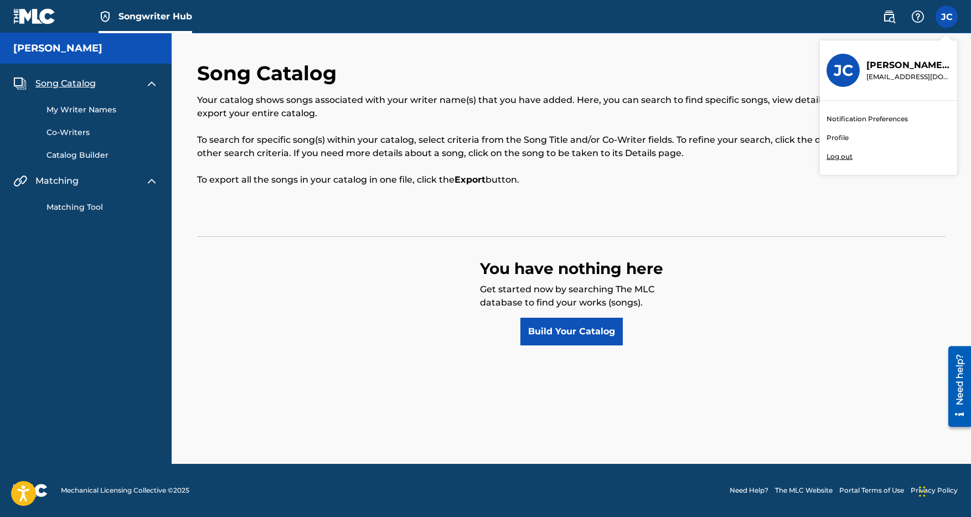
click at [842, 138] on link "Profile" at bounding box center [838, 138] width 22 height 10
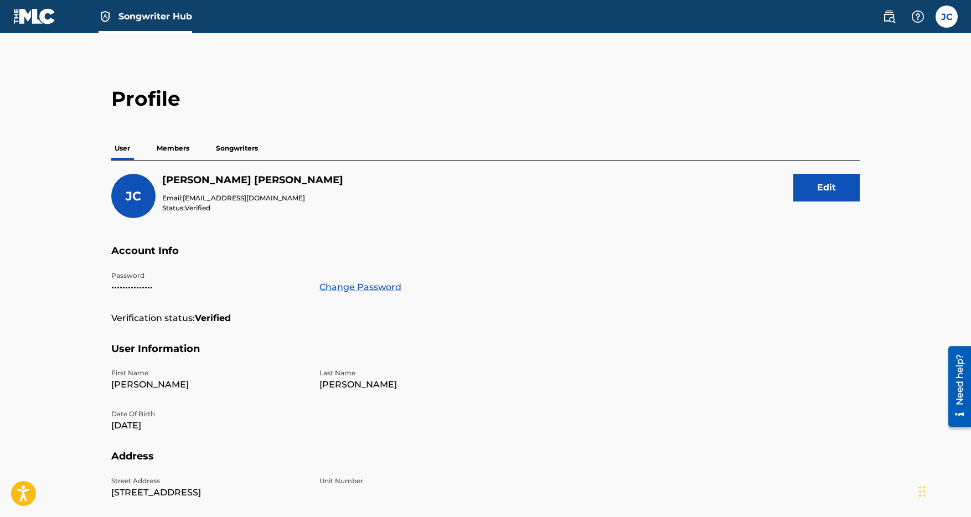
click at [166, 149] on p "Members" at bounding box center [172, 148] width 39 height 23
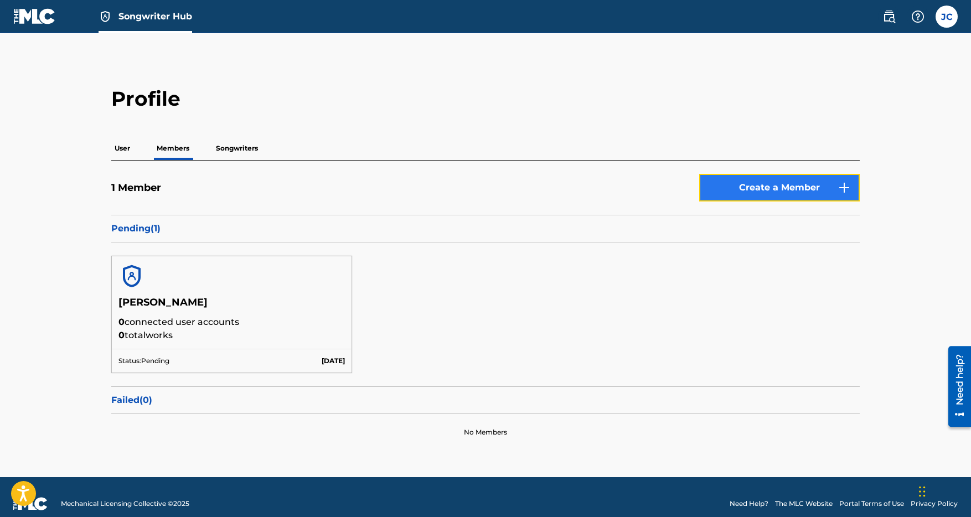
click at [748, 182] on link "Create a Member" at bounding box center [779, 188] width 161 height 28
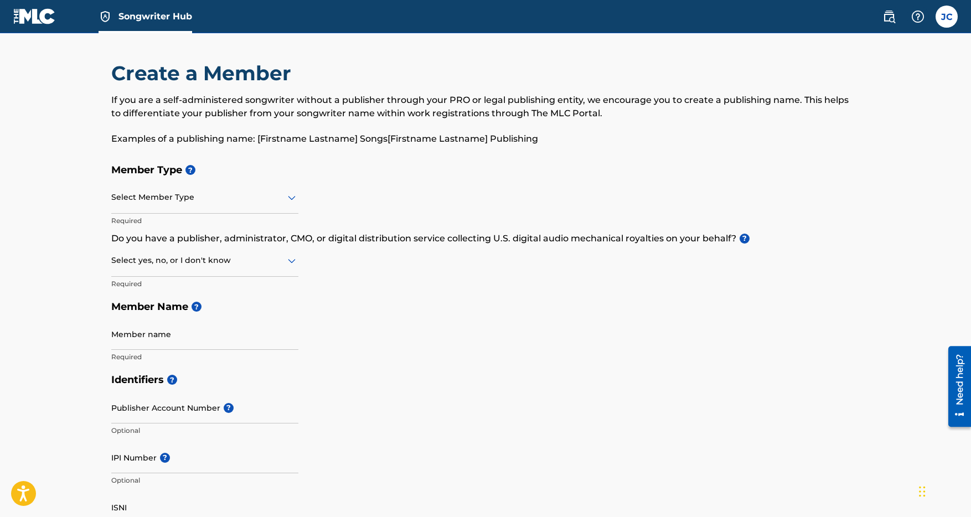
click at [32, 21] on img at bounding box center [34, 16] width 43 height 16
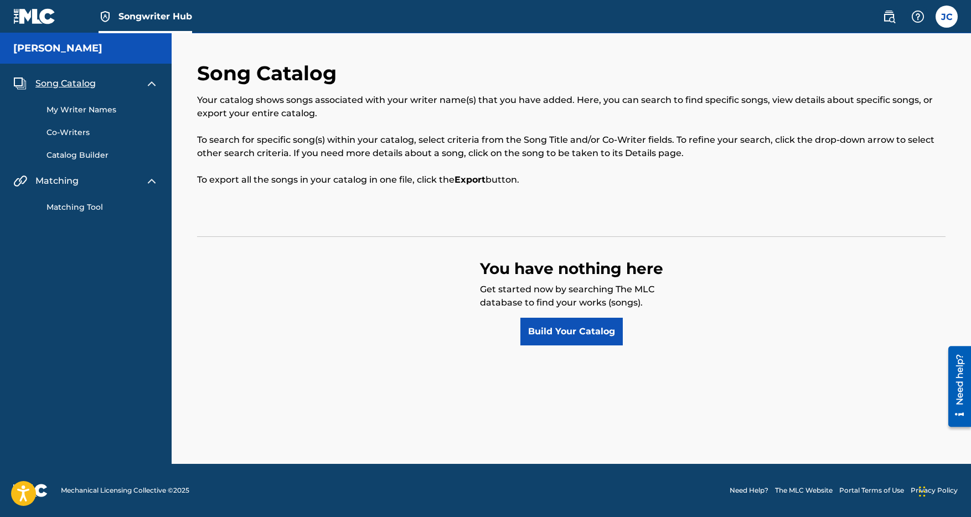
click at [81, 110] on link "My Writer Names" at bounding box center [103, 110] width 112 height 12
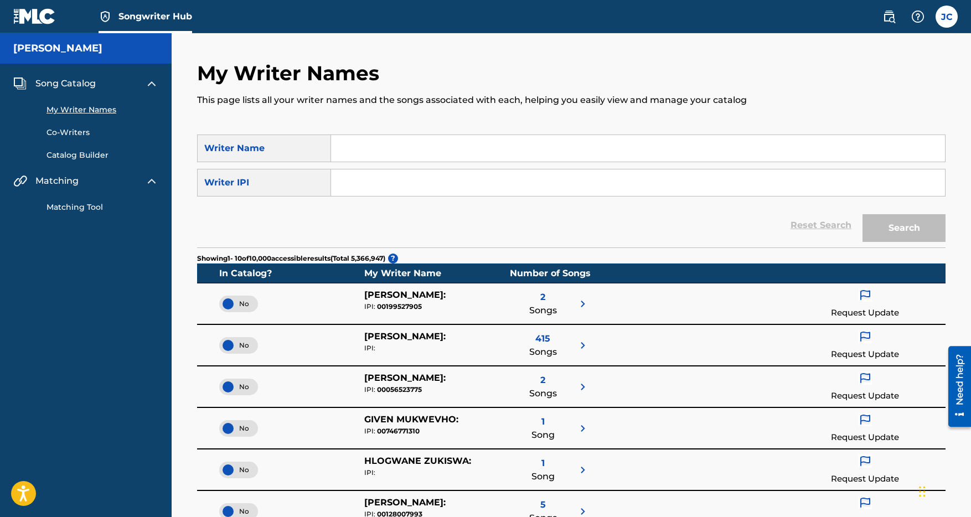
click at [74, 133] on link "Co-Writers" at bounding box center [103, 133] width 112 height 12
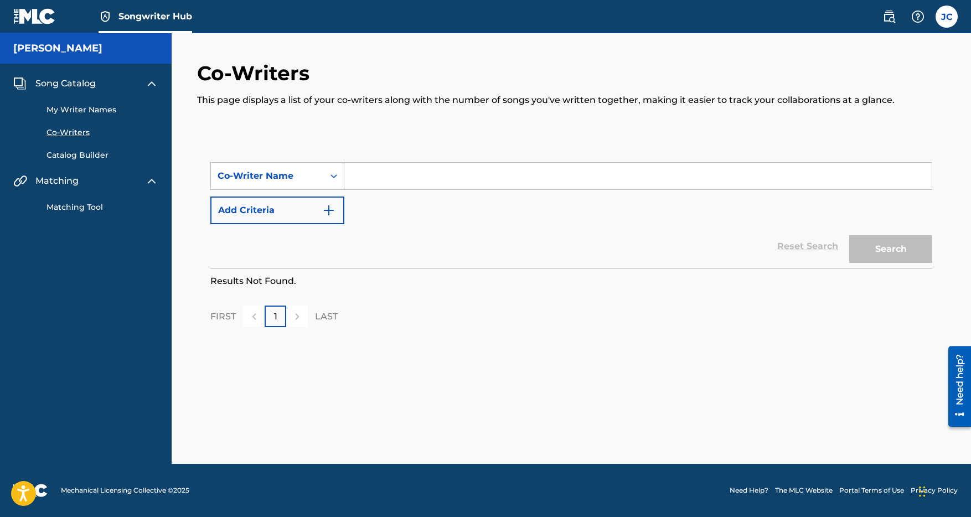
click at [75, 155] on link "Catalog Builder" at bounding box center [103, 156] width 112 height 12
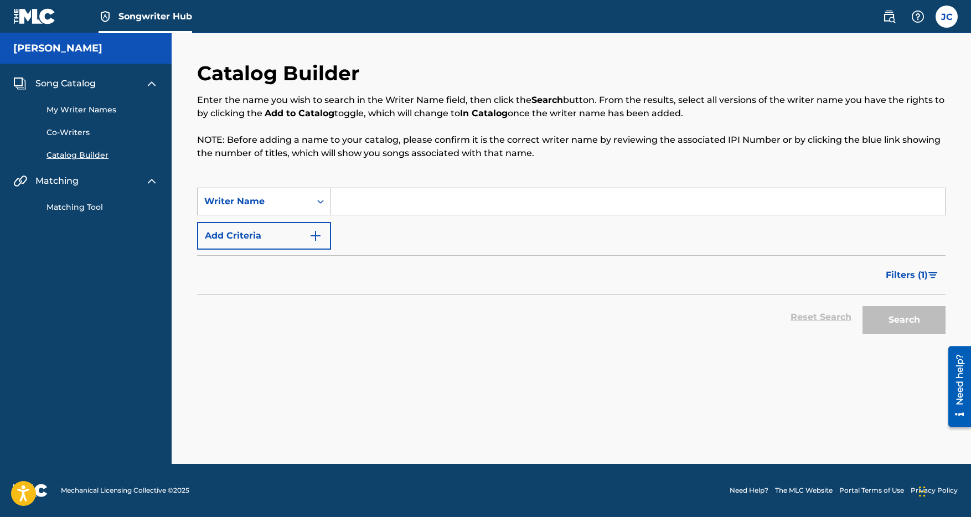
click at [71, 111] on link "My Writer Names" at bounding box center [103, 110] width 112 height 12
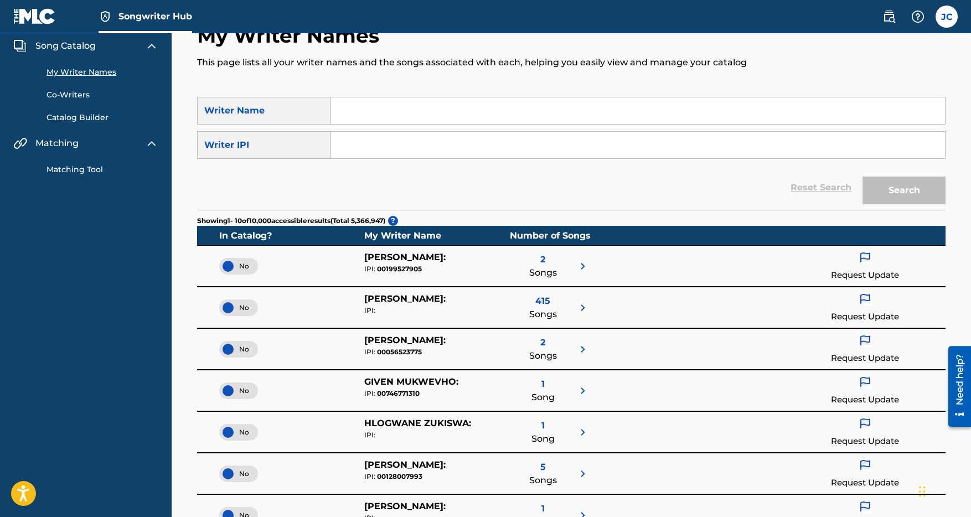
scroll to position [35, 0]
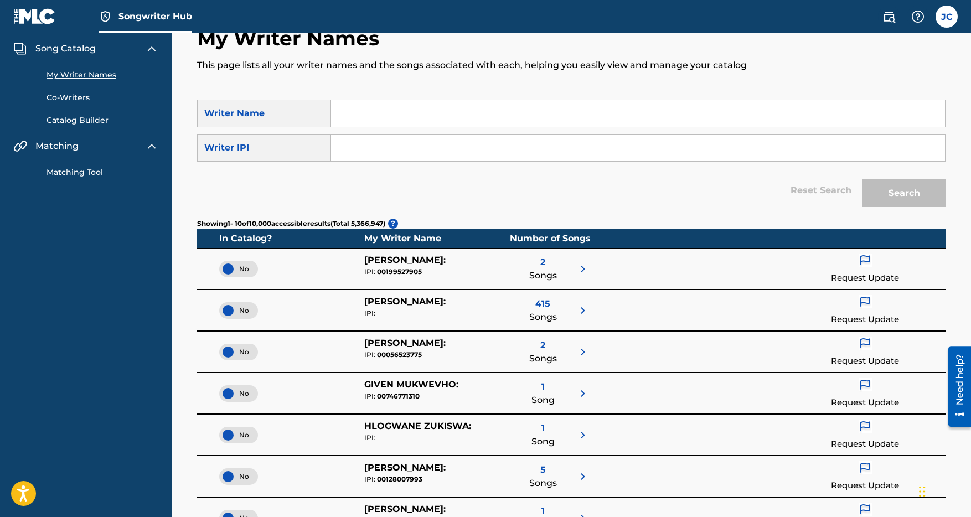
click at [359, 155] on input "Search Form" at bounding box center [638, 148] width 614 height 27
paste input "718654715"
type input "718654715"
click at [893, 196] on button "Search" at bounding box center [904, 193] width 83 height 28
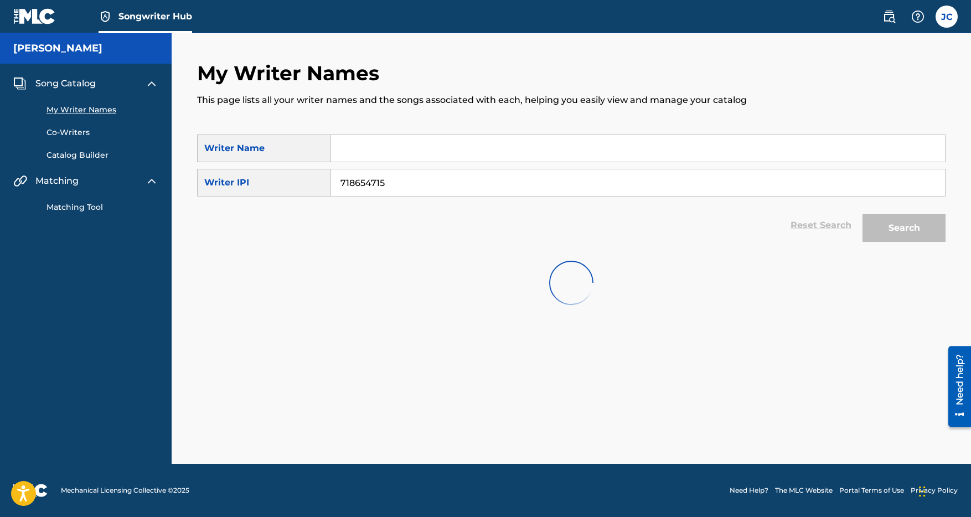
scroll to position [0, 0]
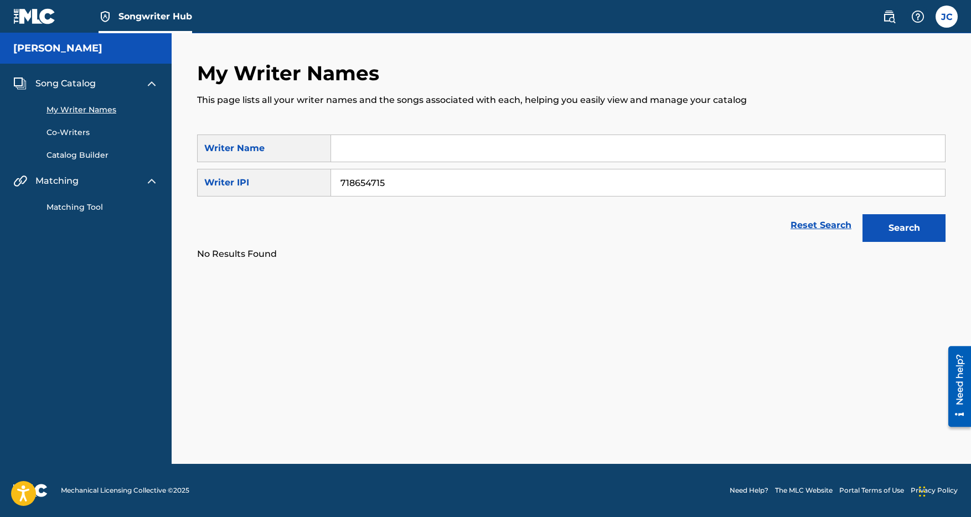
click at [839, 224] on link "Reset Search" at bounding box center [821, 225] width 72 height 24
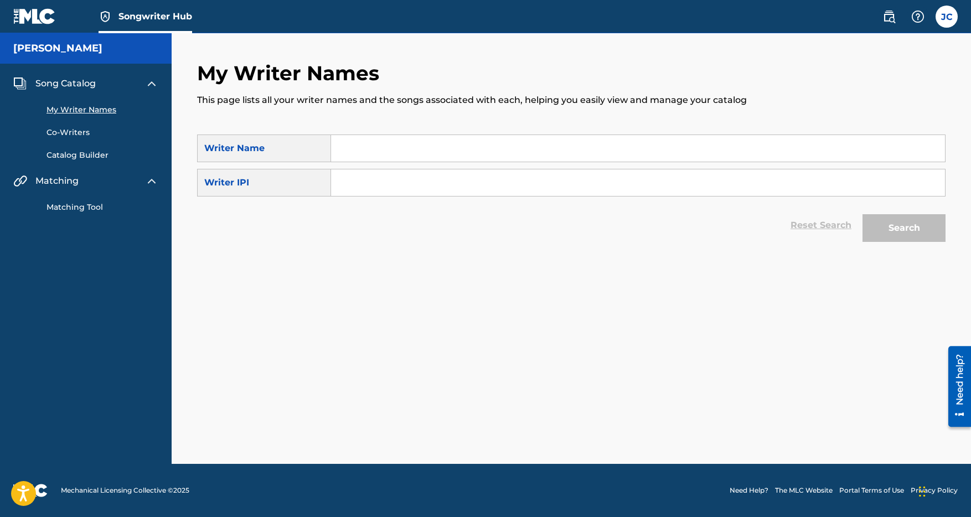
click at [341, 144] on input "Search Form" at bounding box center [638, 148] width 614 height 27
type input "J"
click at [72, 208] on link "Matching Tool" at bounding box center [103, 208] width 112 height 12
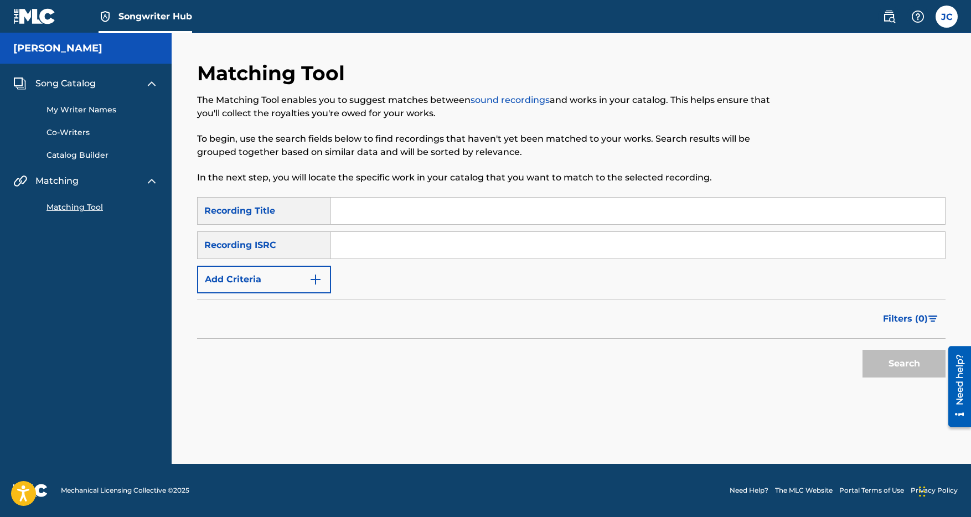
click at [145, 61] on div "[PERSON_NAME]" at bounding box center [86, 48] width 172 height 30
click at [145, 30] on div "Songwriter Hub" at bounding box center [146, 16] width 94 height 33
click at [141, 28] on link "Songwriter Hub" at bounding box center [146, 16] width 94 height 33
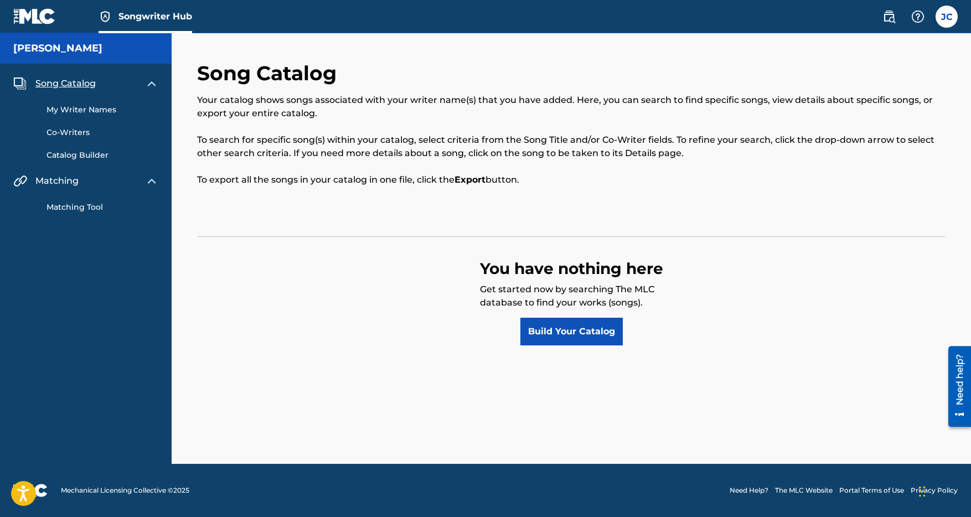
drag, startPoint x: 142, startPoint y: 16, endPoint x: 131, endPoint y: 15, distance: 10.6
click at [142, 16] on span "Songwriter Hub" at bounding box center [156, 16] width 74 height 13
drag, startPoint x: 79, startPoint y: 18, endPoint x: 63, endPoint y: 17, distance: 16.1
click at [78, 18] on div "Songwriter Hub" at bounding box center [102, 16] width 179 height 33
click at [42, 17] on img at bounding box center [34, 16] width 43 height 16
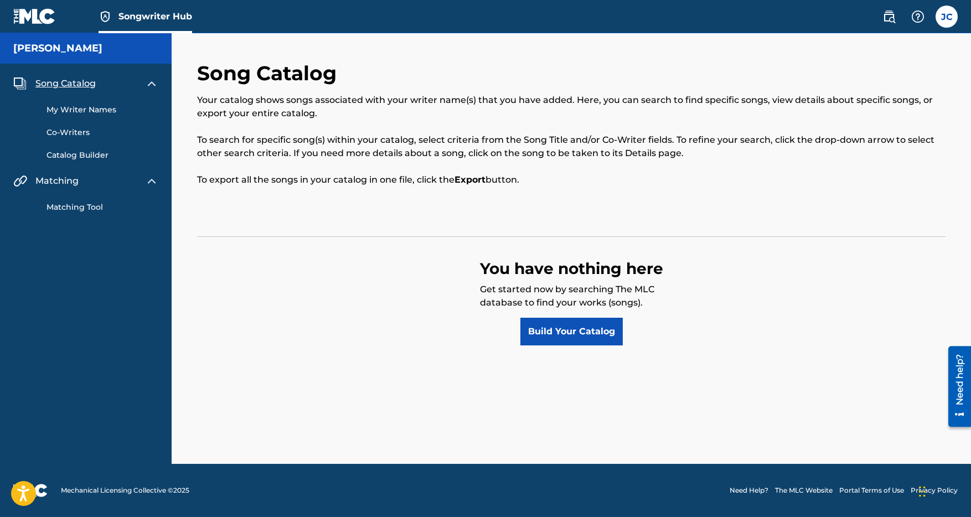
click at [42, 17] on img at bounding box center [34, 16] width 43 height 16
click at [894, 20] on img at bounding box center [889, 16] width 13 height 13
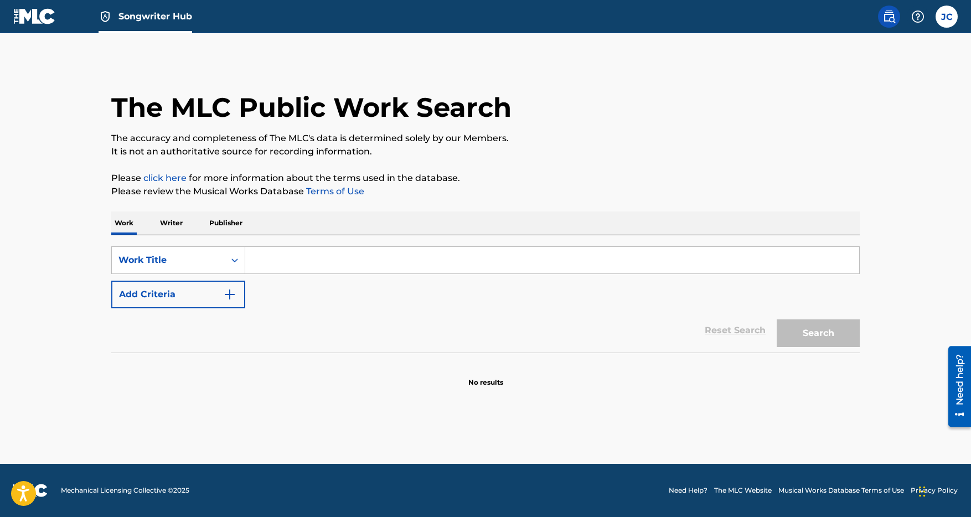
click at [176, 225] on p "Writer" at bounding box center [171, 223] width 29 height 23
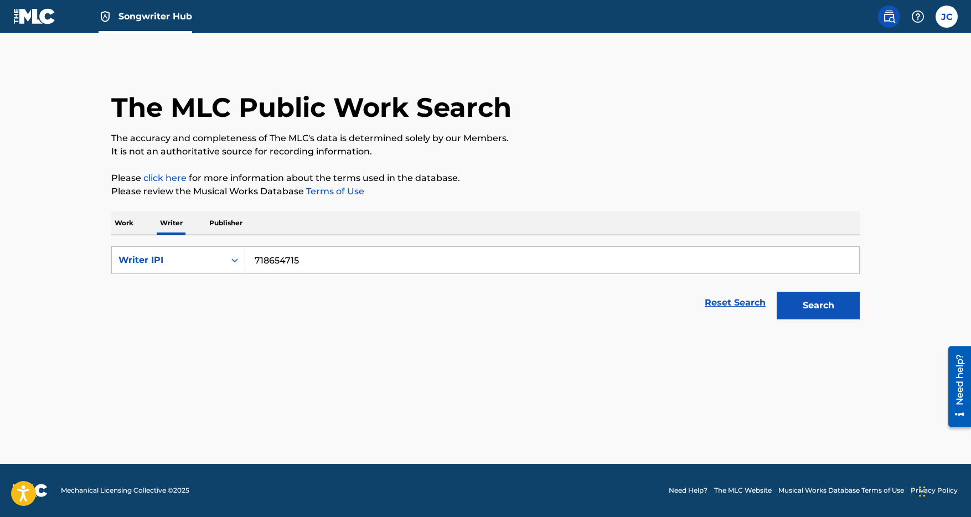
click at [217, 224] on p "Publisher" at bounding box center [226, 223] width 40 height 23
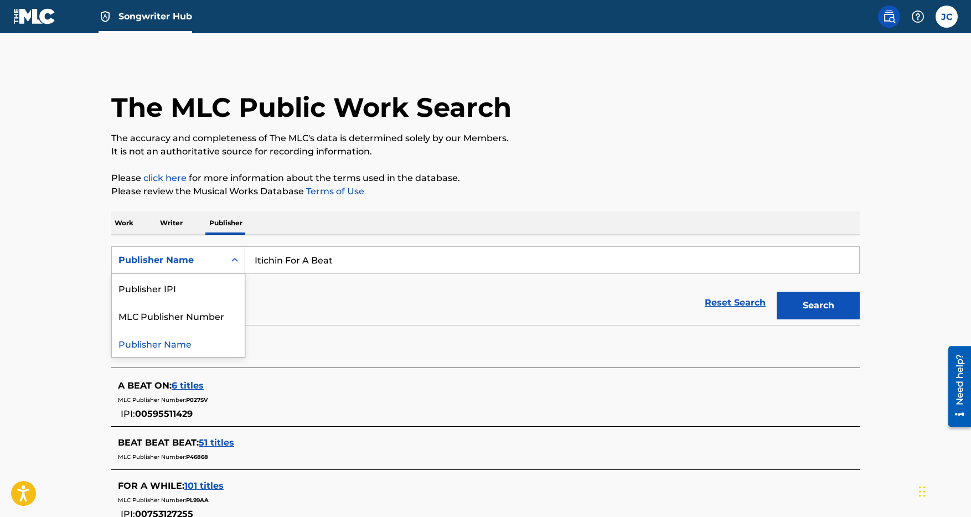
click at [236, 261] on icon "Search Form" at bounding box center [234, 260] width 7 height 4
click at [192, 289] on div "Publisher IPI" at bounding box center [178, 288] width 133 height 28
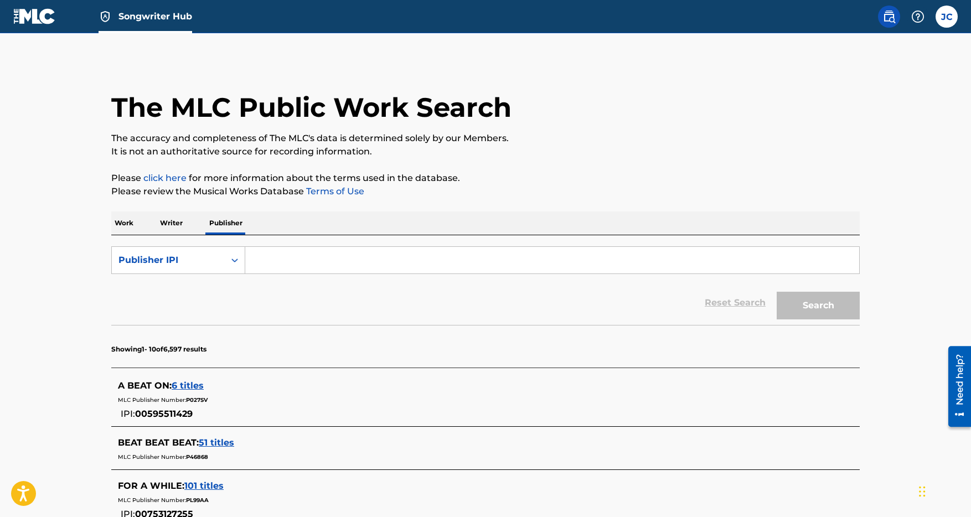
click at [291, 260] on input "Search Form" at bounding box center [552, 260] width 614 height 27
paste input "517200002"
type input "517200002"
click at [814, 308] on button "Search" at bounding box center [818, 306] width 83 height 28
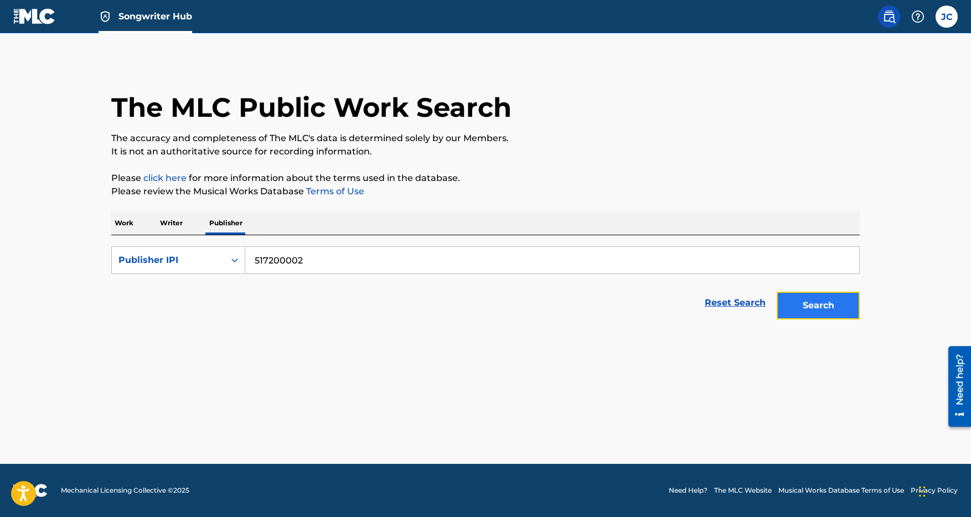
click at [813, 307] on button "Search" at bounding box center [818, 306] width 83 height 28
click at [739, 492] on link "The MLC Website" at bounding box center [743, 491] width 58 height 10
